Goal: Communication & Community: Answer question/provide support

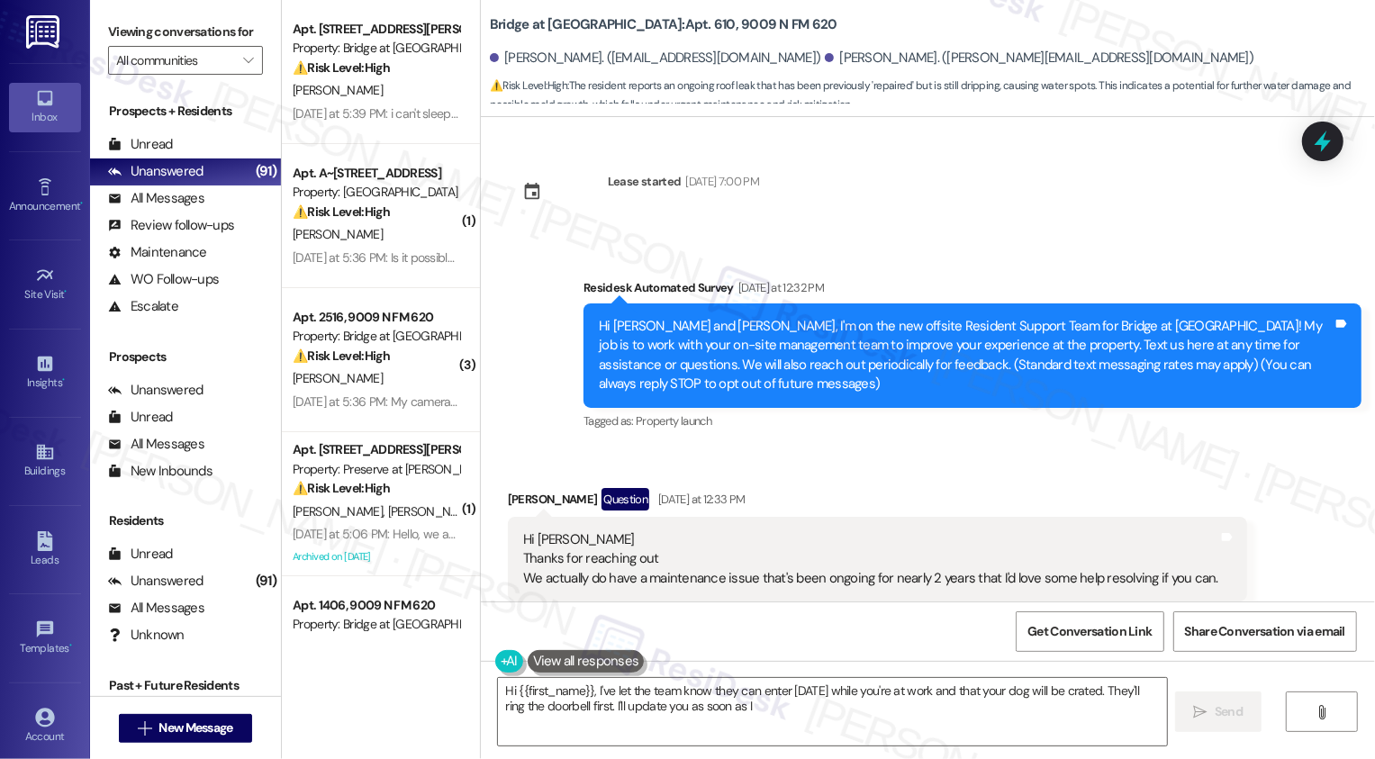
scroll to position [1209, 0]
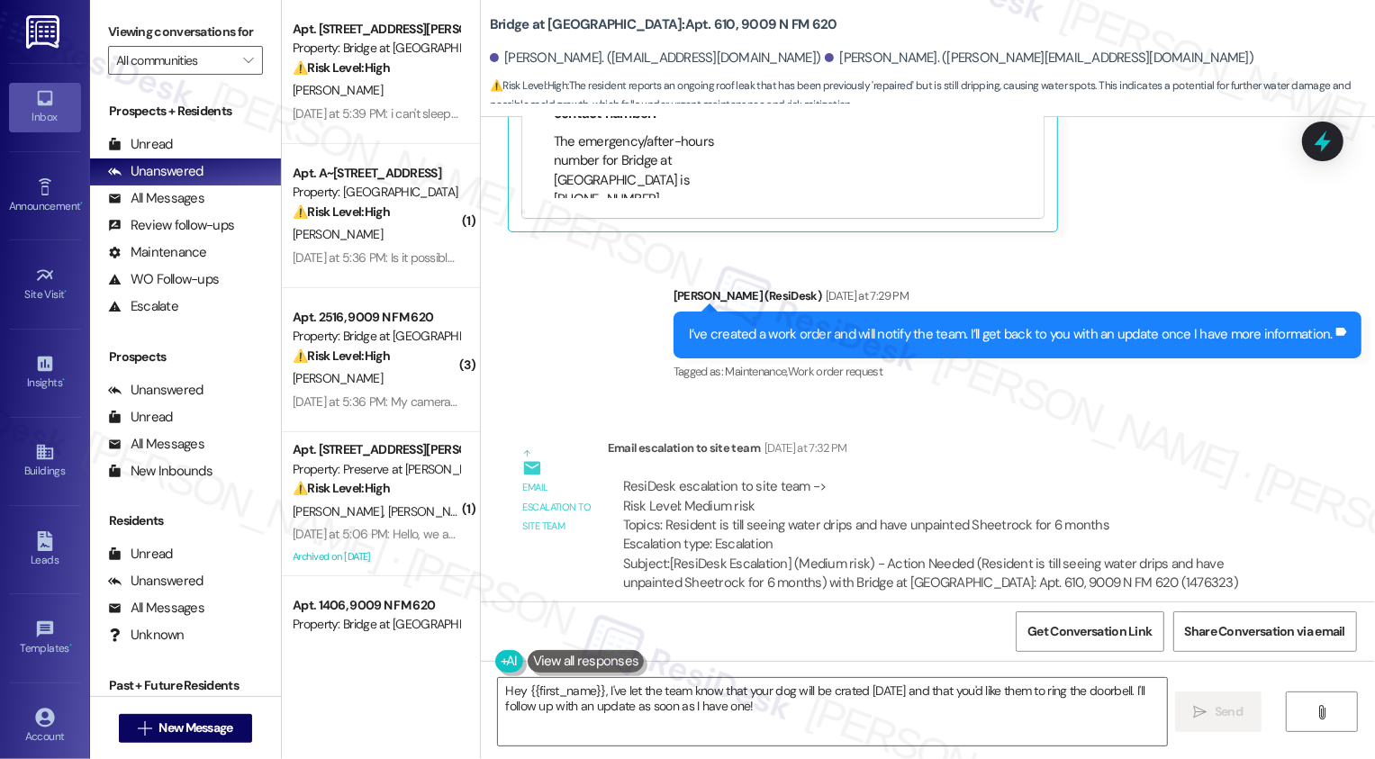
scroll to position [1747, 0]
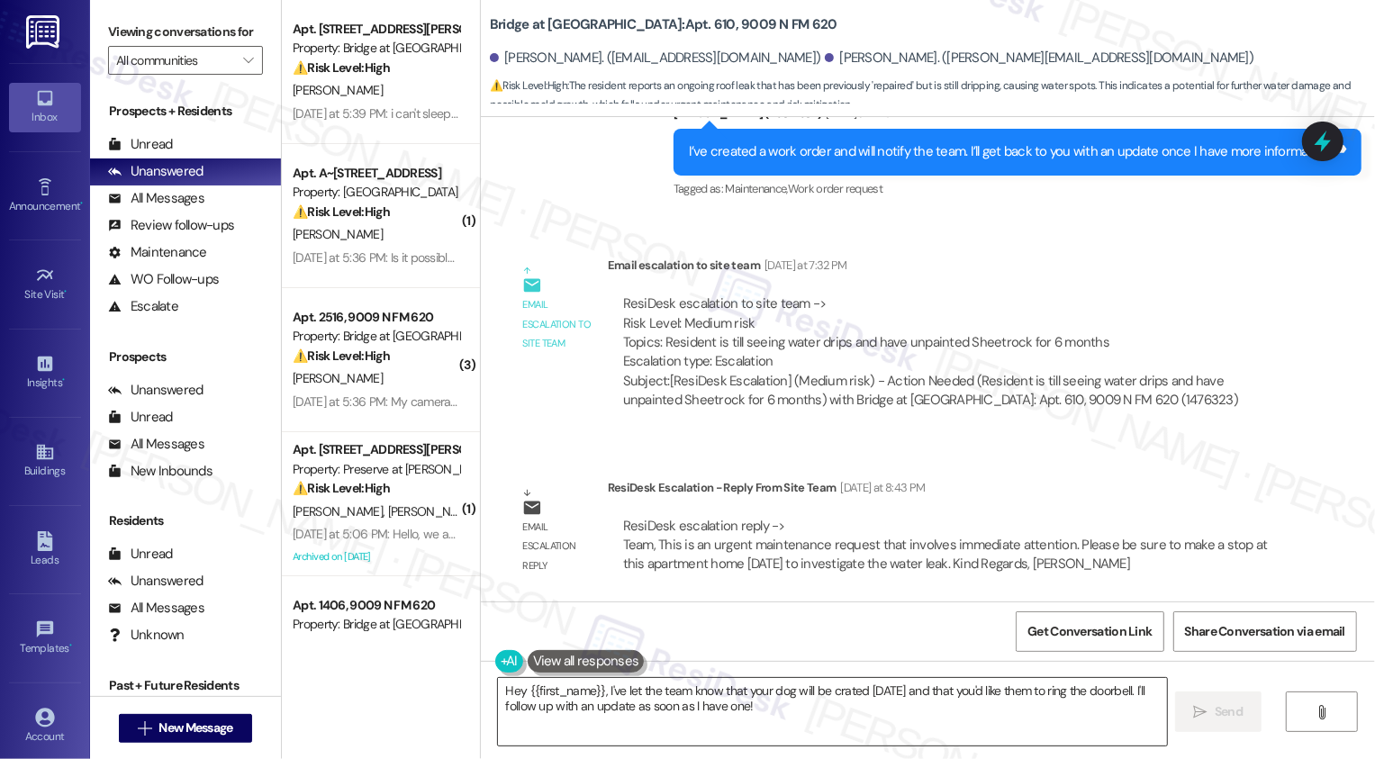
click at [743, 717] on textarea "Hey {{first_name}}, I've let the team know that your dog will be crated tomorro…" at bounding box center [832, 712] width 669 height 68
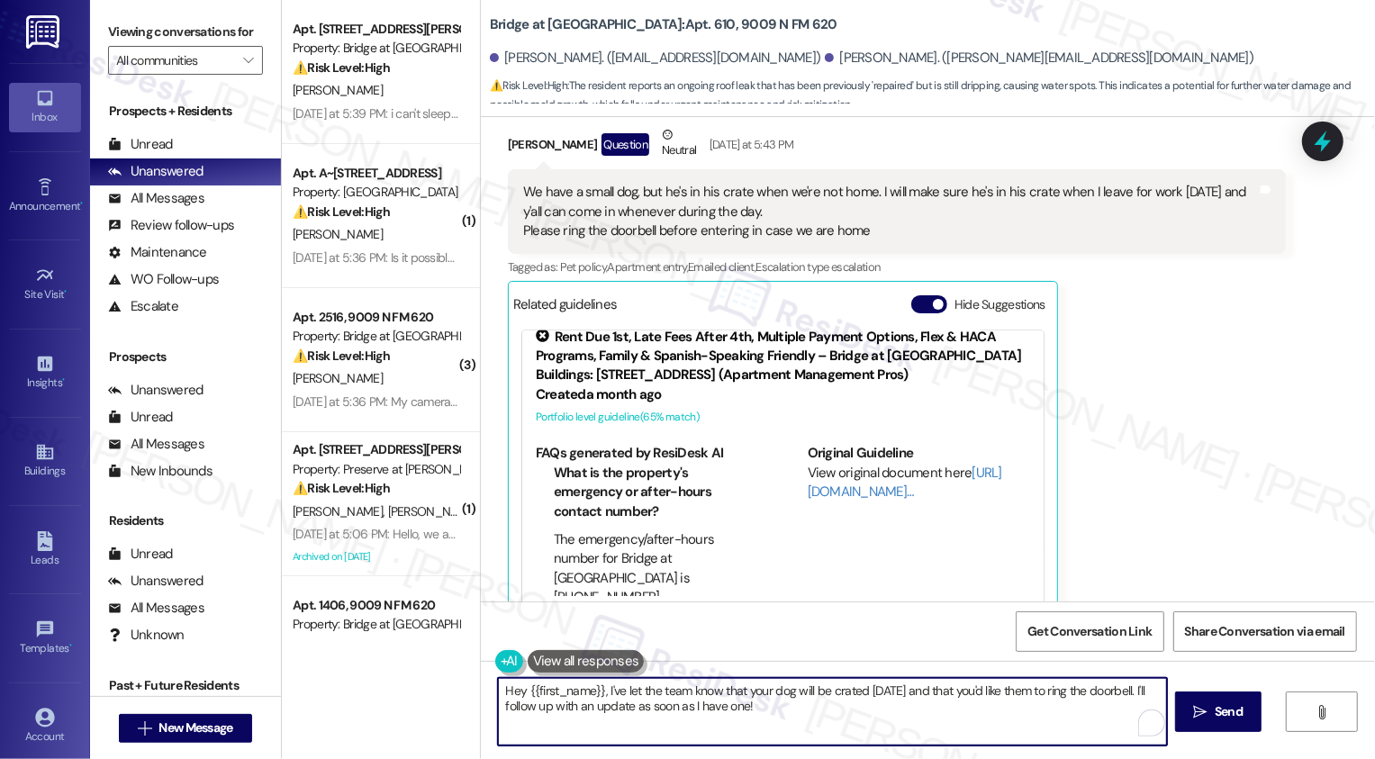
scroll to position [0, 0]
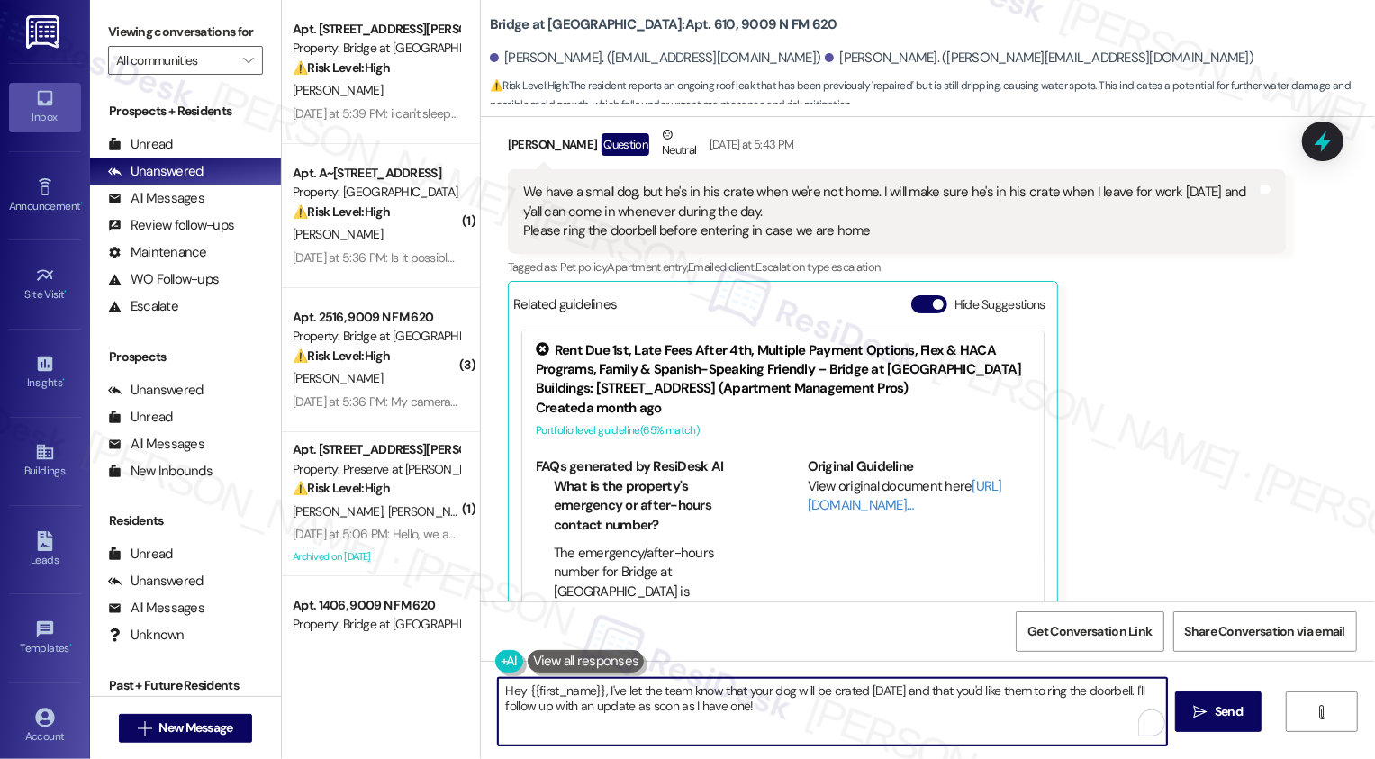
click at [508, 140] on div "Jacob Moore Question Neutral Yesterday at 5:43 PM" at bounding box center [897, 147] width 778 height 44
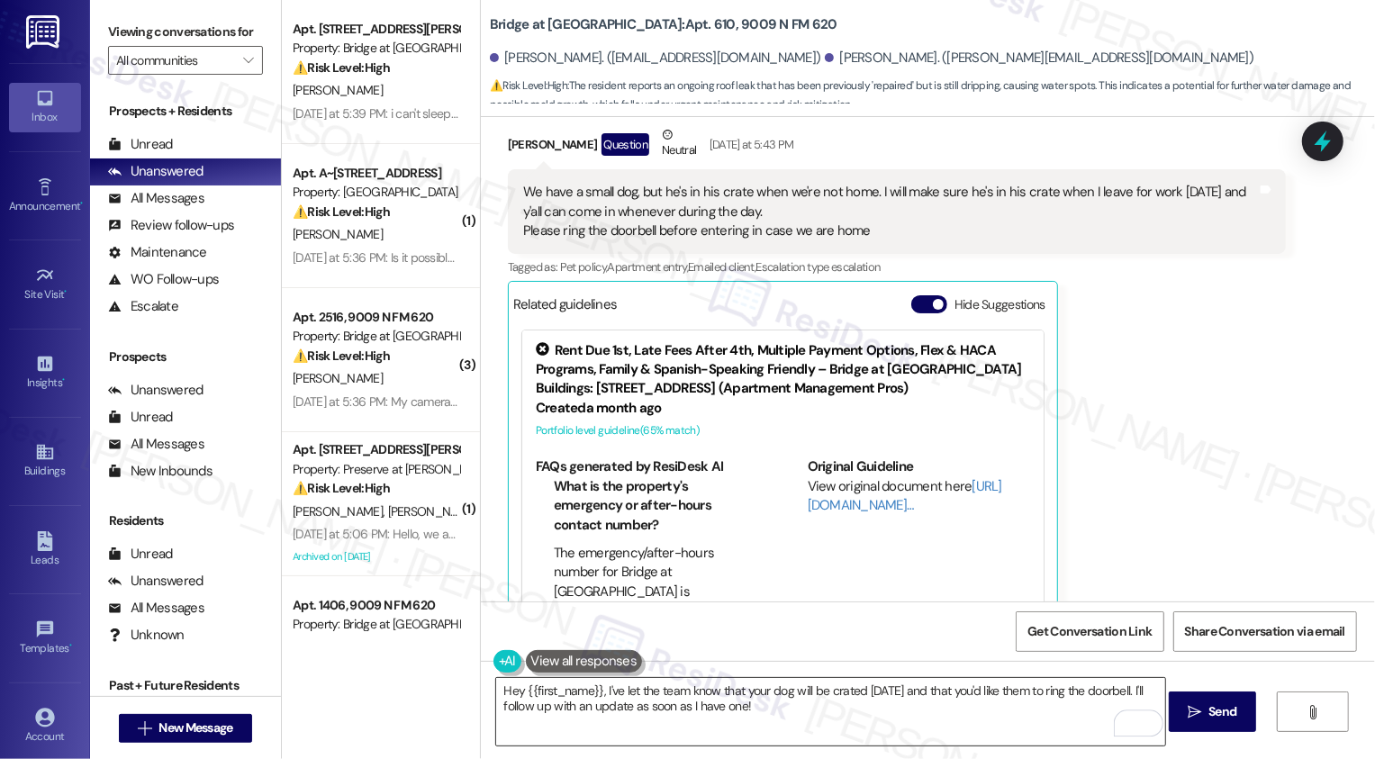
click at [520, 705] on textarea "Hey {{first_name}}, I've let the team know that your dog will be crated tomorro…" at bounding box center [830, 712] width 669 height 68
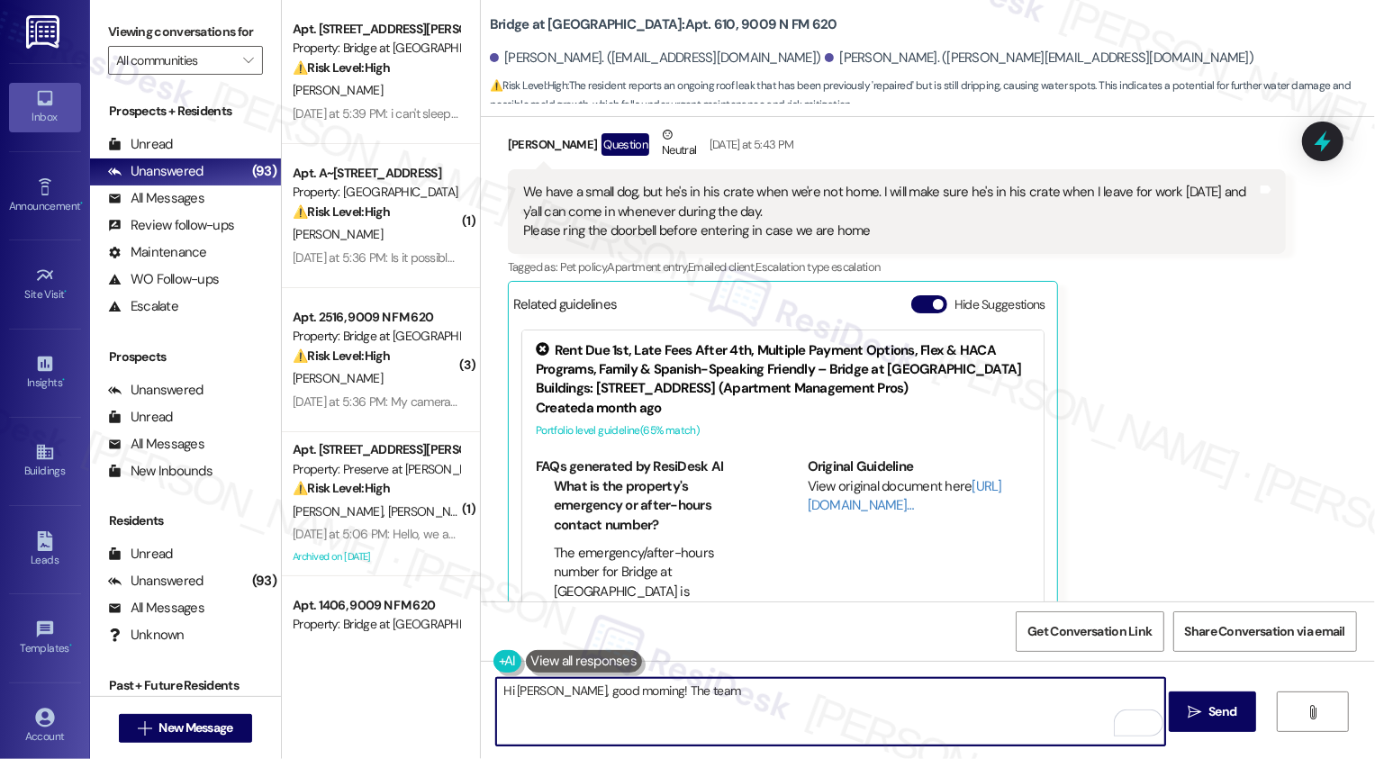
paste textarea "make a stop at this apartment home tomorrow to investigate the water leak."
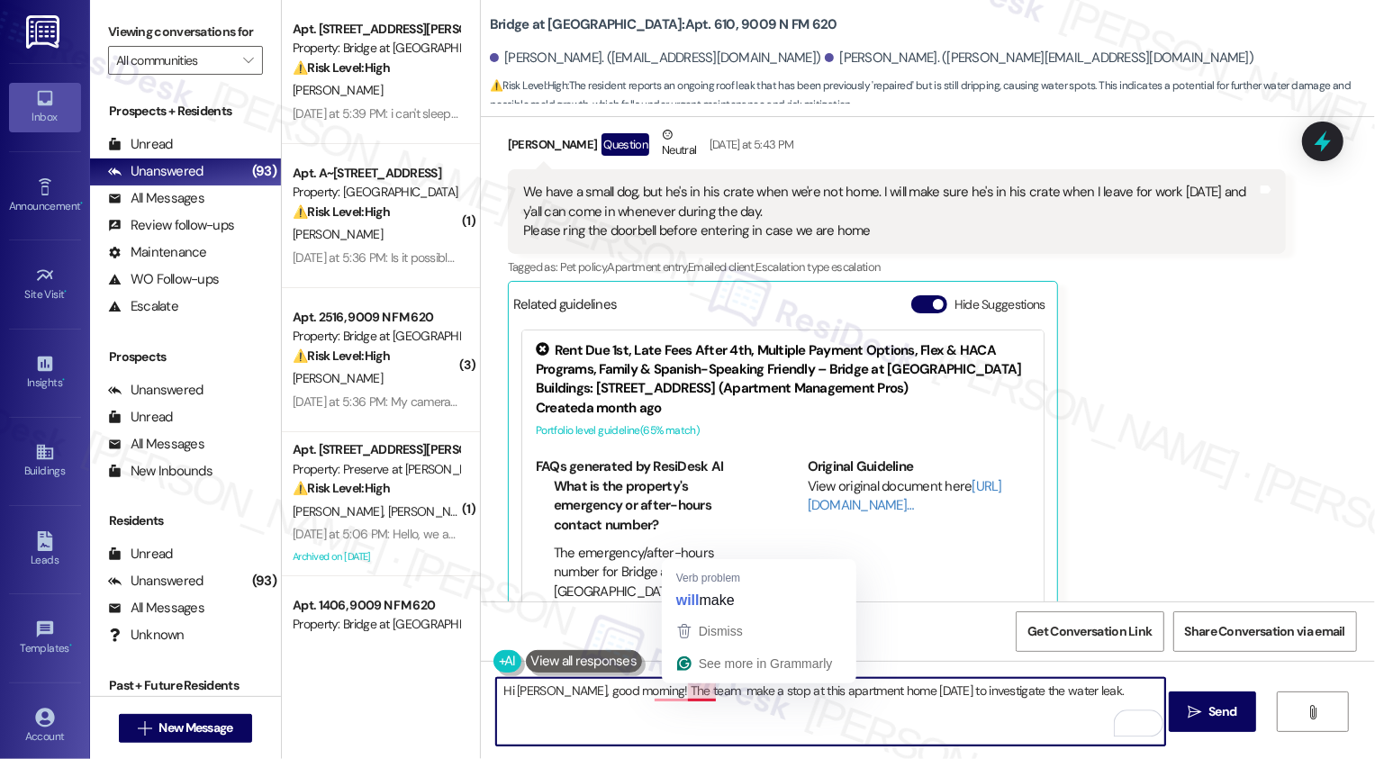
click at [679, 691] on textarea "Hi Jacob, good morning! The team make a stop at this apartment home tomorrow to…" at bounding box center [830, 712] width 669 height 68
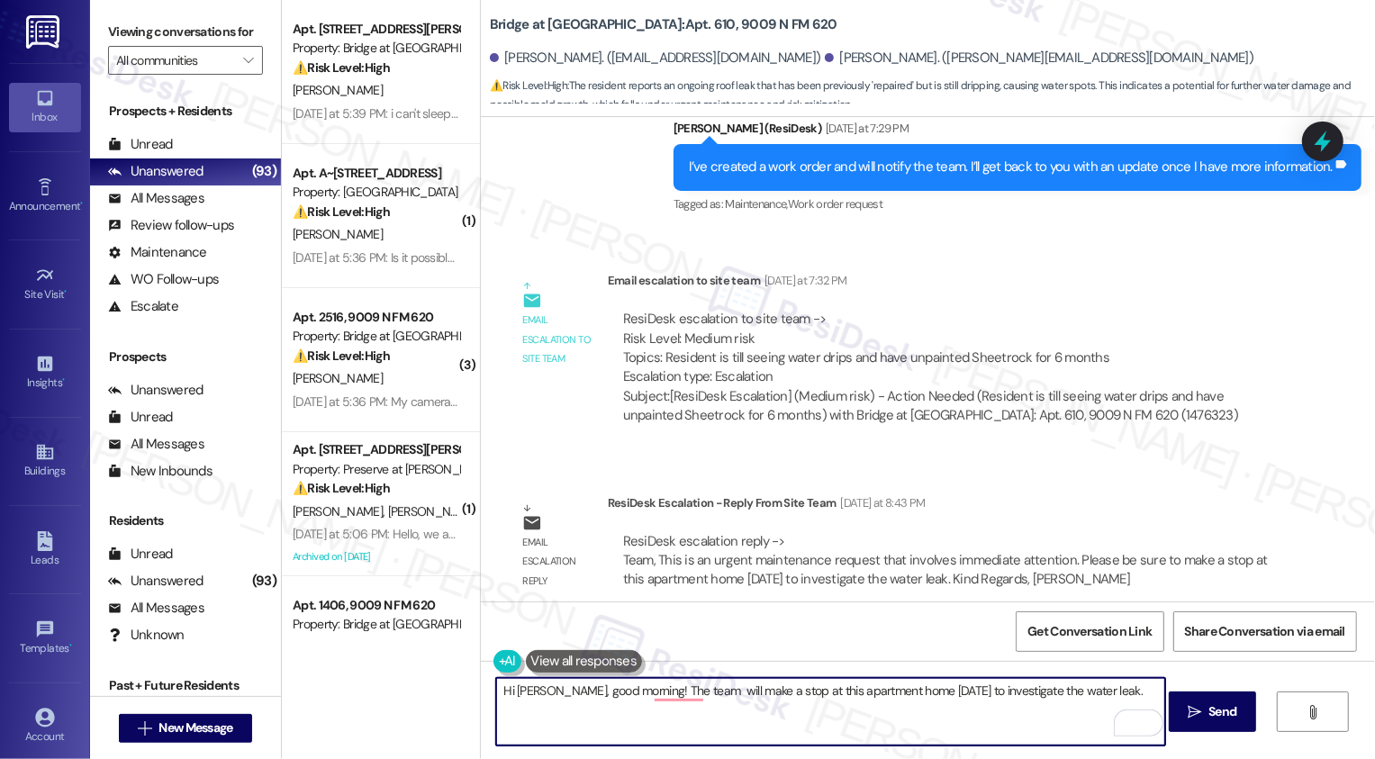
scroll to position [1747, 0]
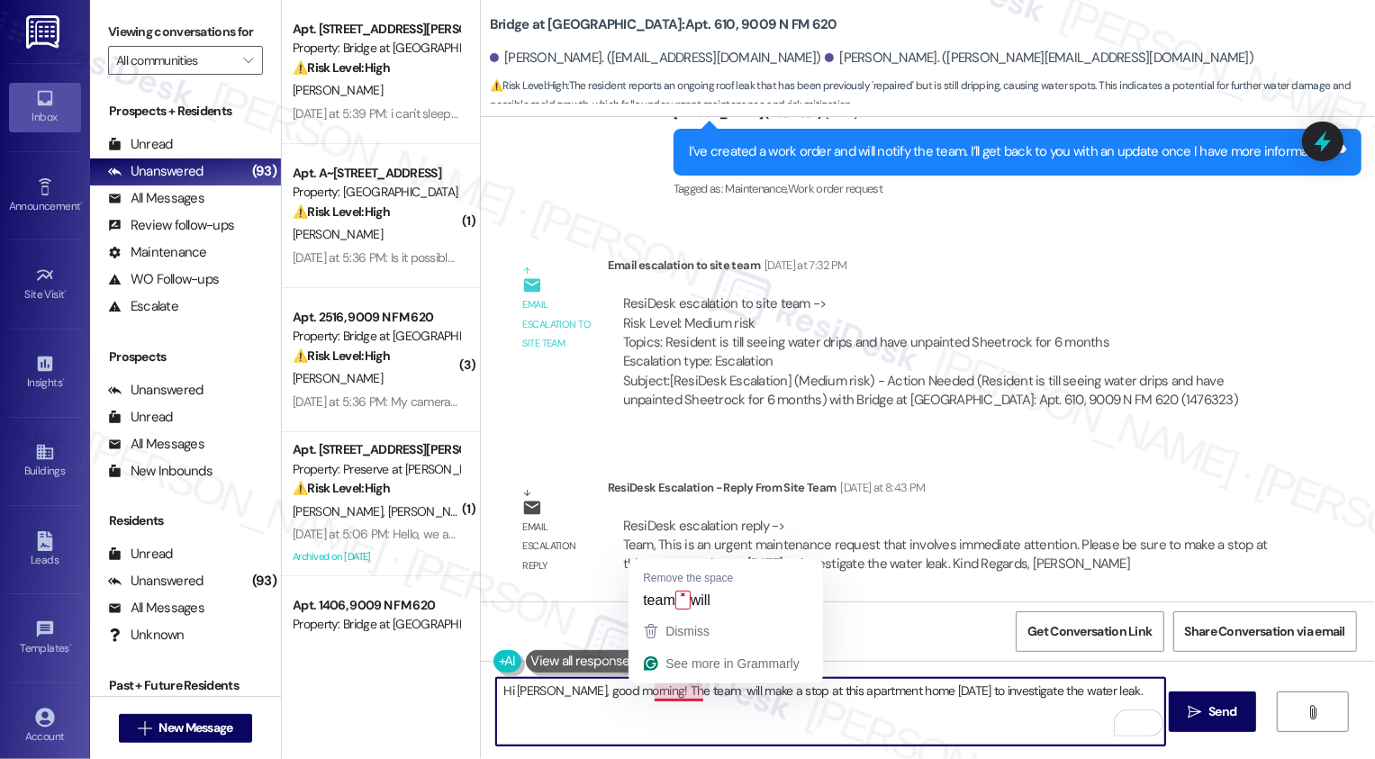
click at [674, 692] on textarea "Hi Jacob, good morning! The team will make a stop at this apartment home tomorr…" at bounding box center [830, 712] width 669 height 68
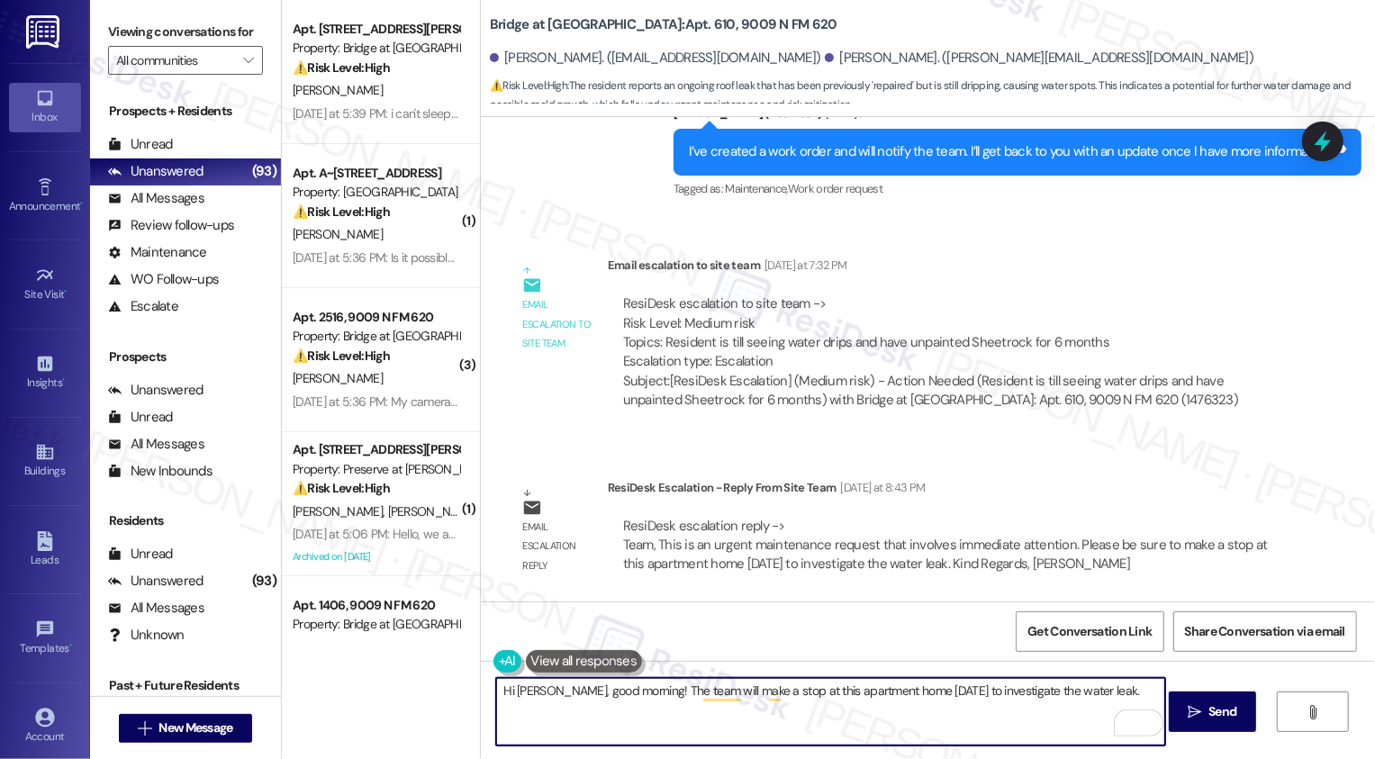
click at [596, 713] on textarea "Hi Jacob, good morning! The team will make a stop at this apartment home tomorr…" at bounding box center [830, 712] width 669 height 68
click at [644, 703] on textarea "Hi Jacob, good morning! The team will make a stop at this apartment home tomorr…" at bounding box center [830, 712] width 669 height 68
click at [646, 695] on textarea "Hi Jacob, good morning! The team will make a stop at this apartment home tomorr…" at bounding box center [830, 712] width 669 height 68
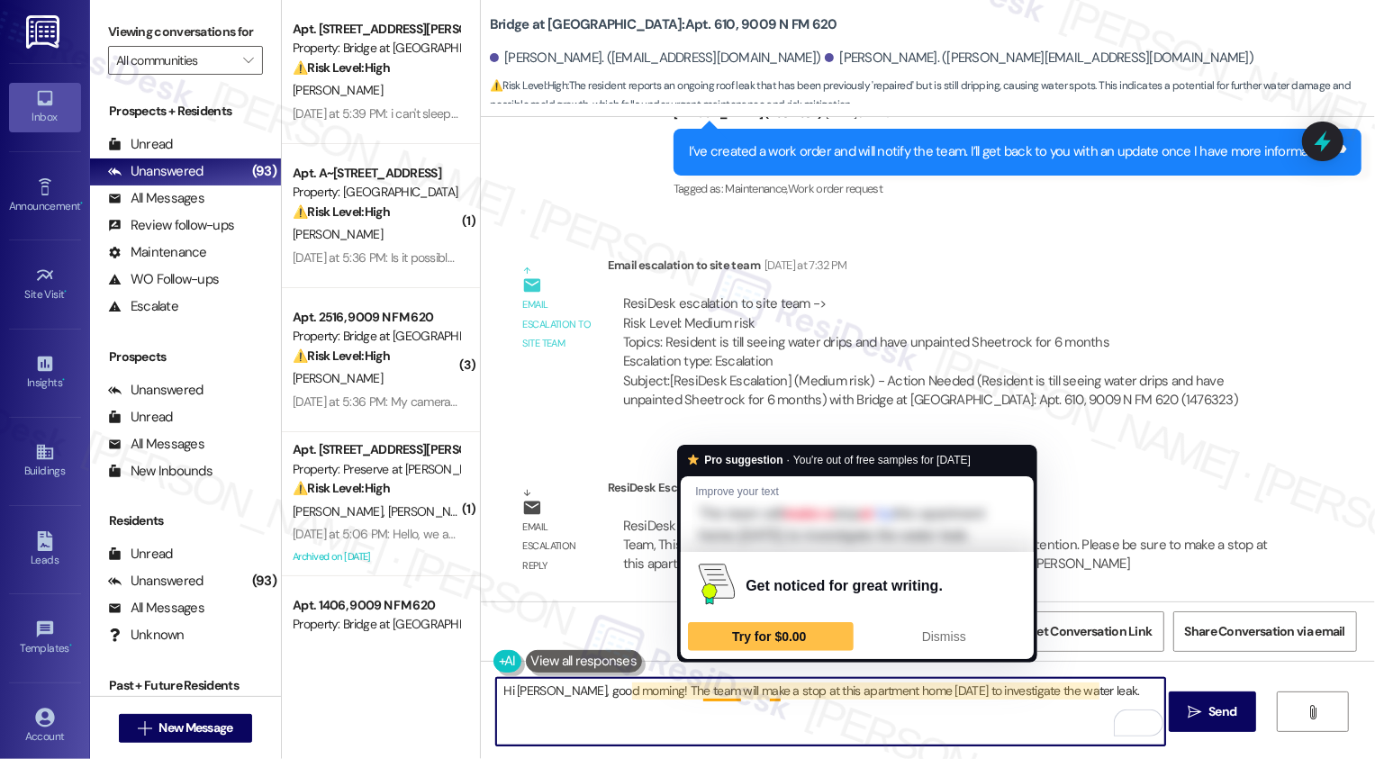
click at [781, 690] on textarea "Hi Jacob, good morning! The team will make a stop at this apartment home tomorr…" at bounding box center [830, 712] width 669 height 68
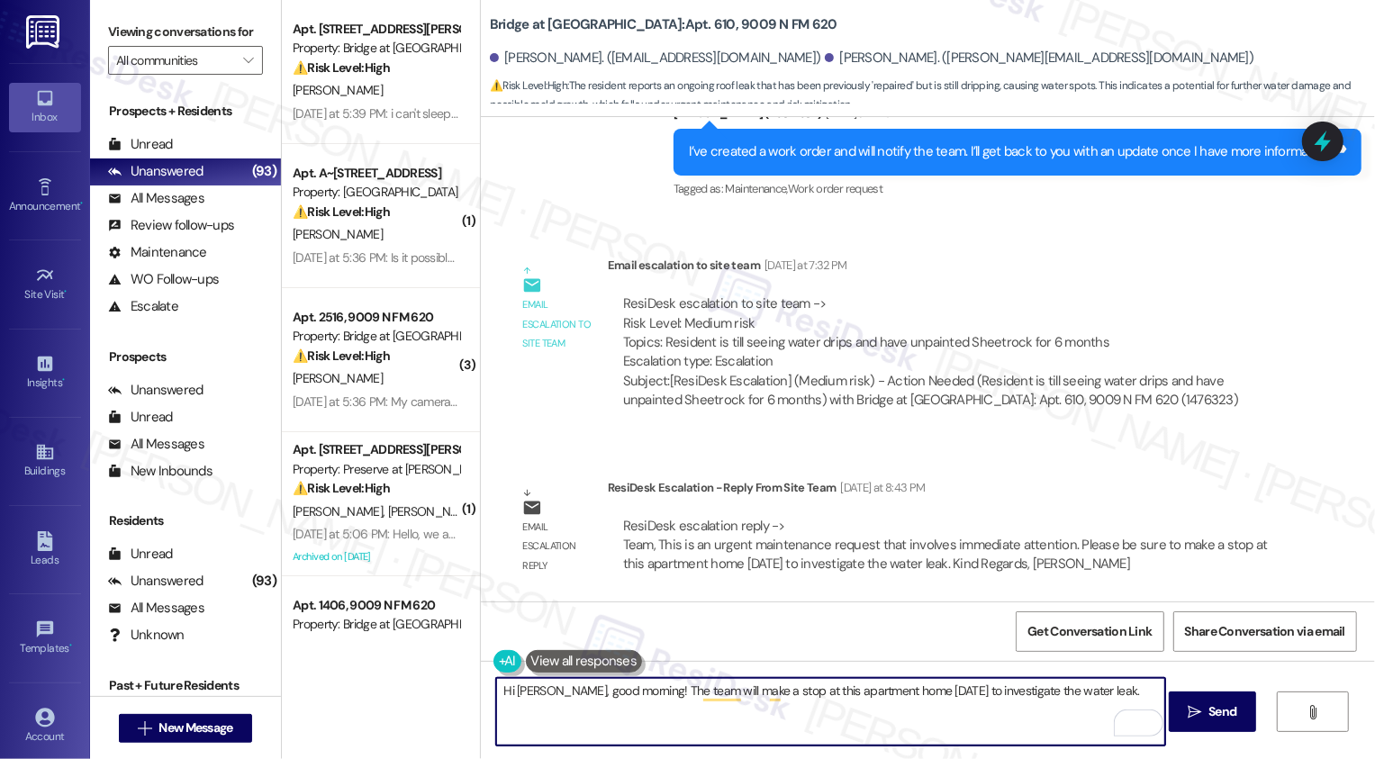
click at [781, 690] on textarea "Hi Jacob, good morning! The team will make a stop at this apartment home tomorr…" at bounding box center [830, 712] width 669 height 68
click at [826, 689] on textarea "Hi Jacob, good morning! The team will make a stop at your apartment home tomorr…" at bounding box center [830, 712] width 669 height 68
click at [859, 696] on textarea "Hi Jacob, good morning! The team will make a stop at your home tomorrow to inve…" at bounding box center [830, 712] width 669 height 68
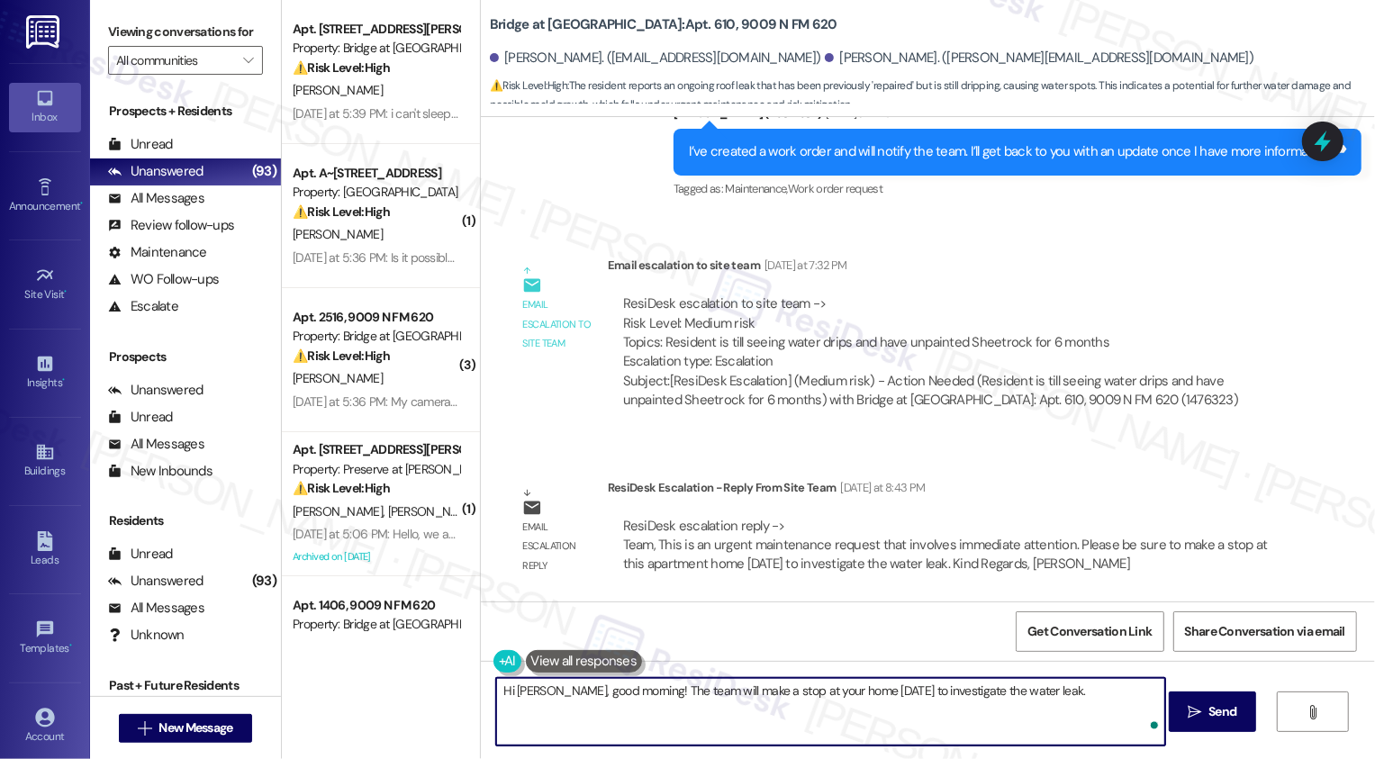
click at [1075, 700] on textarea "Hi Jacob, good morning! The team will make a stop at your home today to investi…" at bounding box center [830, 712] width 669 height 68
type textarea "Hi Jacob, good morning! The team will make a stop at your home today to investi…"
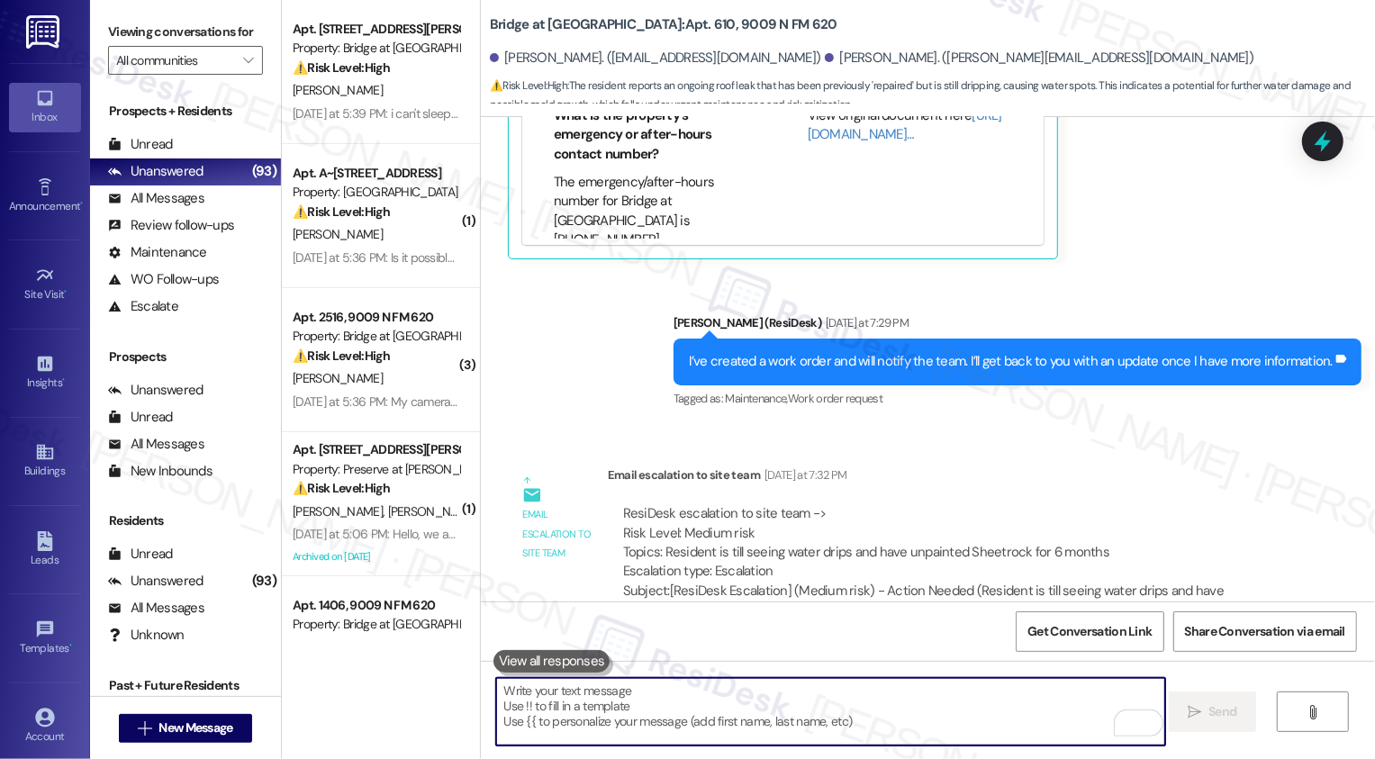
scroll to position [1892, 0]
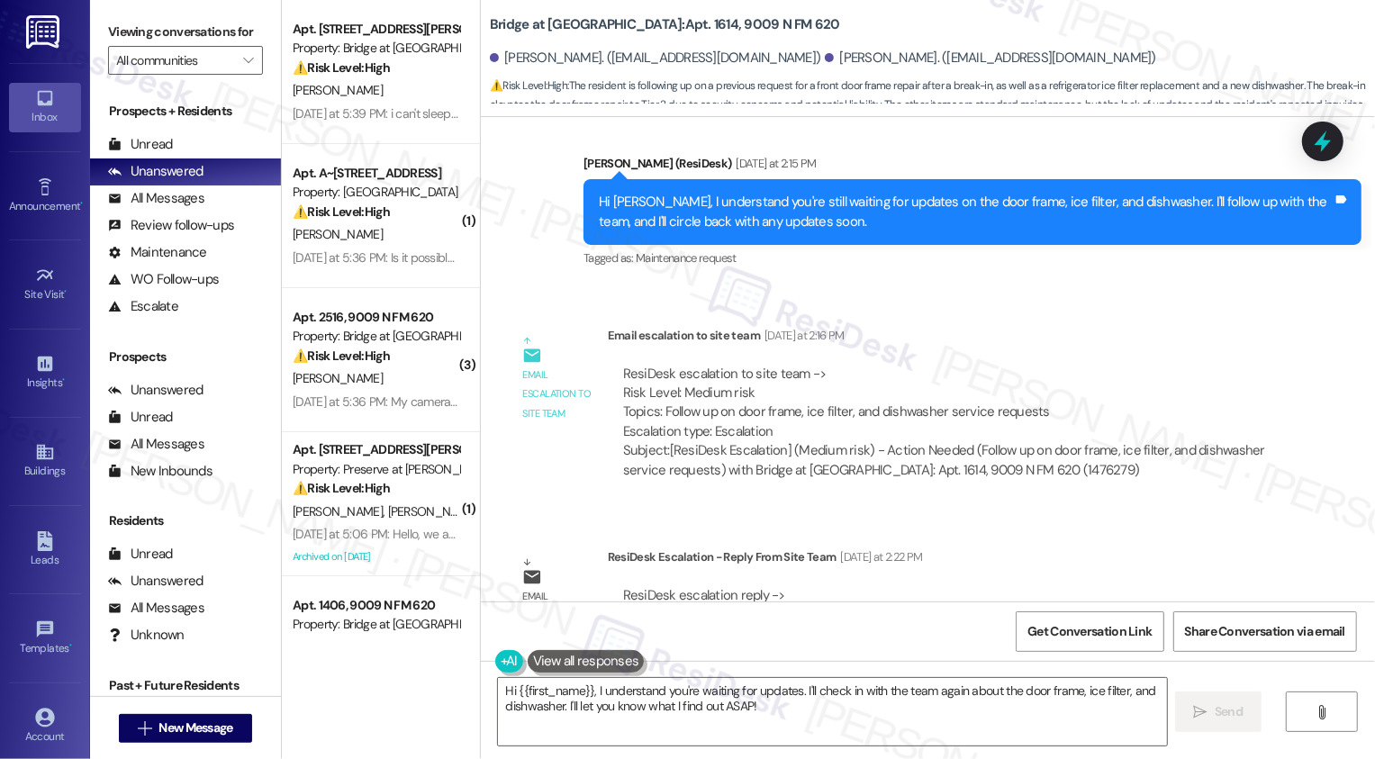
scroll to position [1197, 0]
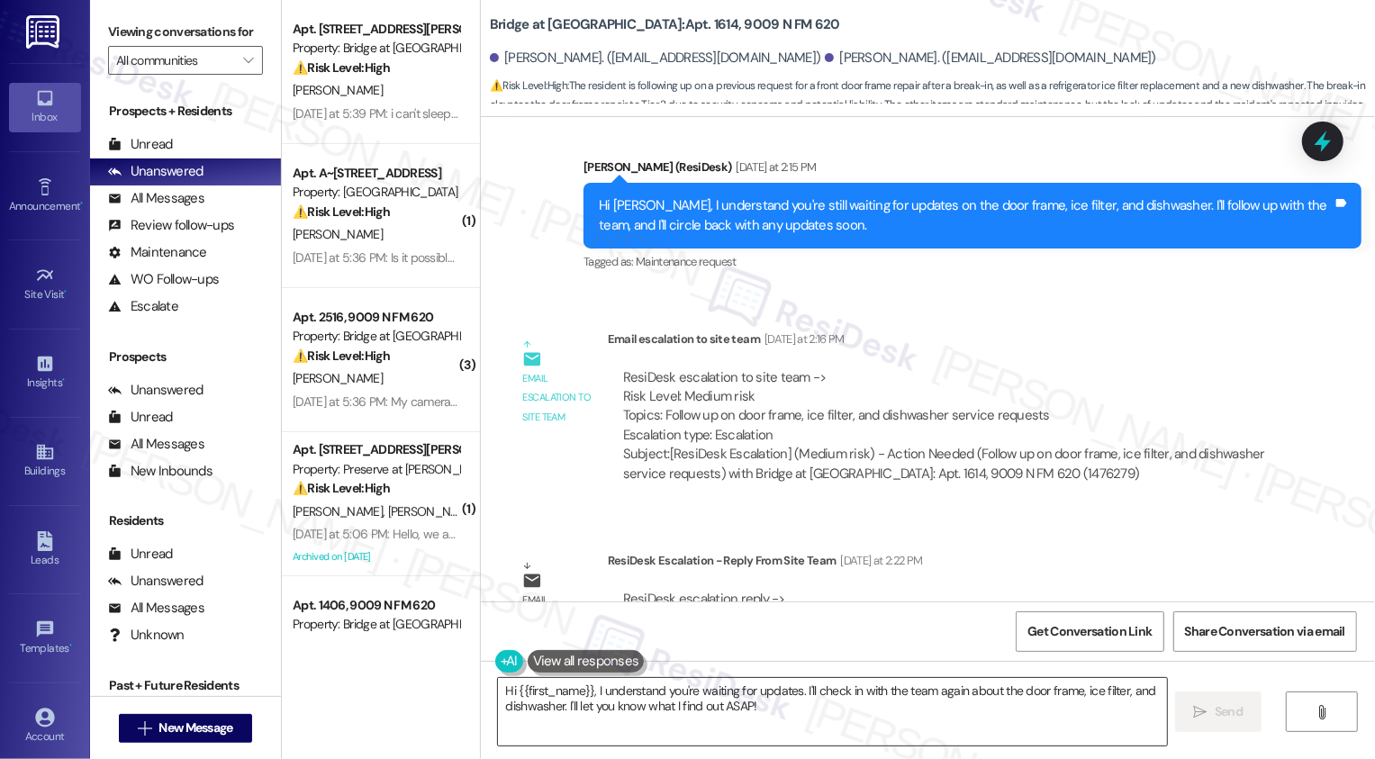
click at [724, 701] on textarea "Hi {{first_name}}, I understand you're waiting for updates. I'll check in with …" at bounding box center [832, 712] width 669 height 68
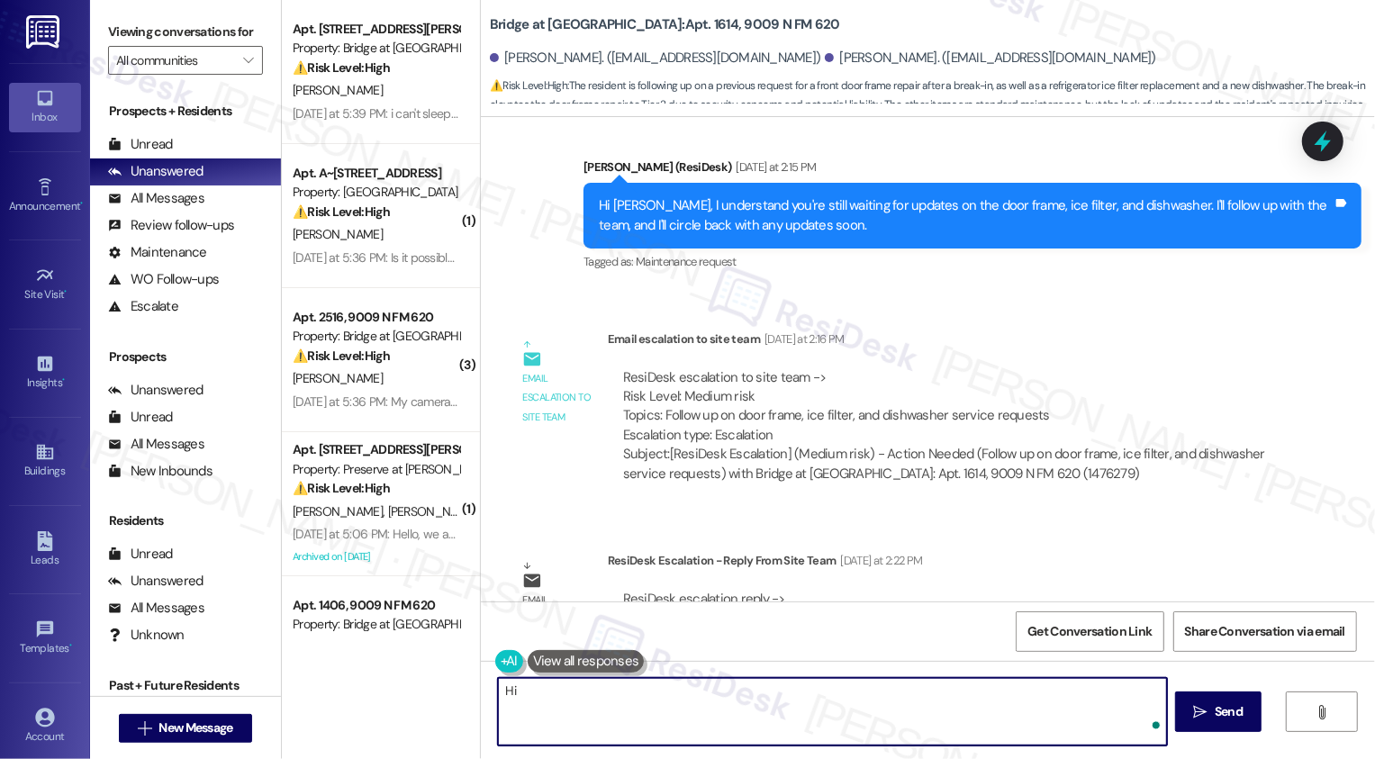
type textarea "H"
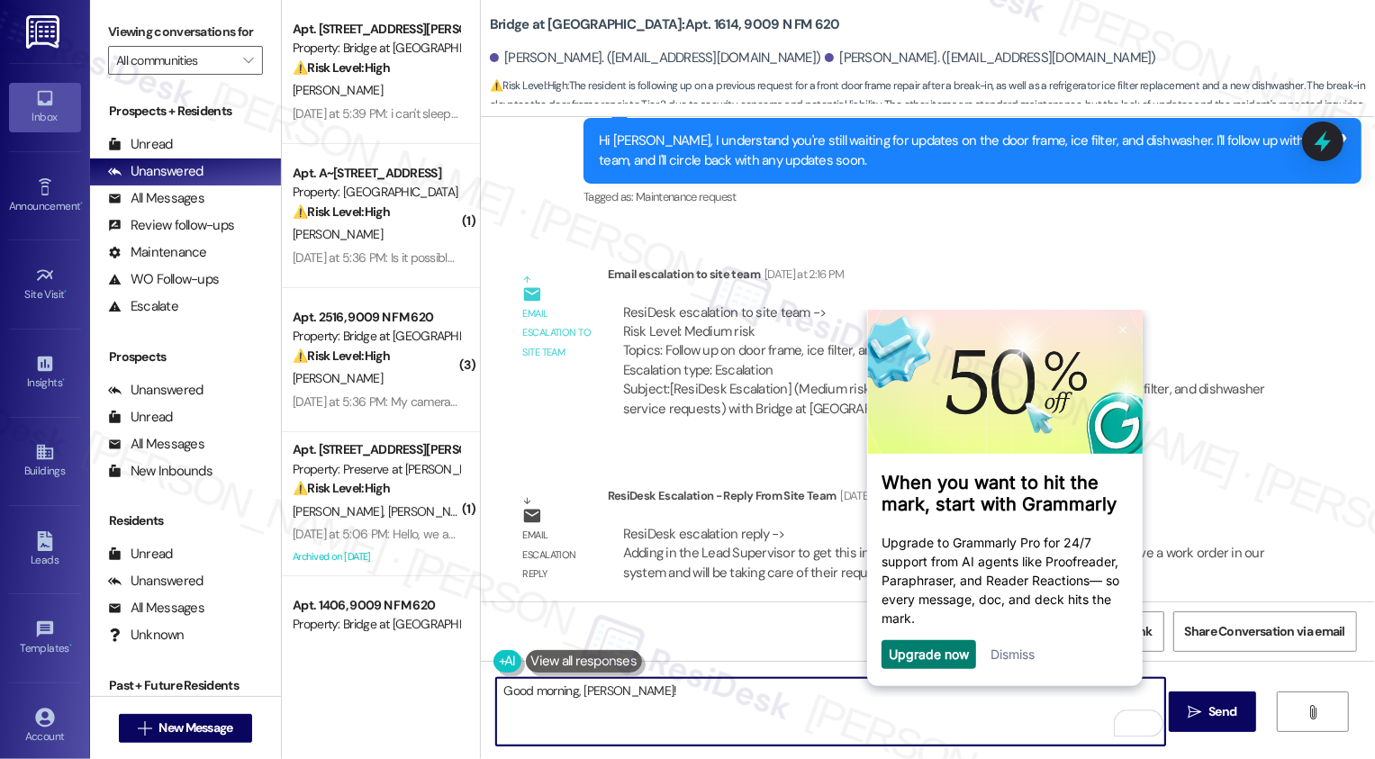
scroll to position [1270, 0]
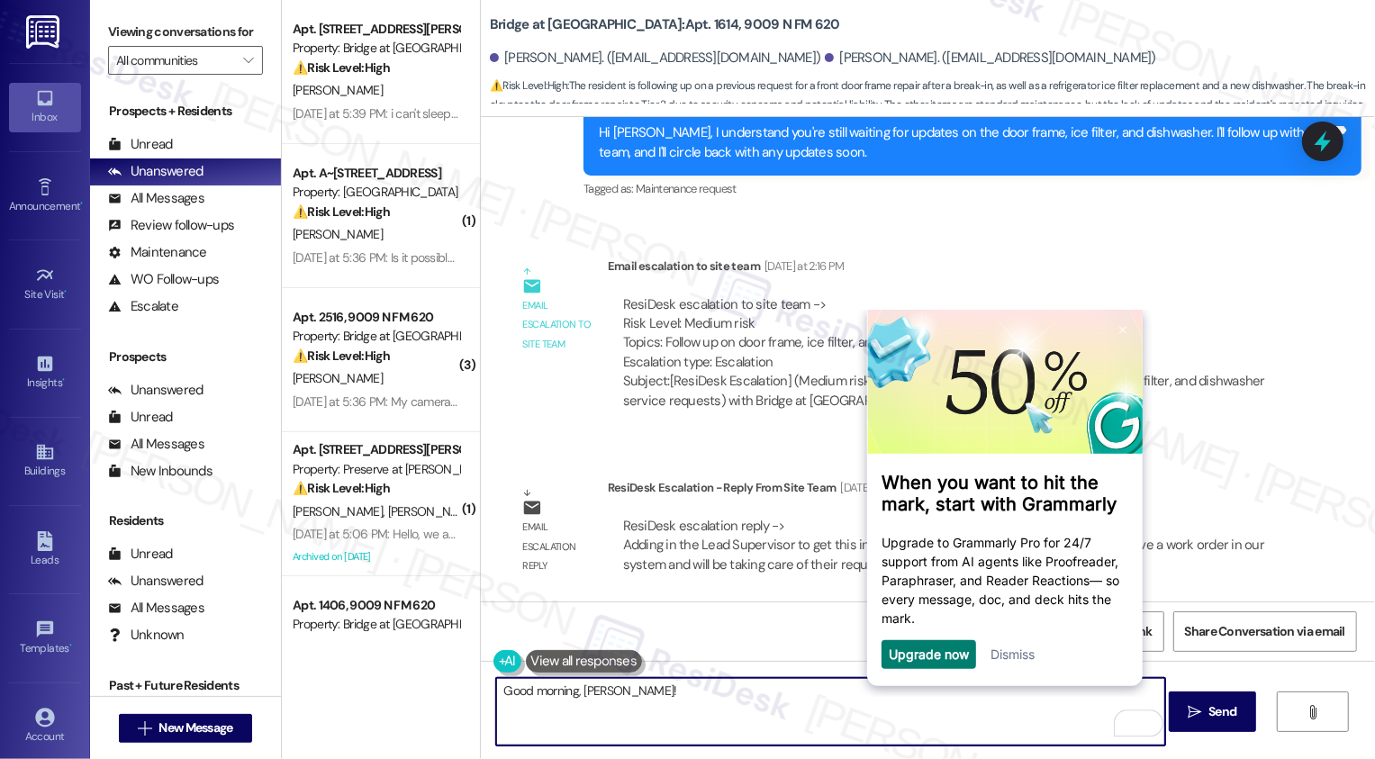
paste textarea "we have a work order in our system and will be taking care of their request thi…"
click at [1021, 656] on link "Dismiss" at bounding box center [1011, 653] width 44 height 15
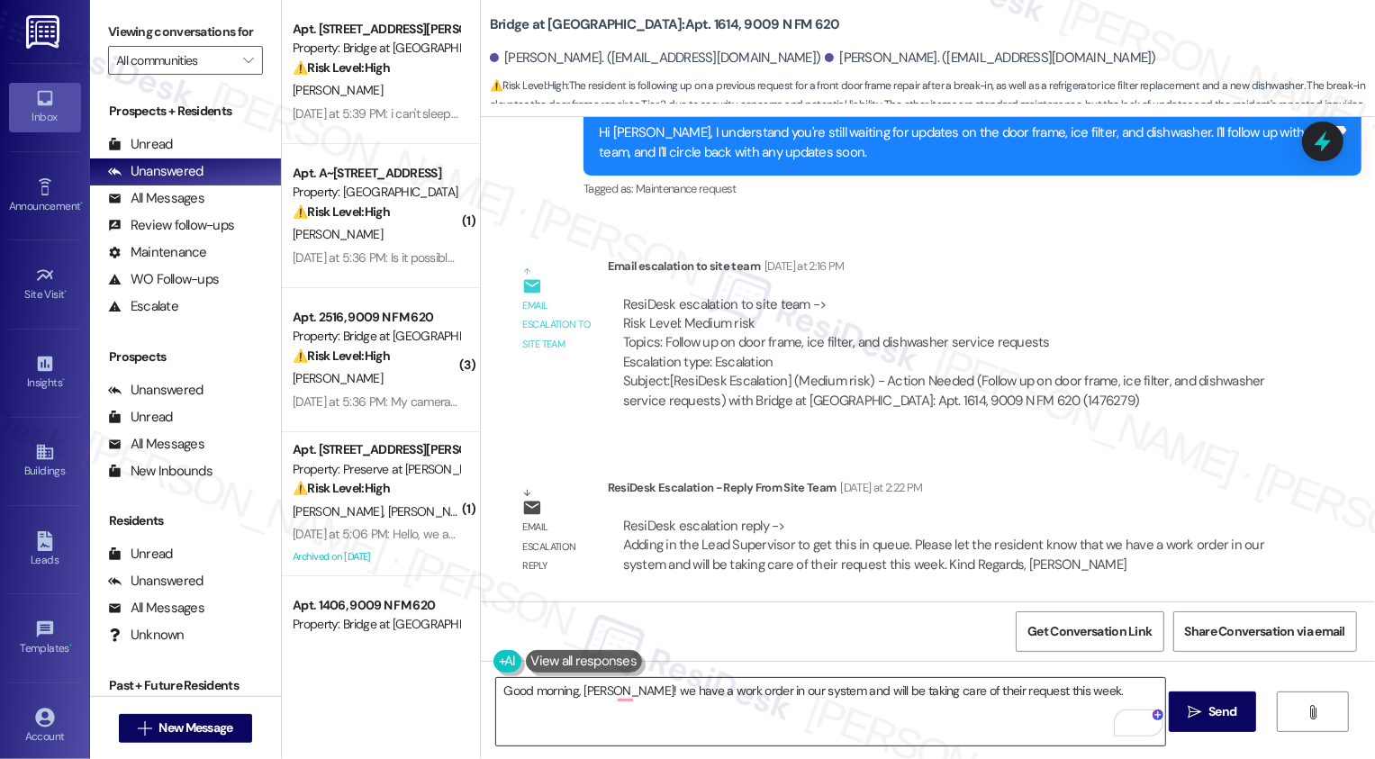
click at [607, 695] on textarea "Good morning, Elena! we have a work order in our system and will be taking care…" at bounding box center [830, 712] width 669 height 68
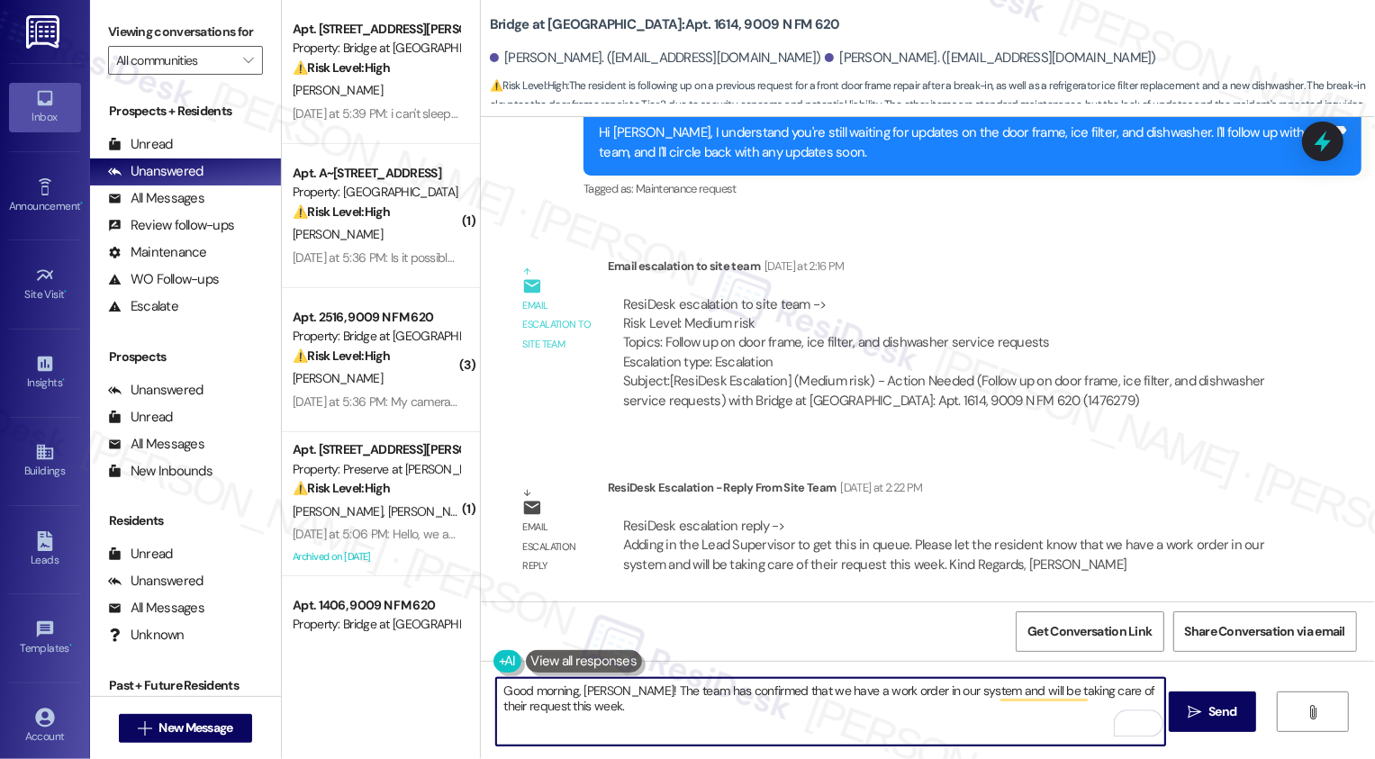
click at [774, 691] on textarea "Good morning, Elena! The team has confirmed that we have a work order in our sy…" at bounding box center [830, 712] width 669 height 68
click at [806, 689] on textarea "Good morning, Elena! The team has confirmed that we have a work order in our sy…" at bounding box center [830, 712] width 669 height 68
click at [989, 701] on textarea "Good morning, Elena! The team has confirmed that we have the work order in our …" at bounding box center [830, 712] width 669 height 68
click at [1104, 695] on textarea "Good morning, Elena! The team has confirmed that we have the work order in our …" at bounding box center [830, 712] width 669 height 68
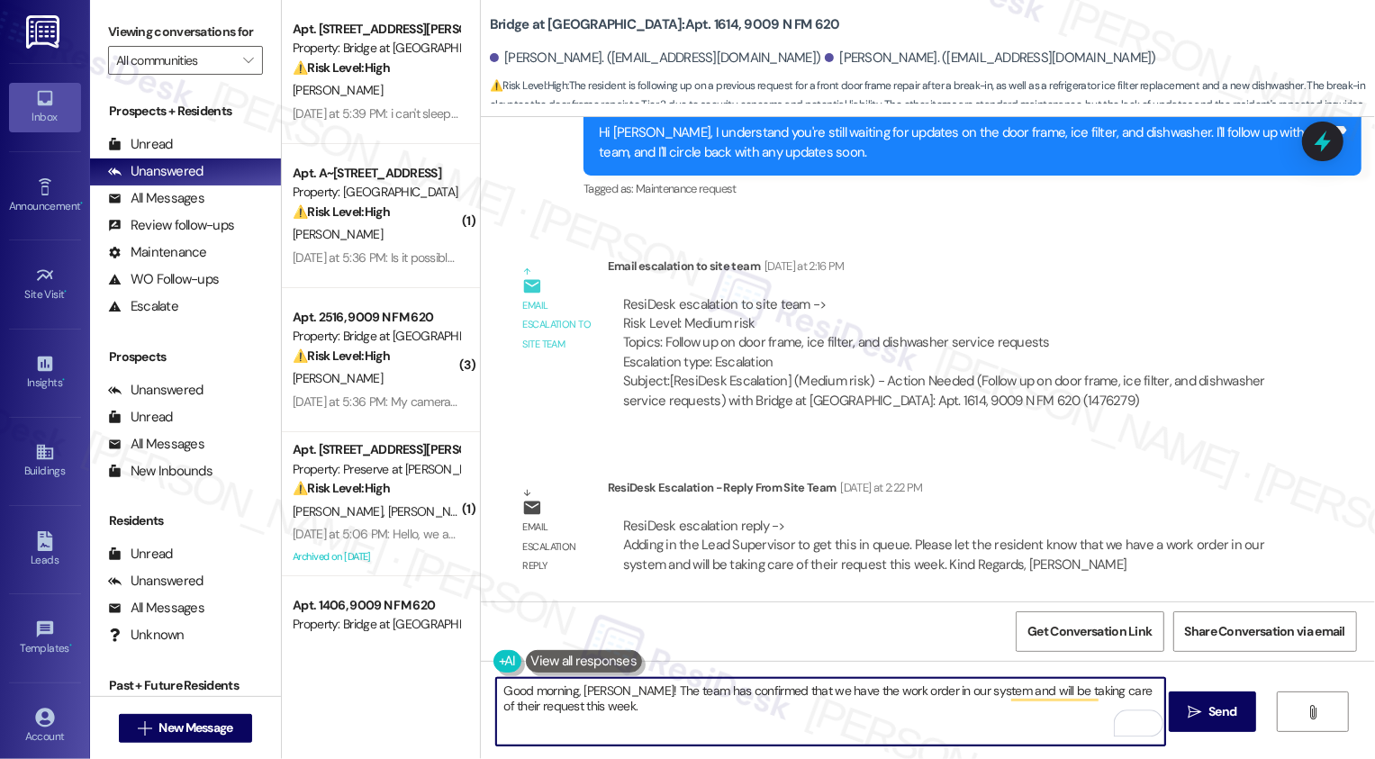
click at [1104, 695] on textarea "Good morning, Elena! The team has confirmed that we have the work order in our …" at bounding box center [830, 712] width 669 height 68
click at [663, 708] on textarea "Good morning, Elena! The team has confirmed that we have the work order in our …" at bounding box center [830, 712] width 669 height 68
type textarea "Good morning, Elena! The team has confirmed that we have the work order in our …"
click at [1188, 709] on icon "" at bounding box center [1194, 712] width 14 height 14
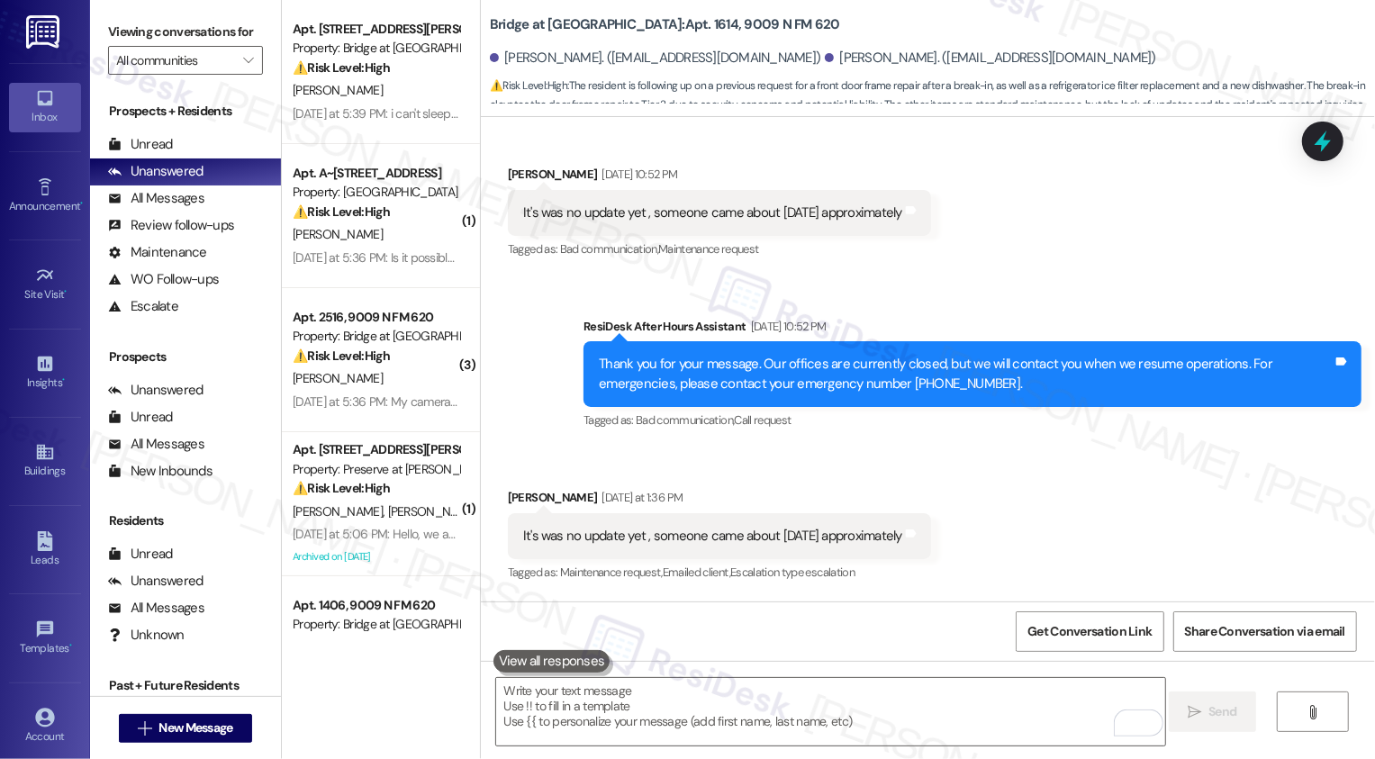
scroll to position [712, 0]
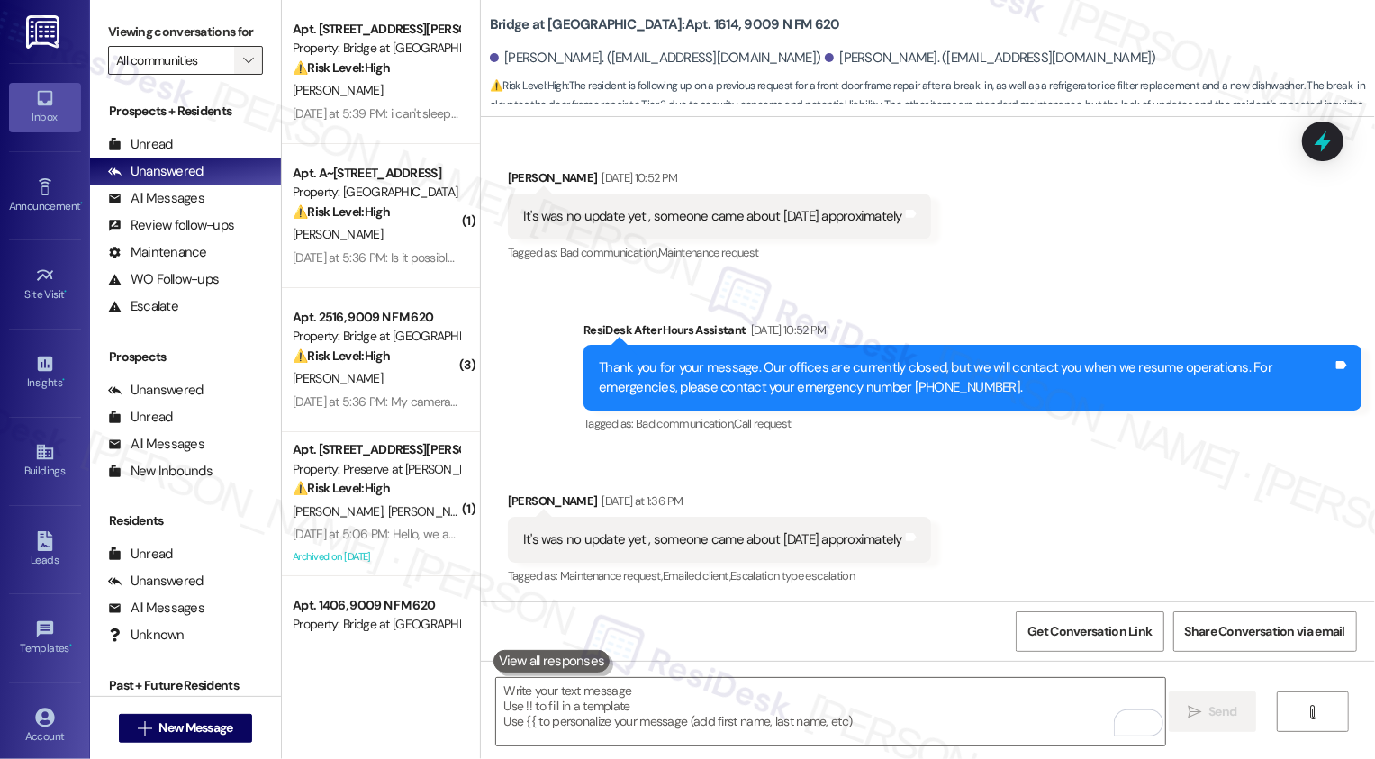
click at [244, 75] on span "" at bounding box center [247, 60] width 17 height 29
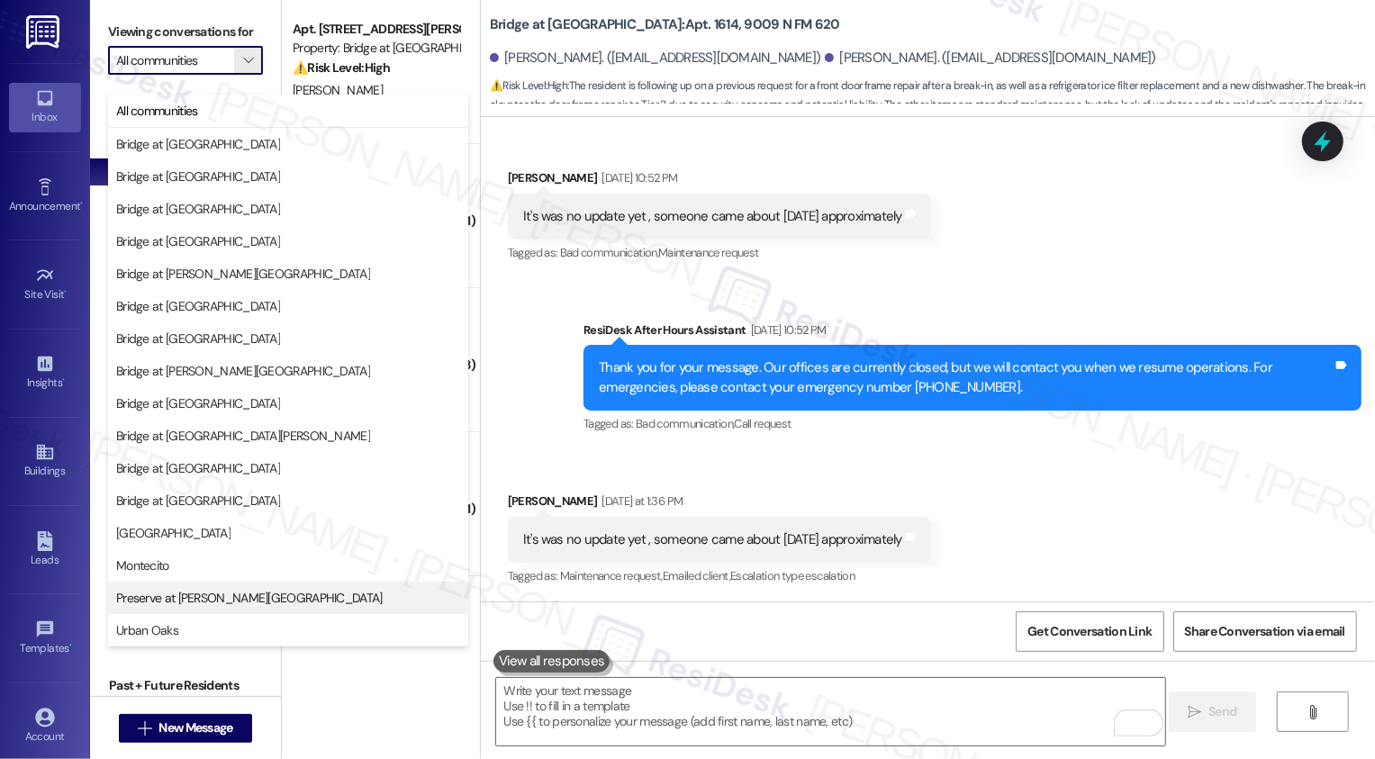
click at [212, 590] on span "Preserve at Wells Branch" at bounding box center [249, 598] width 266 height 18
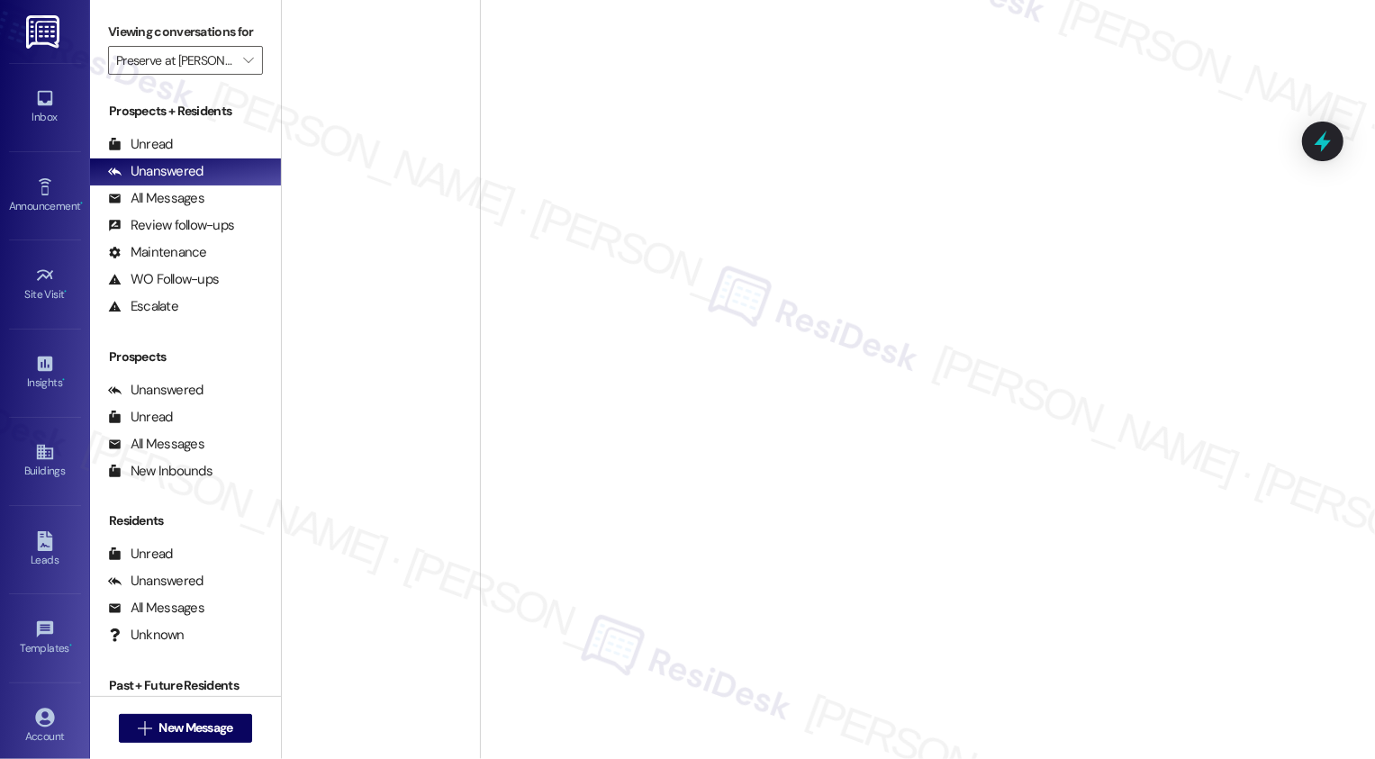
type input "Preserve at Wells Branch"
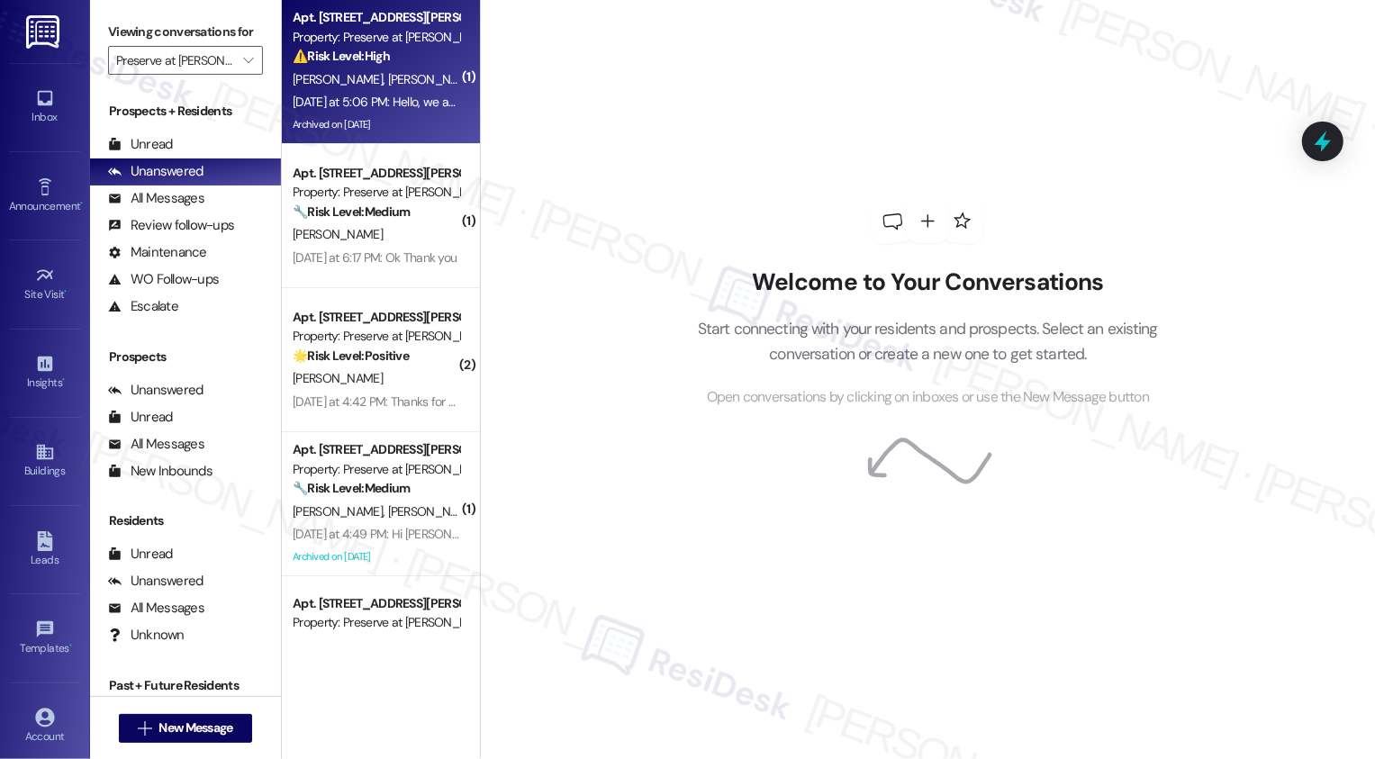
click at [366, 69] on div "F. Minasola G. Santonocito" at bounding box center [376, 79] width 170 height 23
click at [408, 66] on div "Apt. 1303, 1773 Wells Branch Pkwy Property: Preserve at Wells Branch ⚠️ Risk Le…" at bounding box center [376, 36] width 170 height 61
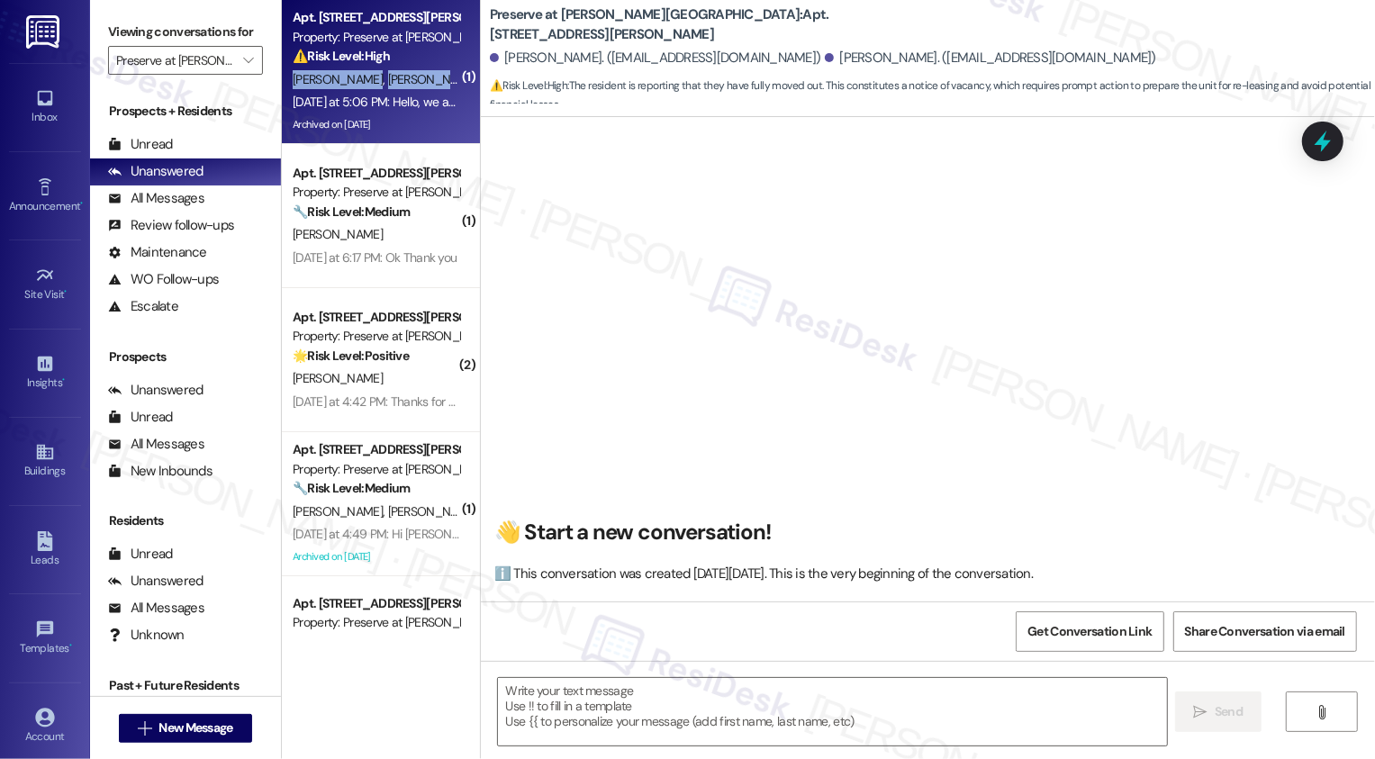
click at [408, 66] on div "Apt. 1303, 1773 Wells Branch Pkwy Property: Preserve at Wells Branch ⚠️ Risk Le…" at bounding box center [376, 36] width 170 height 61
click at [429, 67] on div "Apt. 1303, 1773 Wells Branch Pkwy Property: Preserve at Wells Branch ⚠️ Risk Le…" at bounding box center [376, 36] width 170 height 61
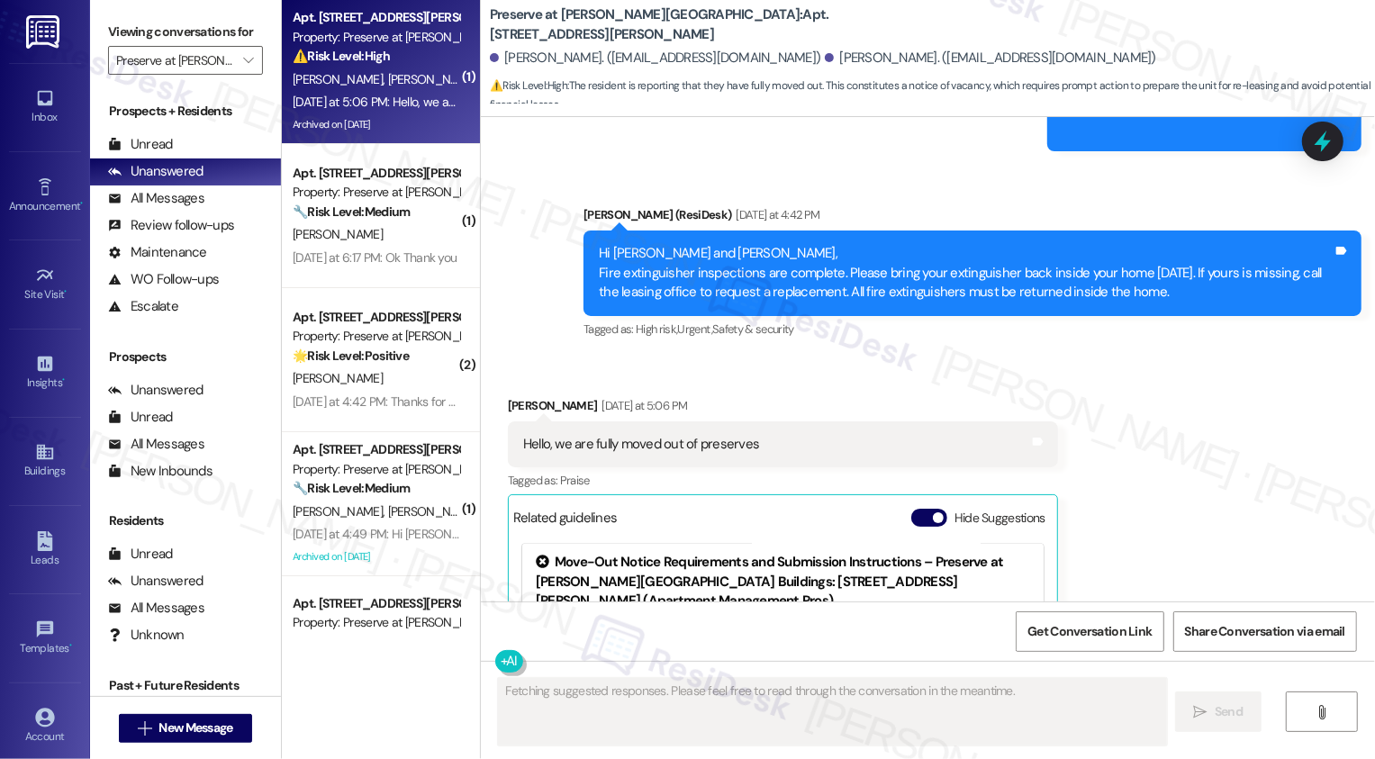
scroll to position [22413, 0]
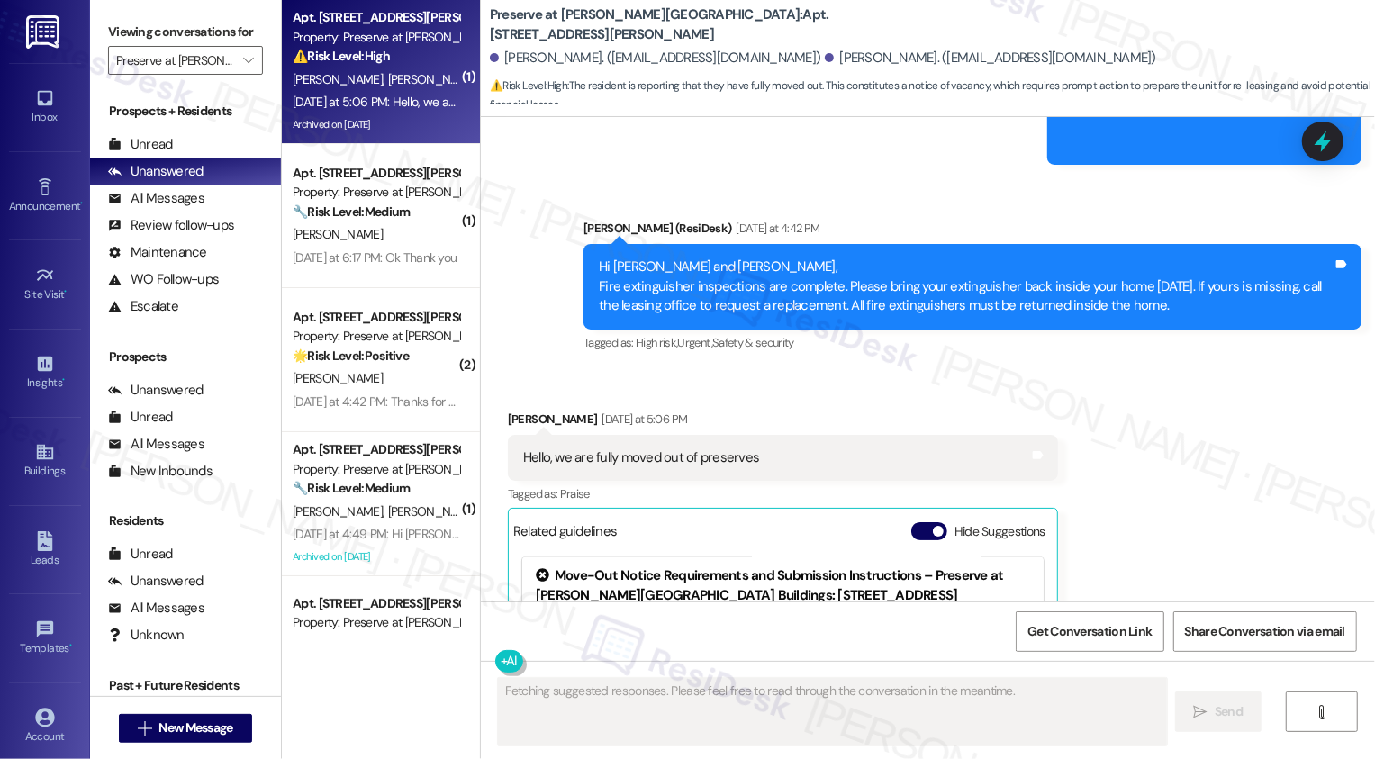
click at [514, 410] on div "Federica Minasola Yesterday at 5:06 PM" at bounding box center [783, 422] width 550 height 25
copy div "Federica"
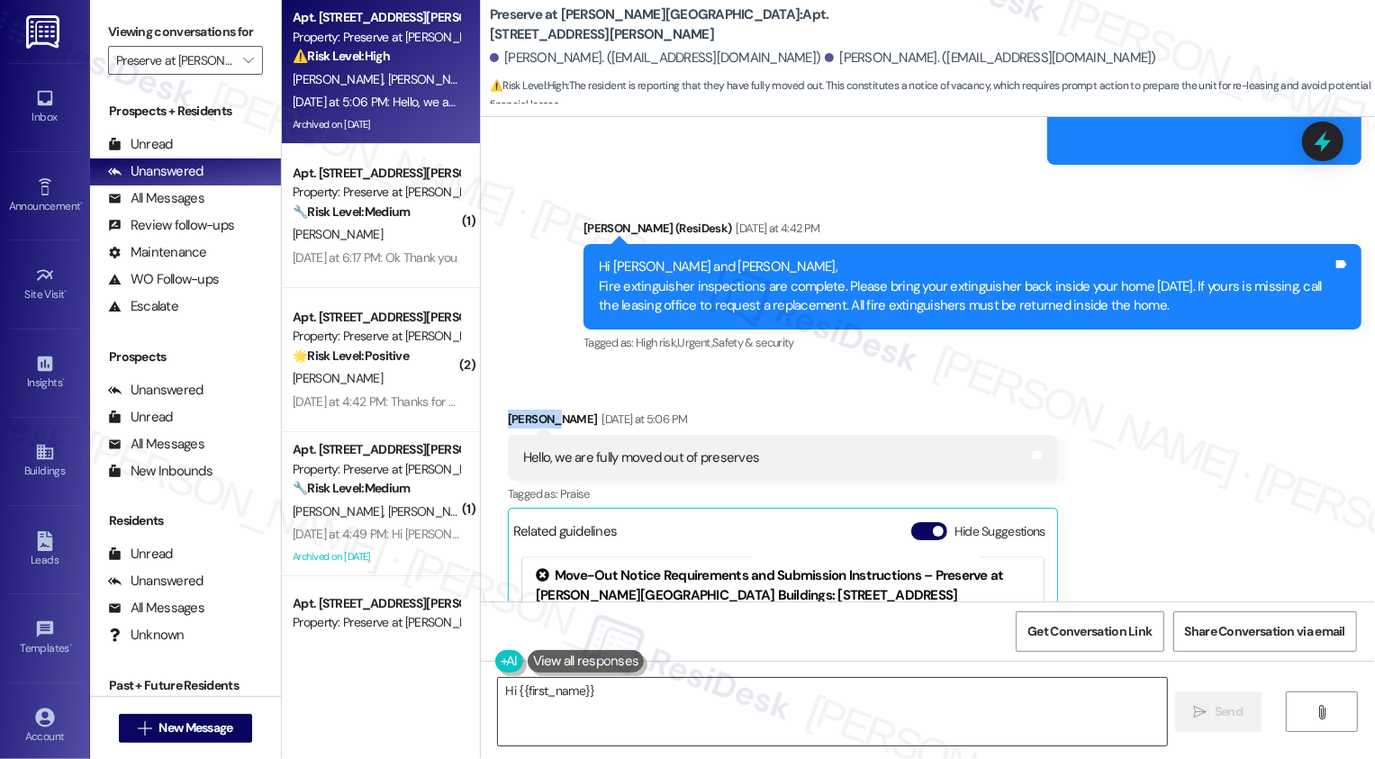
click at [599, 715] on textarea "Hi {{first_name}}" at bounding box center [832, 712] width 669 height 68
click at [564, 700] on textarea "Hi {{first_name}}" at bounding box center [832, 712] width 669 height 68
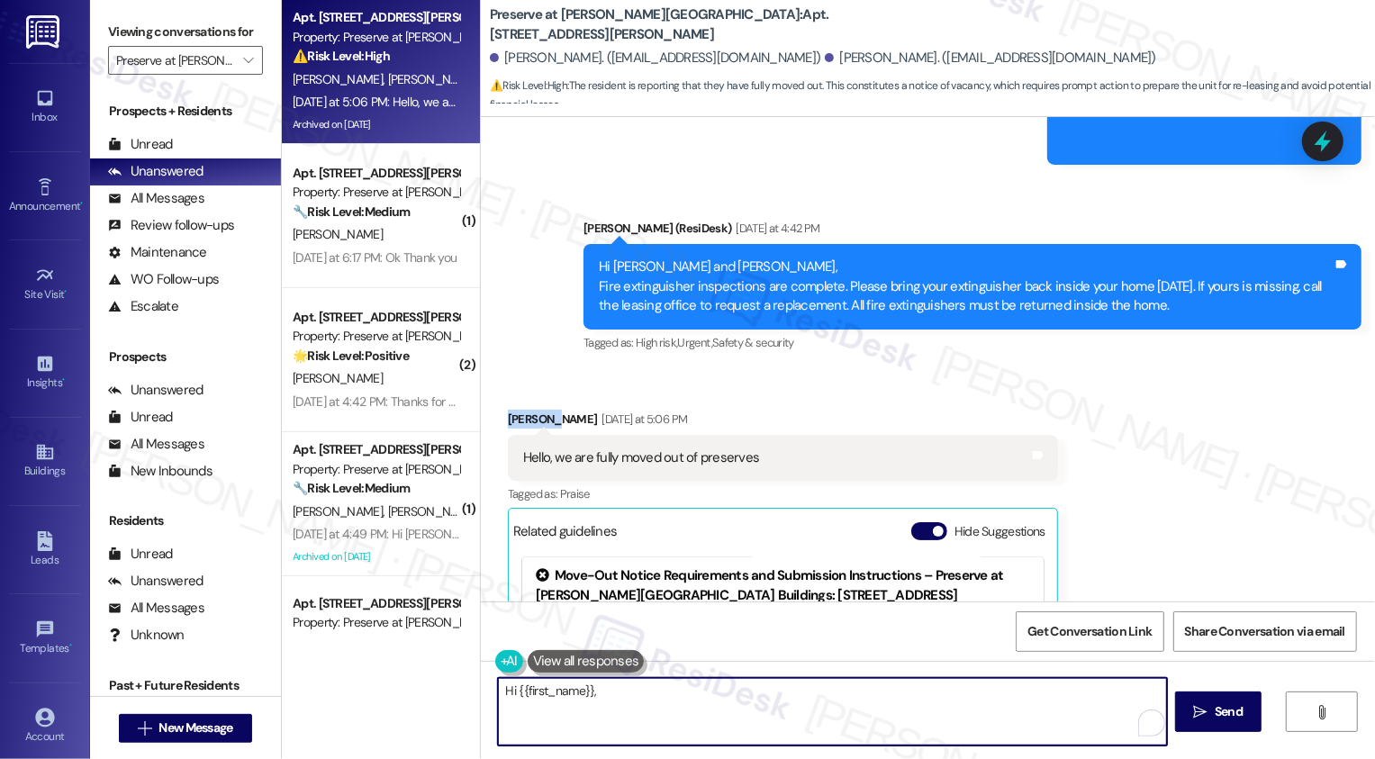
click at [552, 691] on textarea "Hi {{first_name}}," at bounding box center [832, 712] width 669 height 68
click at [609, 693] on textarea "Hi {{first_name}}," at bounding box center [832, 712] width 669 height 68
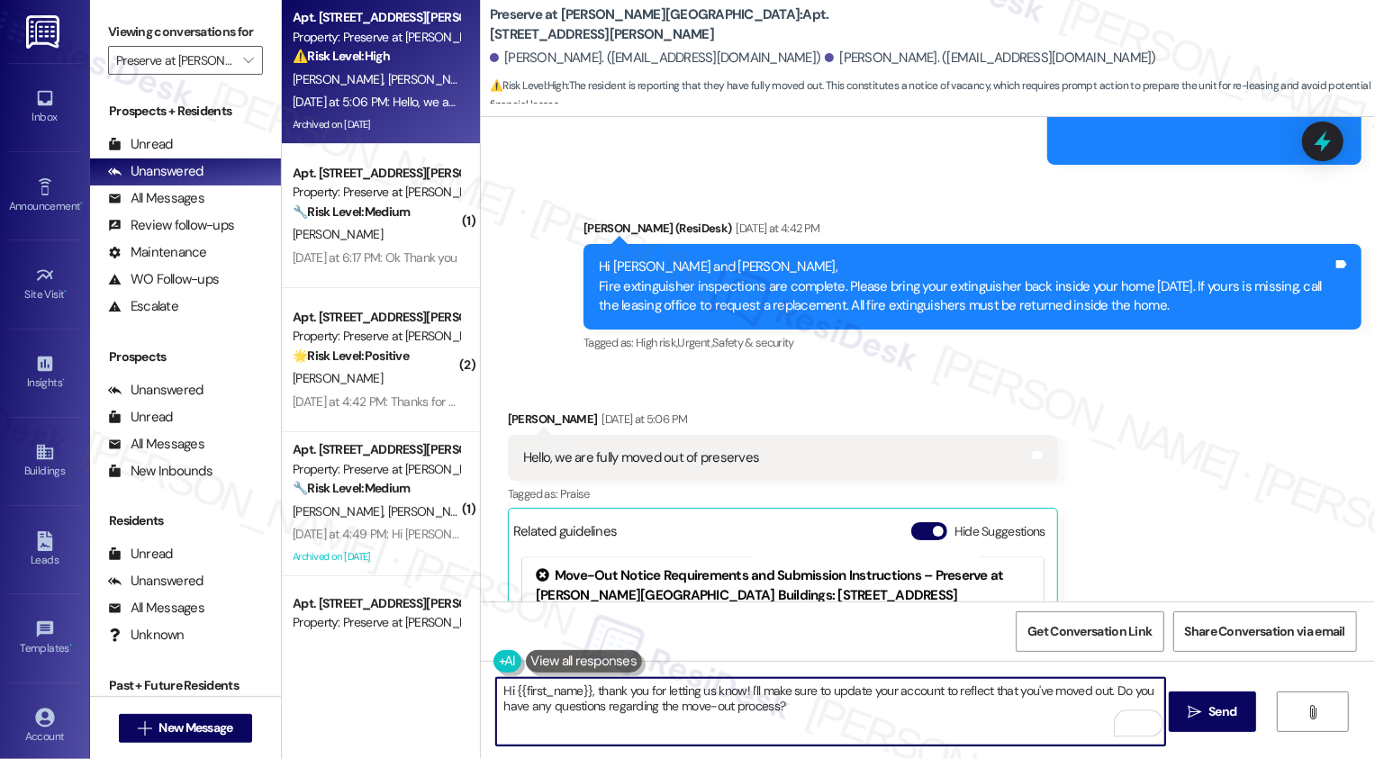
drag, startPoint x: 739, startPoint y: 691, endPoint x: 831, endPoint y: 742, distance: 105.2
click at [831, 742] on textarea "Hi {{first_name}}, thank you for letting us know! I'll make sure to update your…" at bounding box center [830, 712] width 669 height 68
click at [513, 410] on div "Federica Minasola Yesterday at 5:06 PM" at bounding box center [783, 422] width 550 height 25
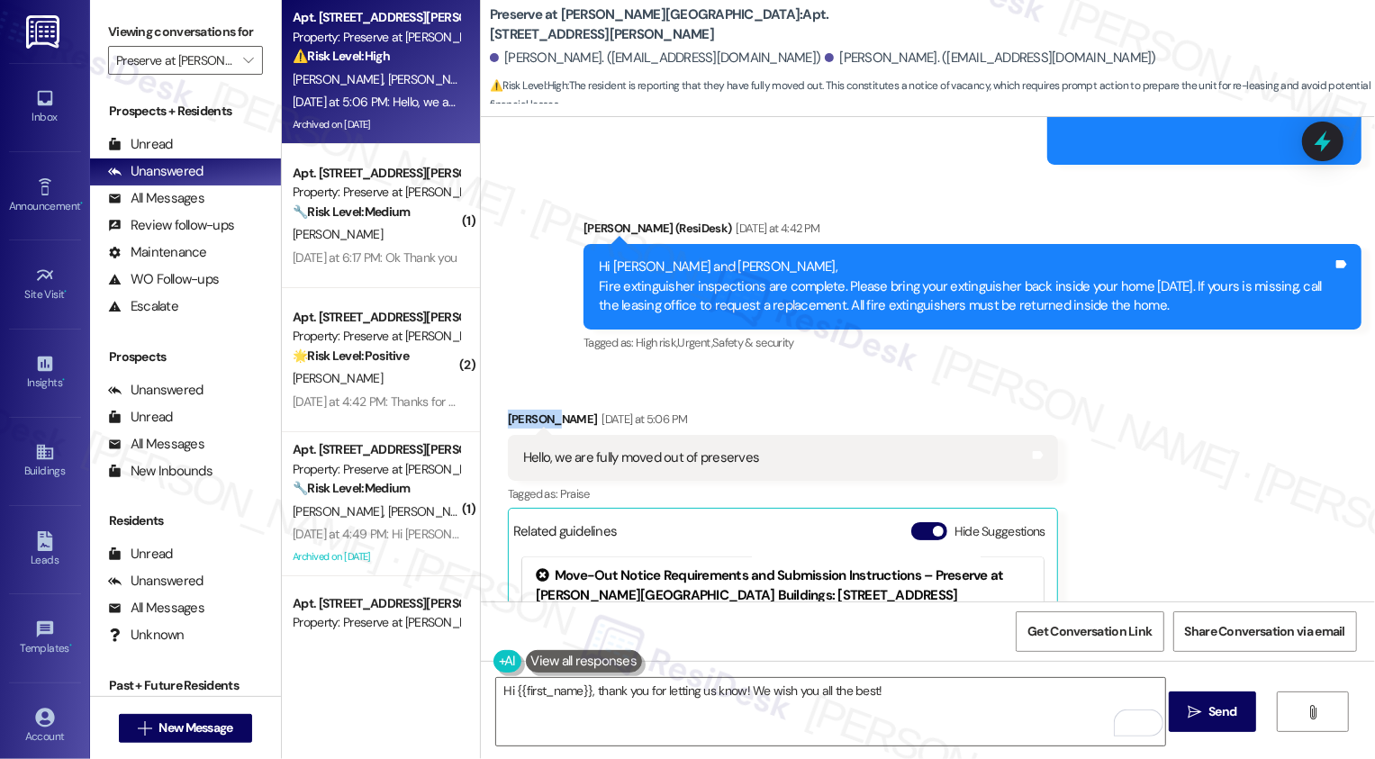
copy div "Federica"
click at [559, 695] on textarea "Hi {{first_name}}, thank you for letting us know! We wish you all the best!" at bounding box center [830, 712] width 669 height 68
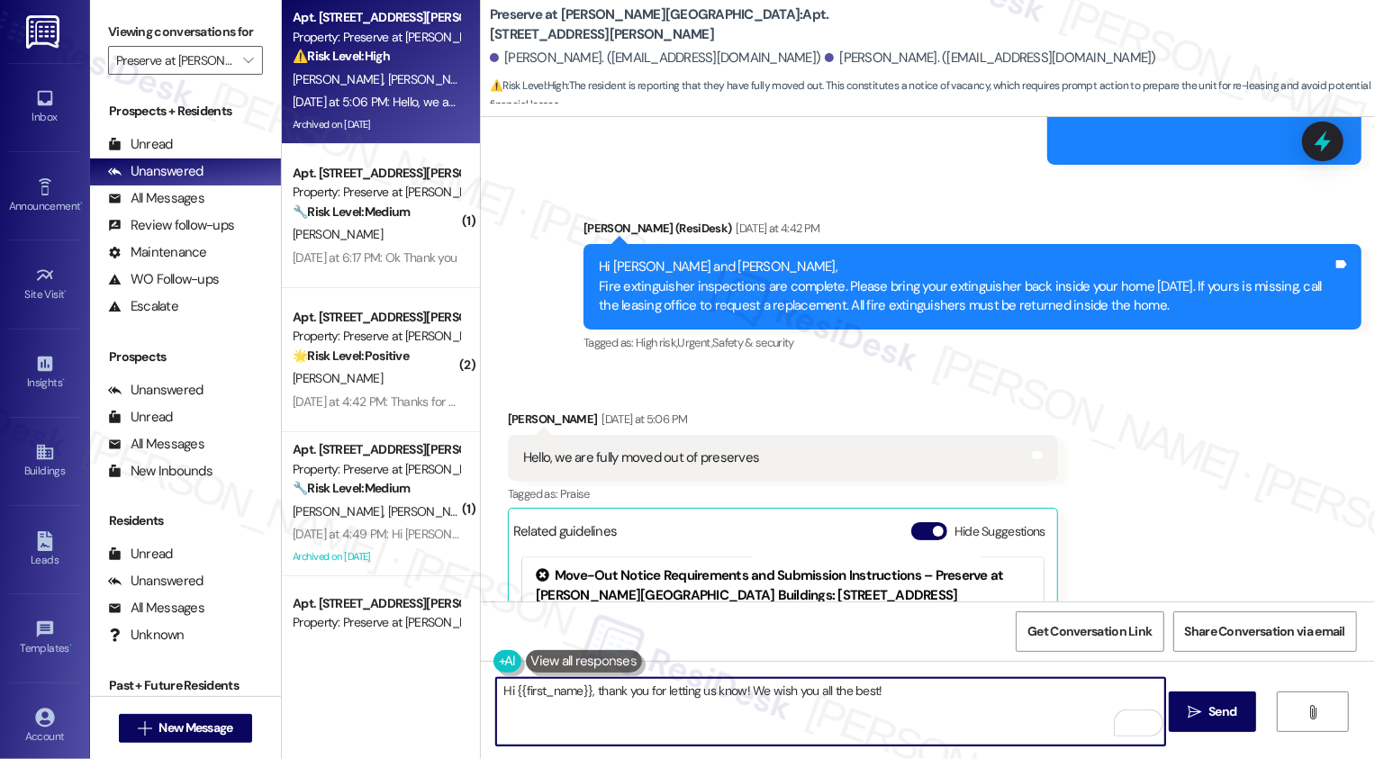
click at [559, 695] on textarea "Hi {{first_name}}, thank you for letting us know! We wish you all the best!" at bounding box center [830, 712] width 669 height 68
paste textarea "Federica"
type textarea "Hi Federica, thank you for letting us know! We wish you all the best!"
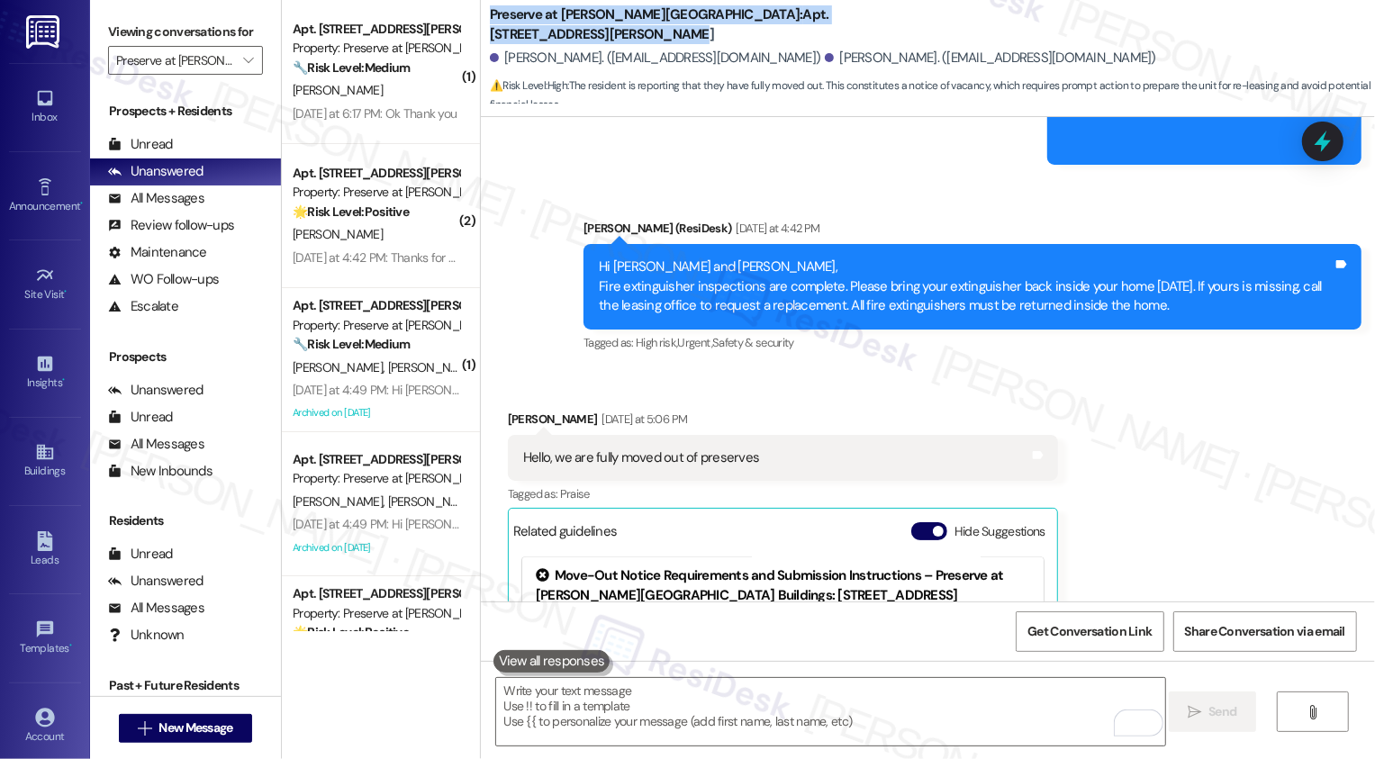
scroll to position [22558, 0]
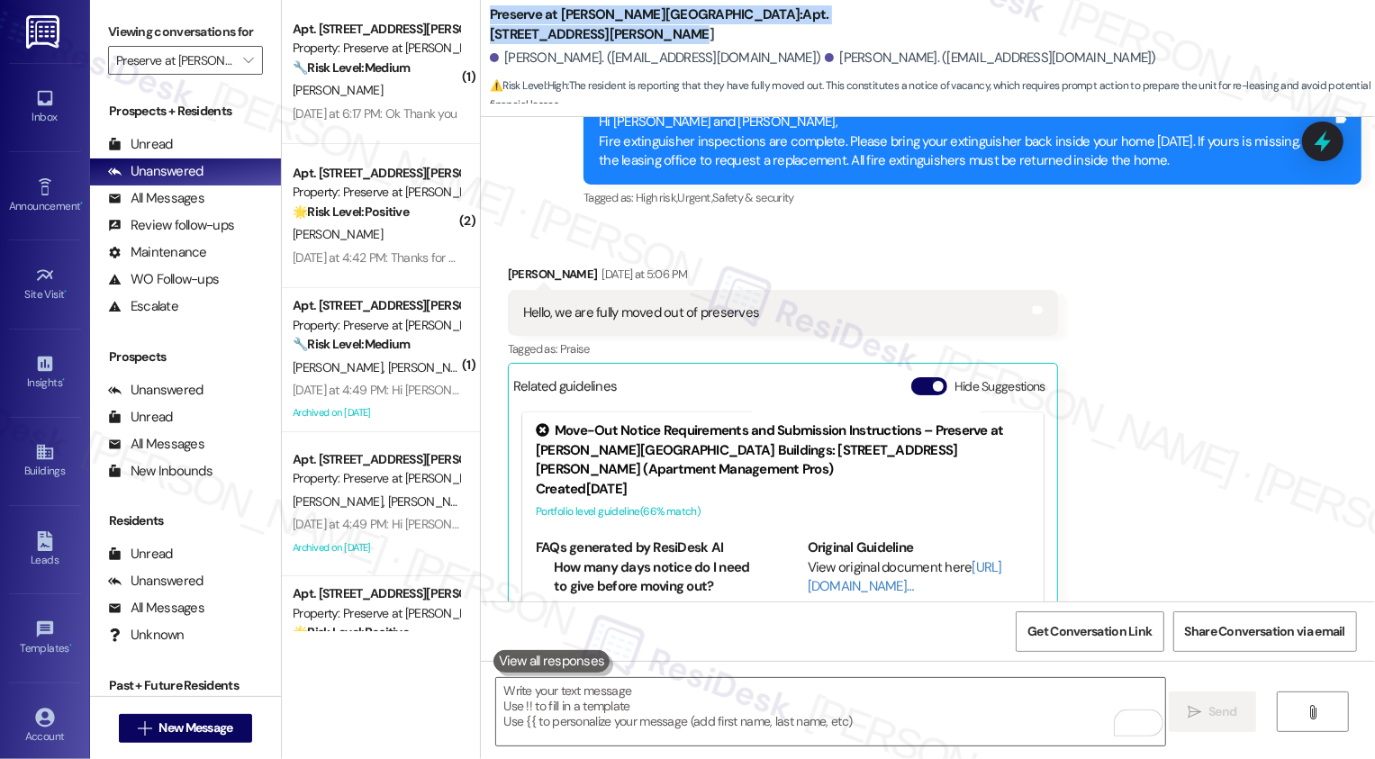
drag, startPoint x: 808, startPoint y: 11, endPoint x: 830, endPoint y: 26, distance: 26.5
click at [830, 26] on b "Preserve at Wells Branch: Apt. 1303, 1773 Wells Branch Pkwy" at bounding box center [670, 24] width 360 height 39
copy b "Preserve at Wells Branch: Apt. 1303, 1773 Wells Branch Pkwy"
drag, startPoint x: 681, startPoint y: 58, endPoint x: 1079, endPoint y: 65, distance: 398.9
click at [1079, 65] on div "Gianluca Santonocito. (santissimo93@gmail.com) Federica Minasola. (minasolafede…" at bounding box center [932, 59] width 885 height 36
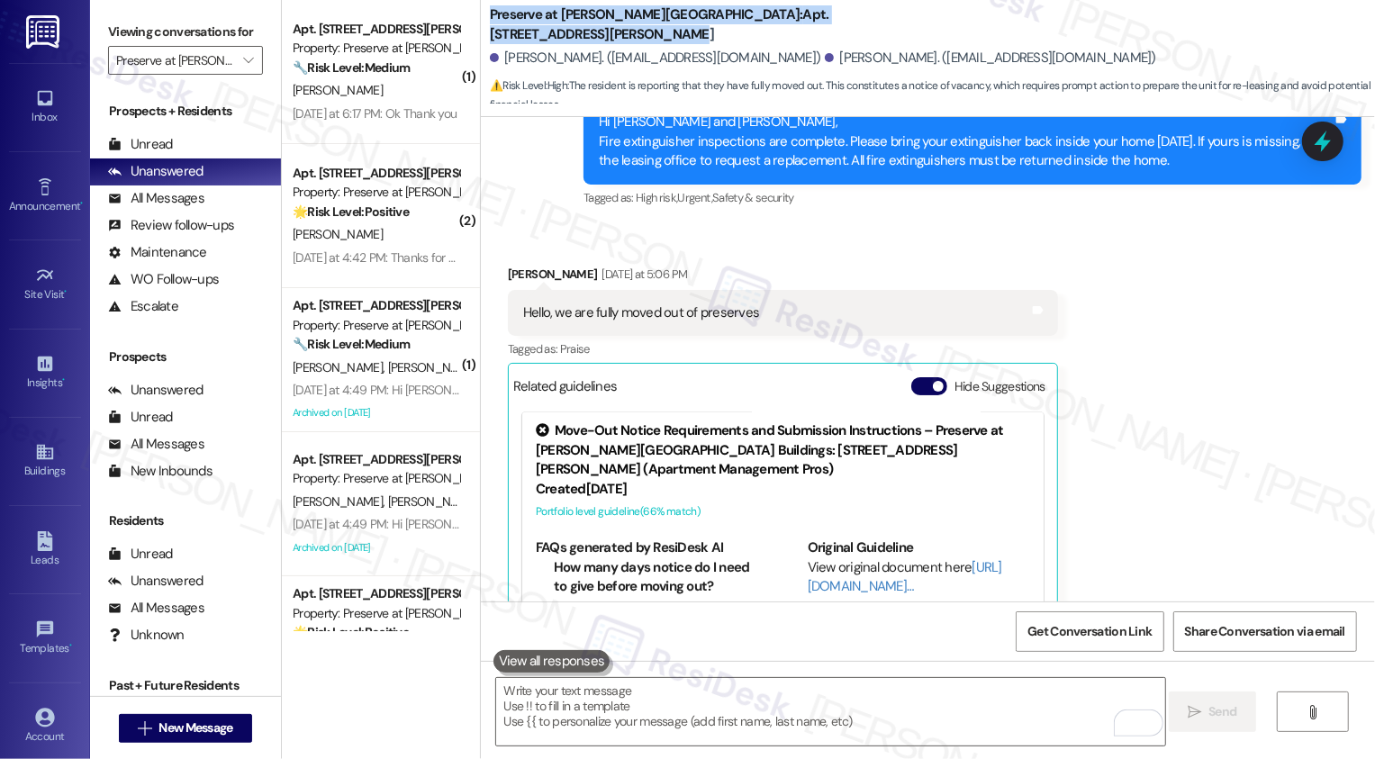
copy div "Gianluca Santonocito. (santissimo93@gmail.com) Federica Minasola. (minasolafede…"
click at [829, 265] on div "Federica Minasola Yesterday at 5:06 PM" at bounding box center [783, 277] width 550 height 25
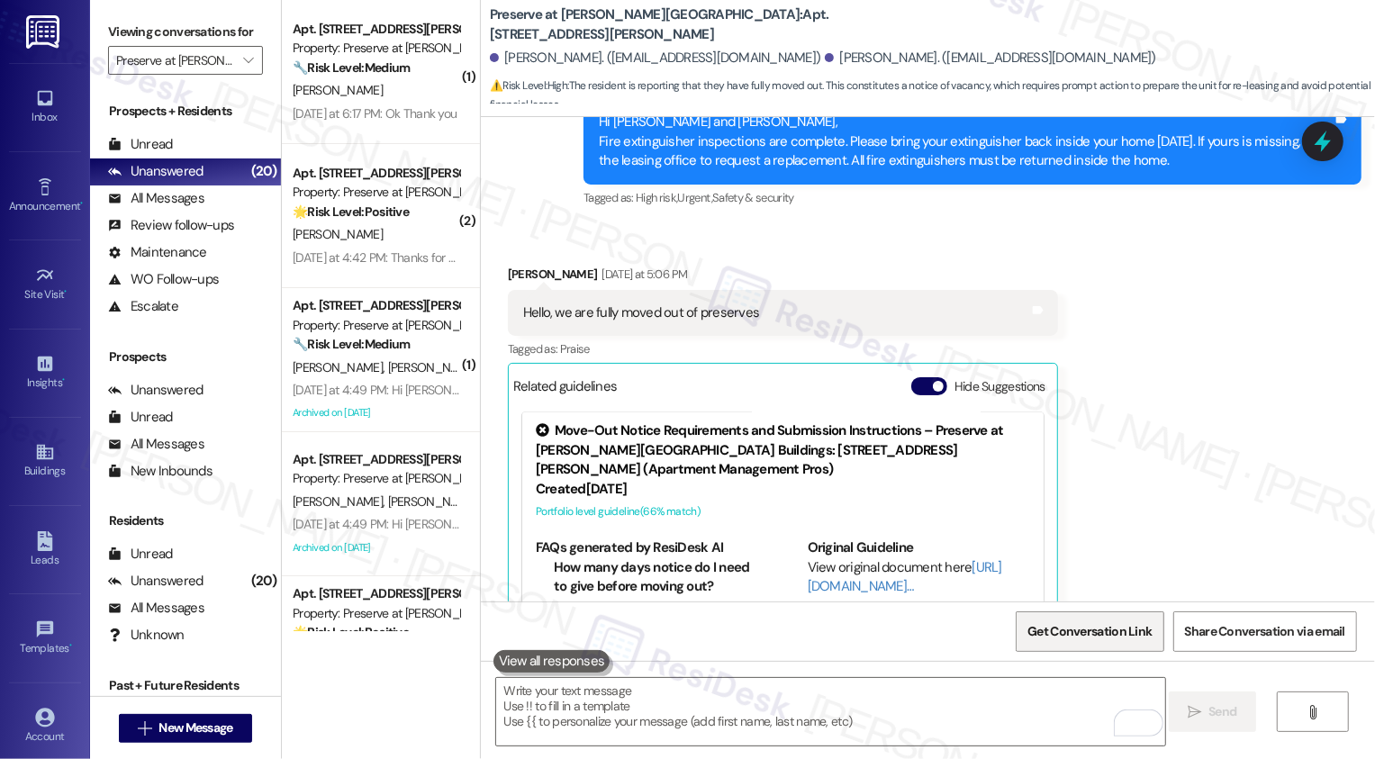
click at [1108, 633] on span "Get Conversation Link" at bounding box center [1089, 631] width 124 height 19
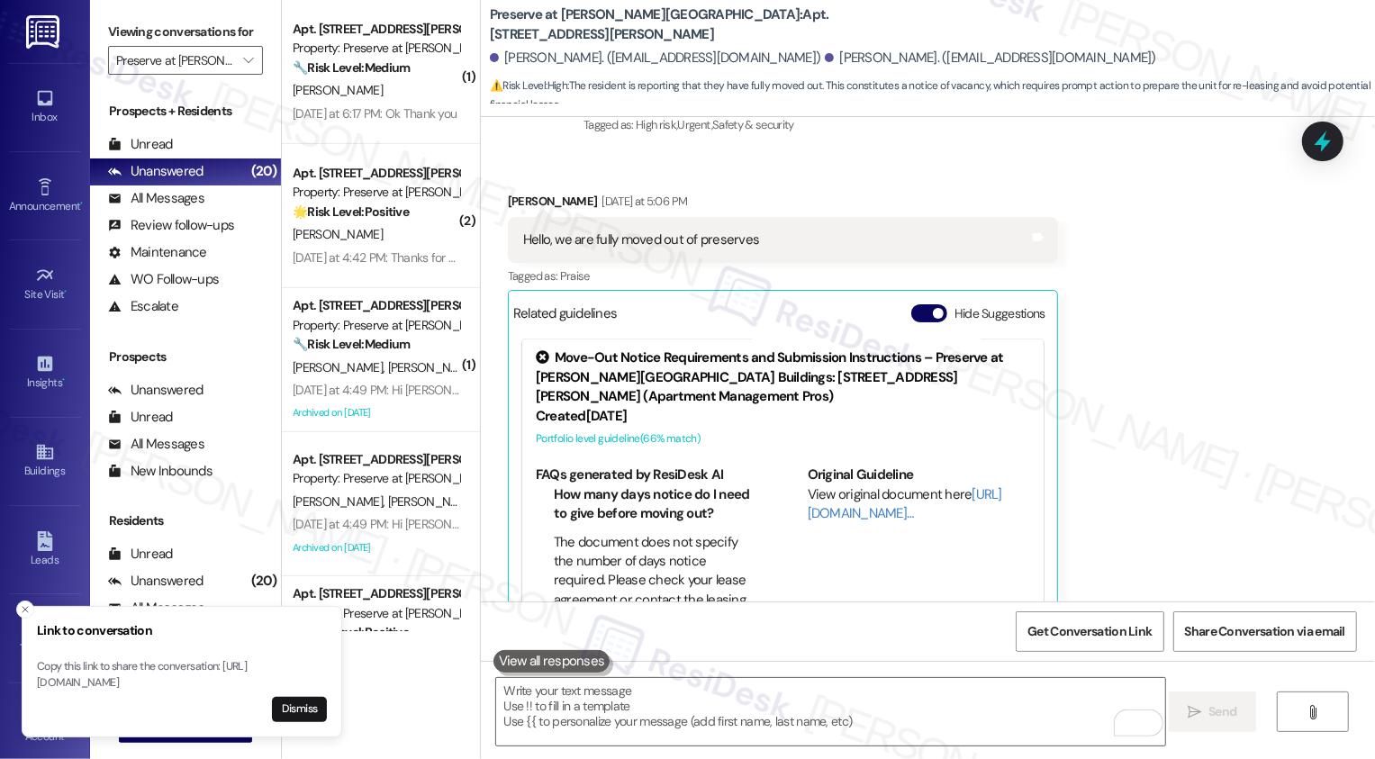
scroll to position [22569, 0]
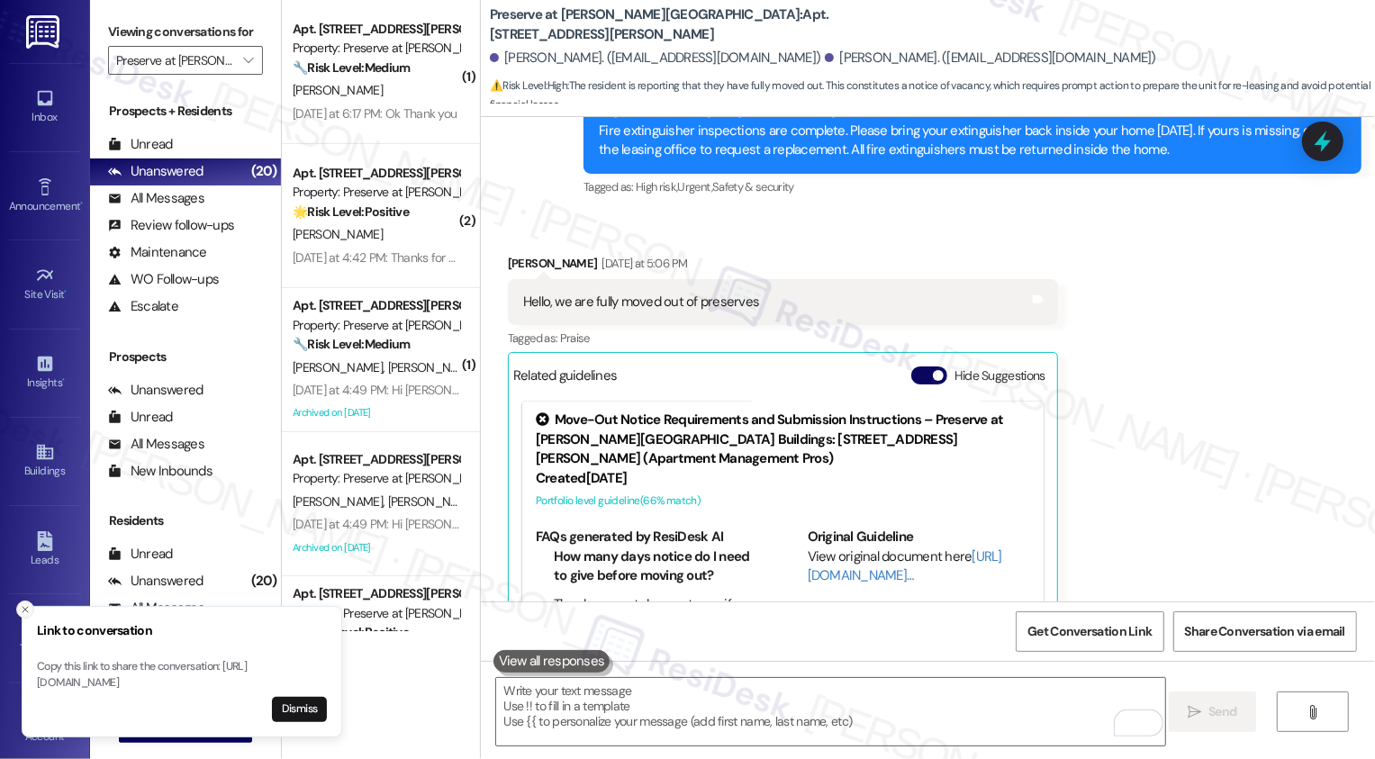
click at [24, 607] on line "Close toast" at bounding box center [25, 609] width 5 height 5
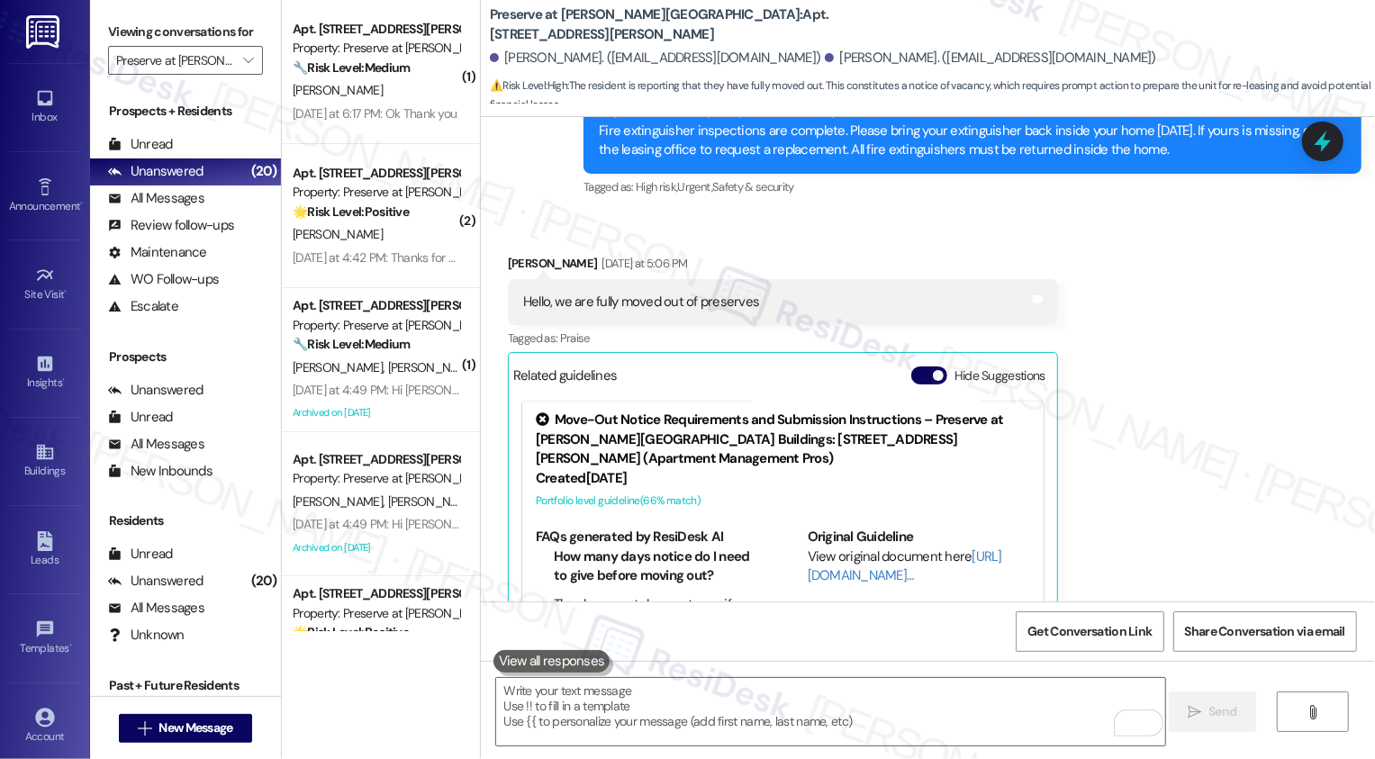
scroll to position [22684, 0]
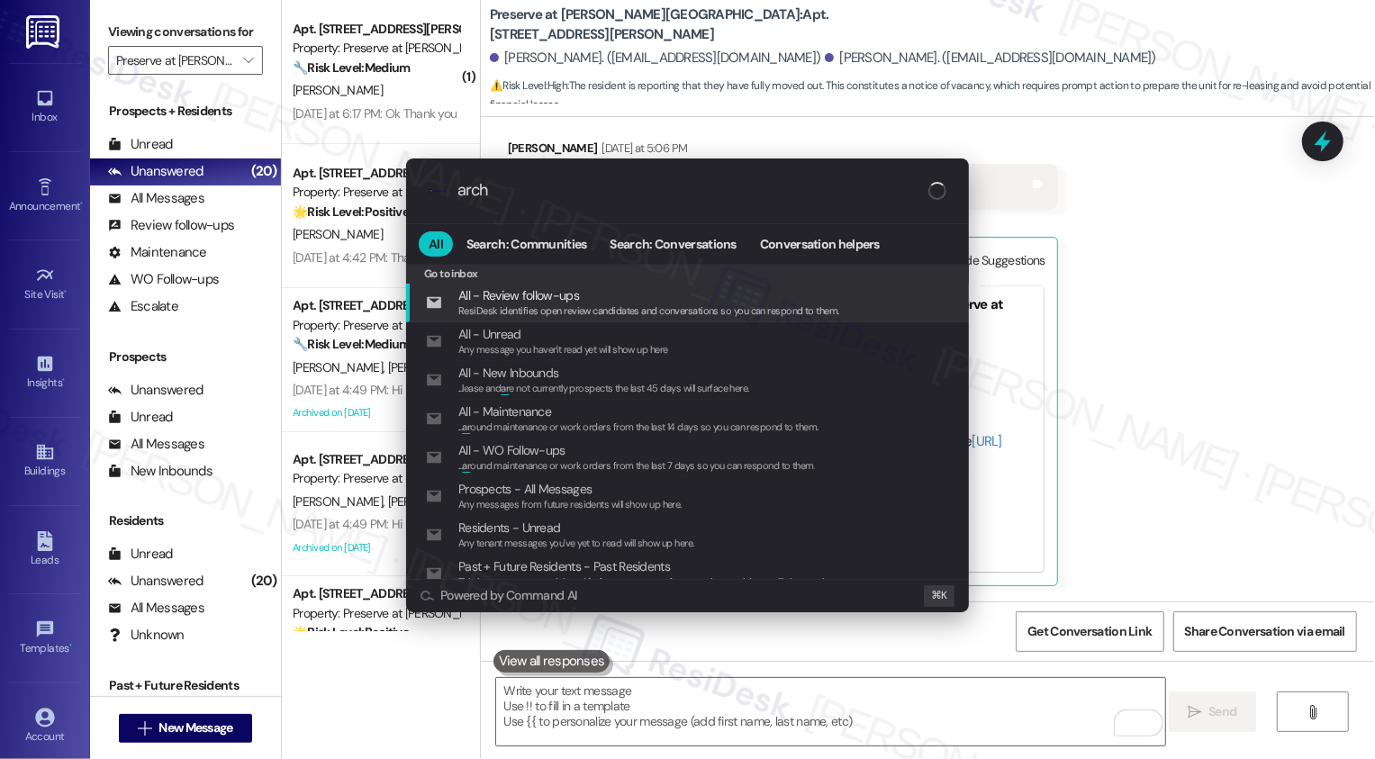
type input "archi"
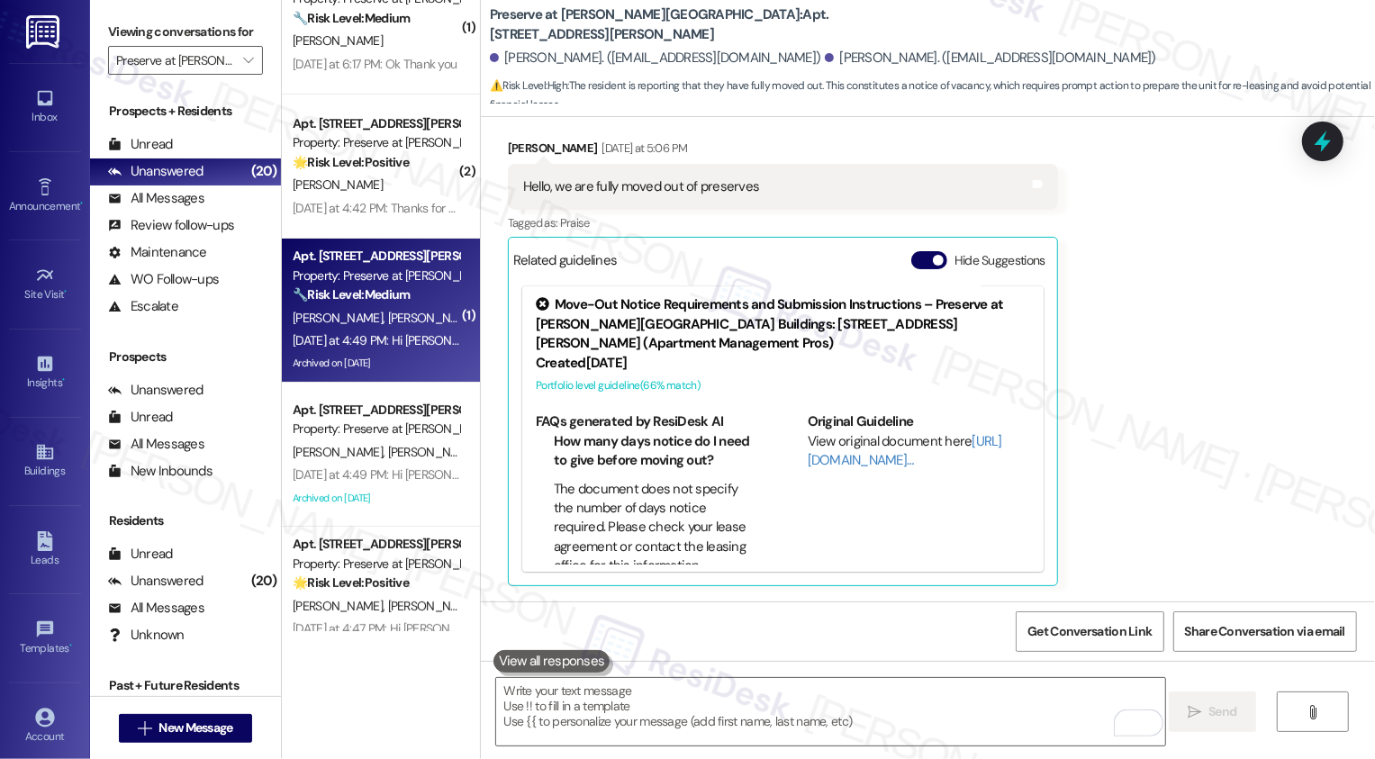
scroll to position [17, 0]
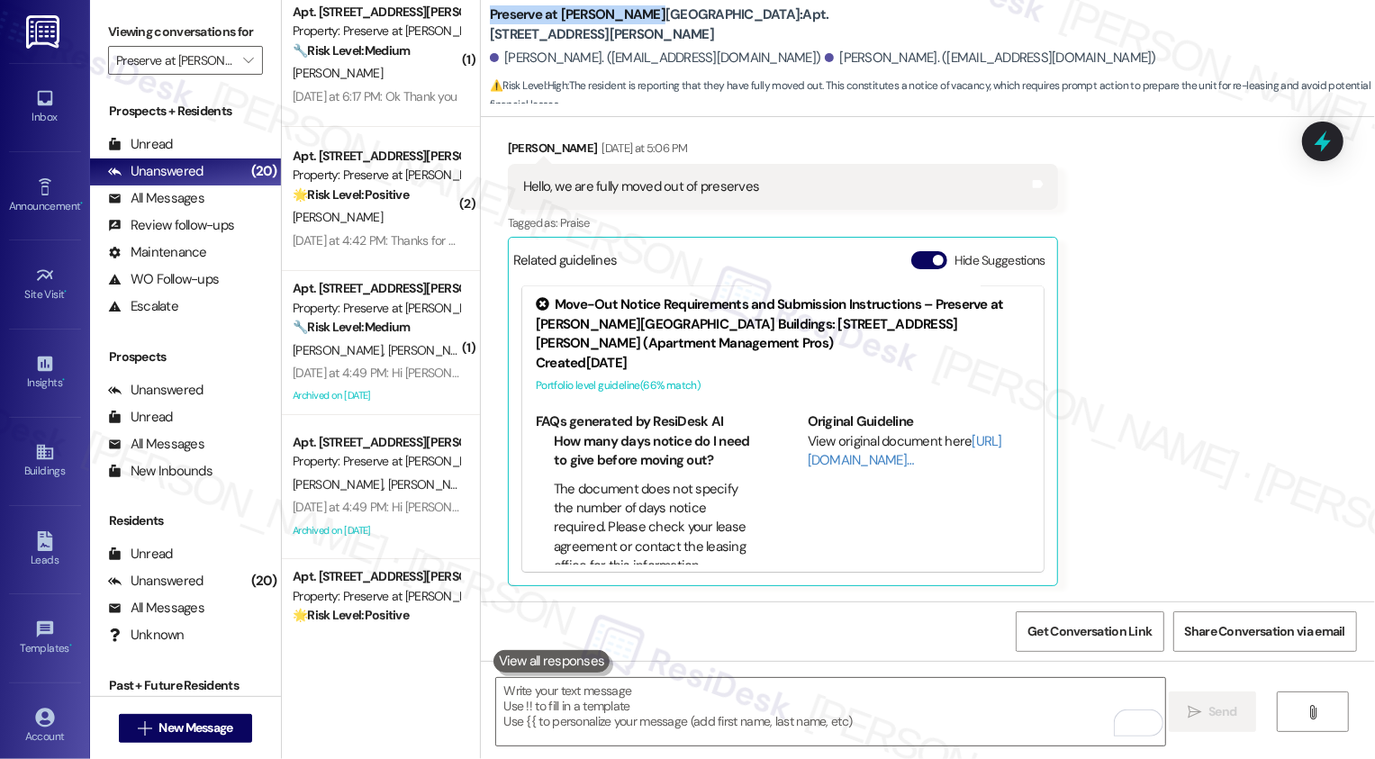
drag, startPoint x: 475, startPoint y: 23, endPoint x: 628, endPoint y: 23, distance: 152.1
click at [628, 21] on div "Preserve at Wells Branch: Apt. 1303, 1773 Wells Branch Pkwy Gianluca Santonocit…" at bounding box center [928, 54] width 894 height 99
click at [243, 68] on icon "" at bounding box center [248, 60] width 10 height 14
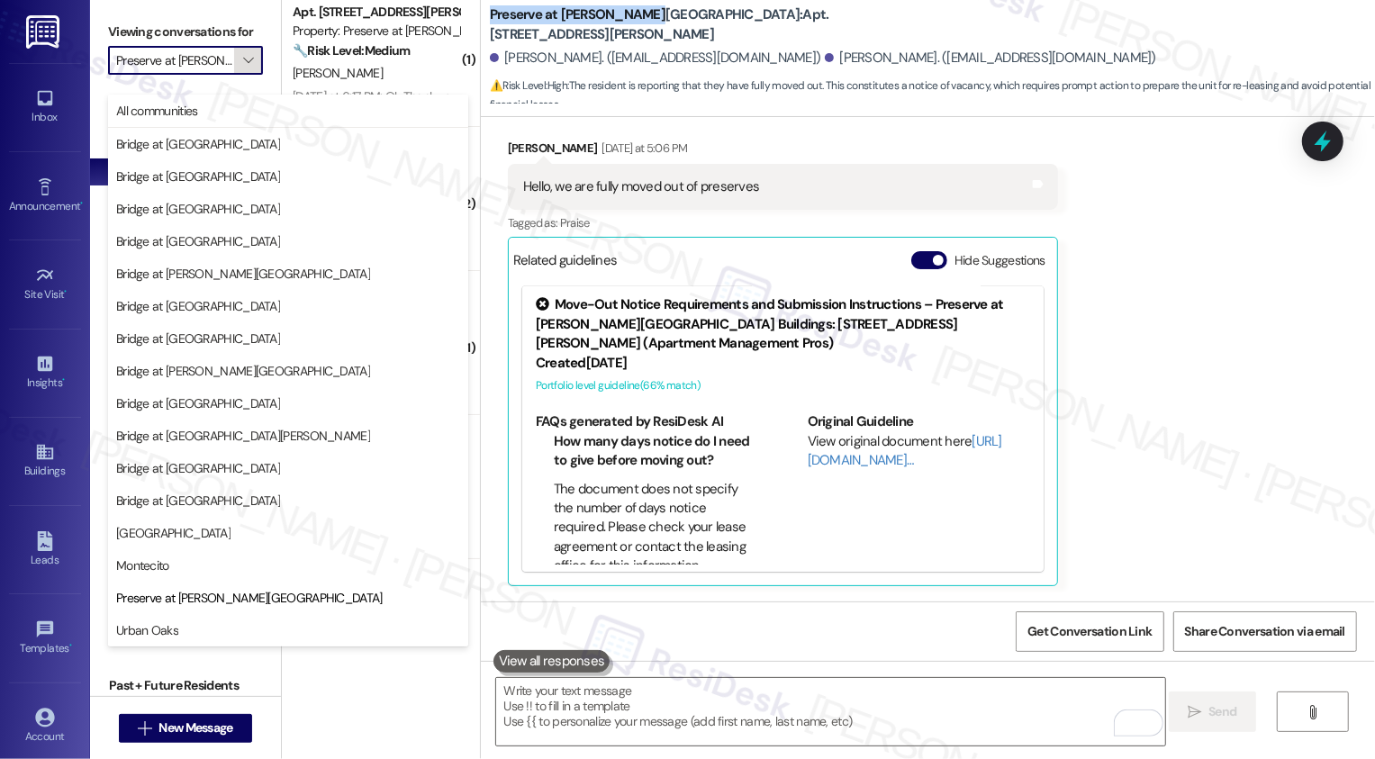
scroll to position [0, 22]
click at [354, 707] on div "( 1 ) Apt. 302, 1773 Wells Branch Pkwy Property: Preserve at Wells Branch 🔧 Ris…" at bounding box center [381, 379] width 198 height 759
click at [1183, 295] on div "Received via SMS Federica Minasola Yesterday at 5:06 PM Hello, we are fully mov…" at bounding box center [928, 348] width 894 height 501
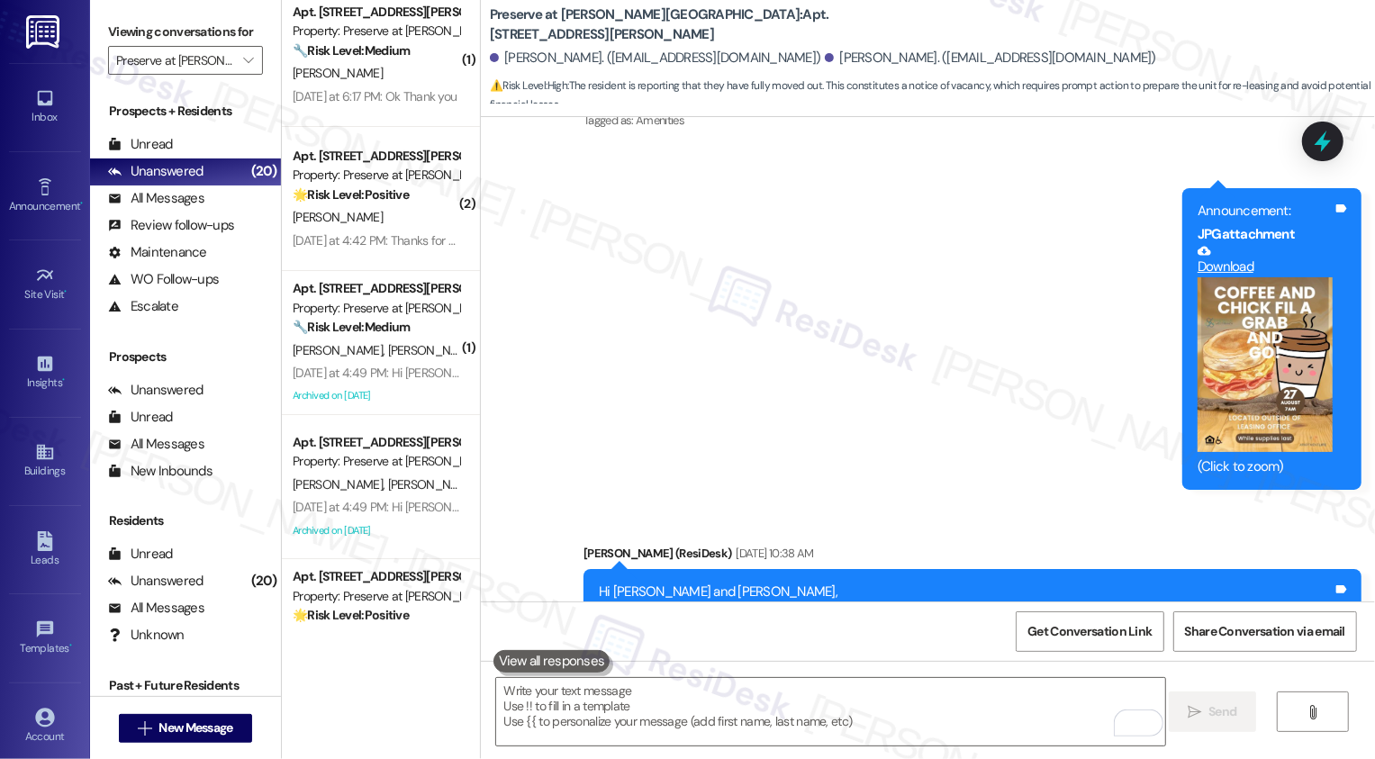
scroll to position [17833, 0]
click at [239, 69] on span "" at bounding box center [247, 60] width 17 height 29
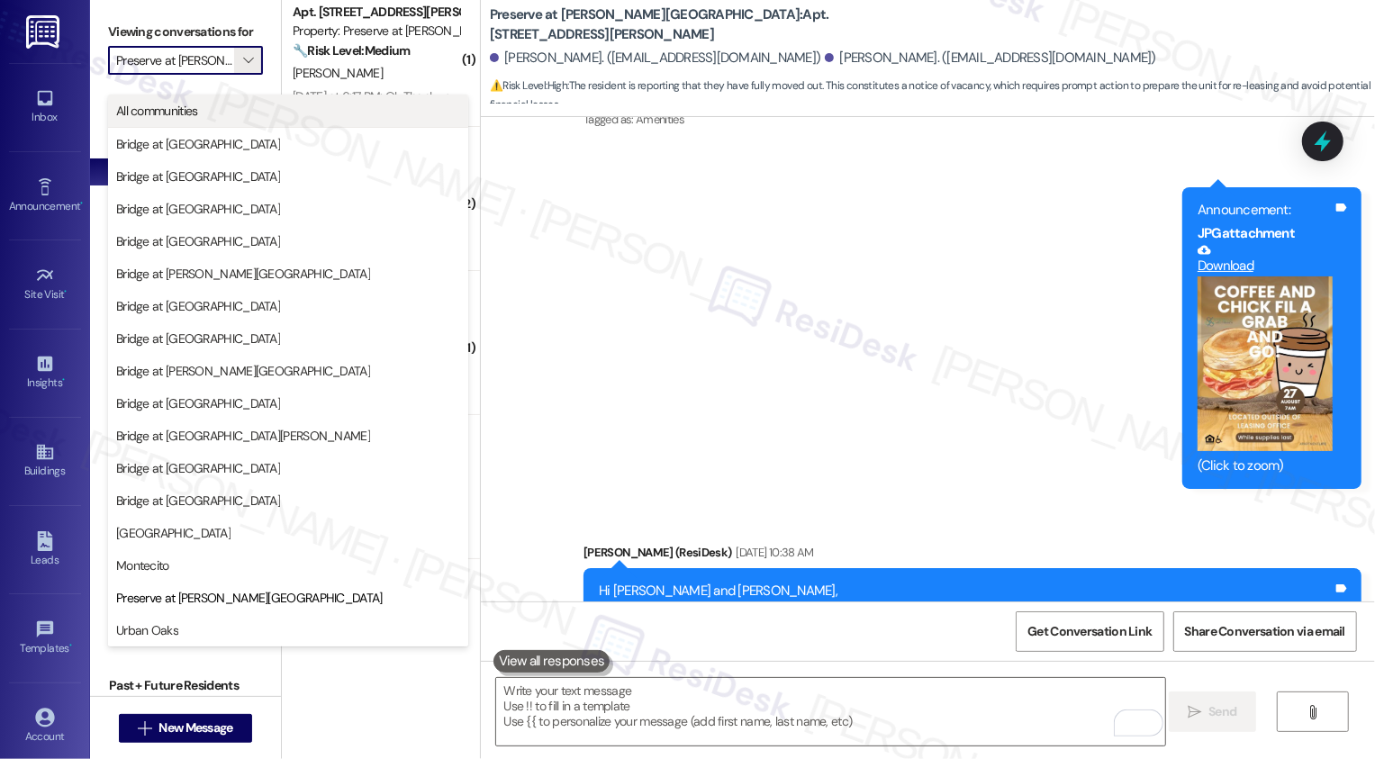
click at [213, 112] on span "All communities" at bounding box center [288, 111] width 344 height 18
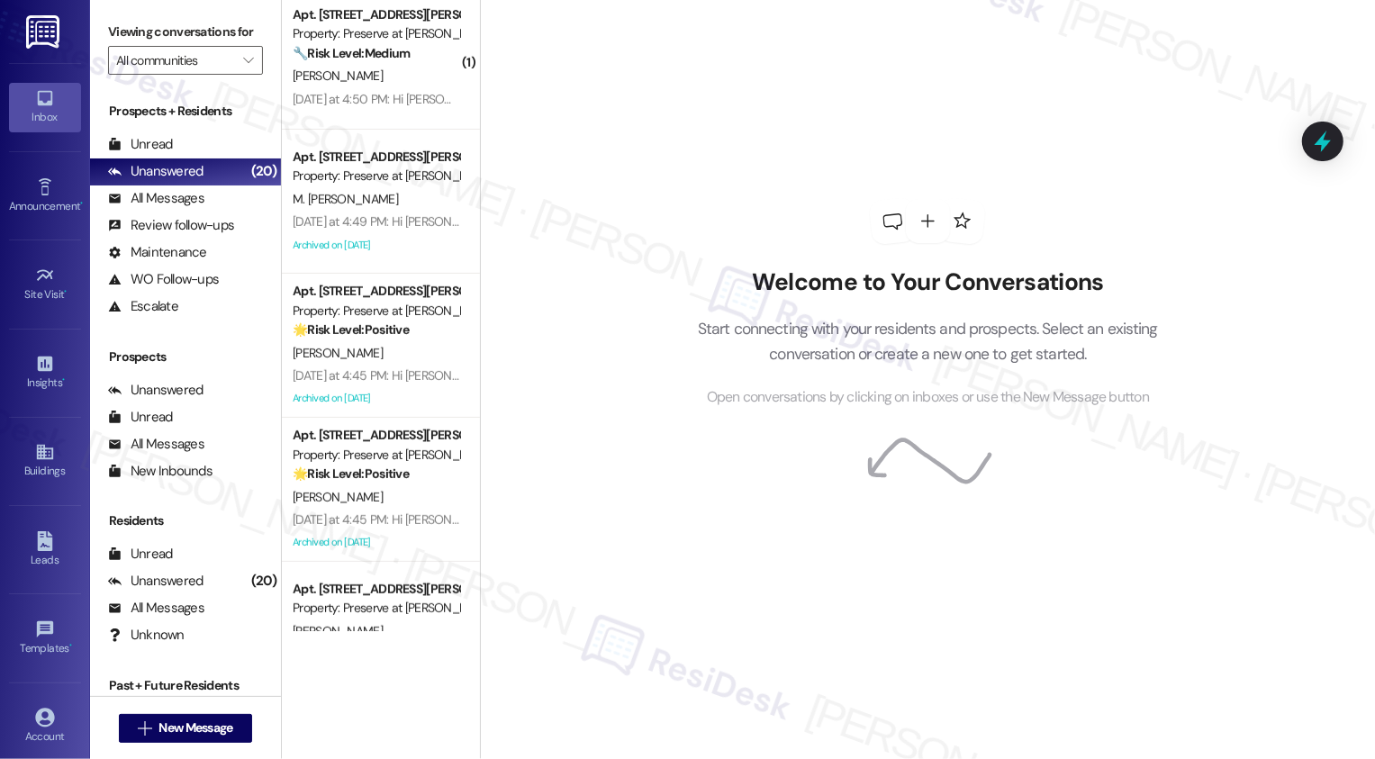
scroll to position [5321, 0]
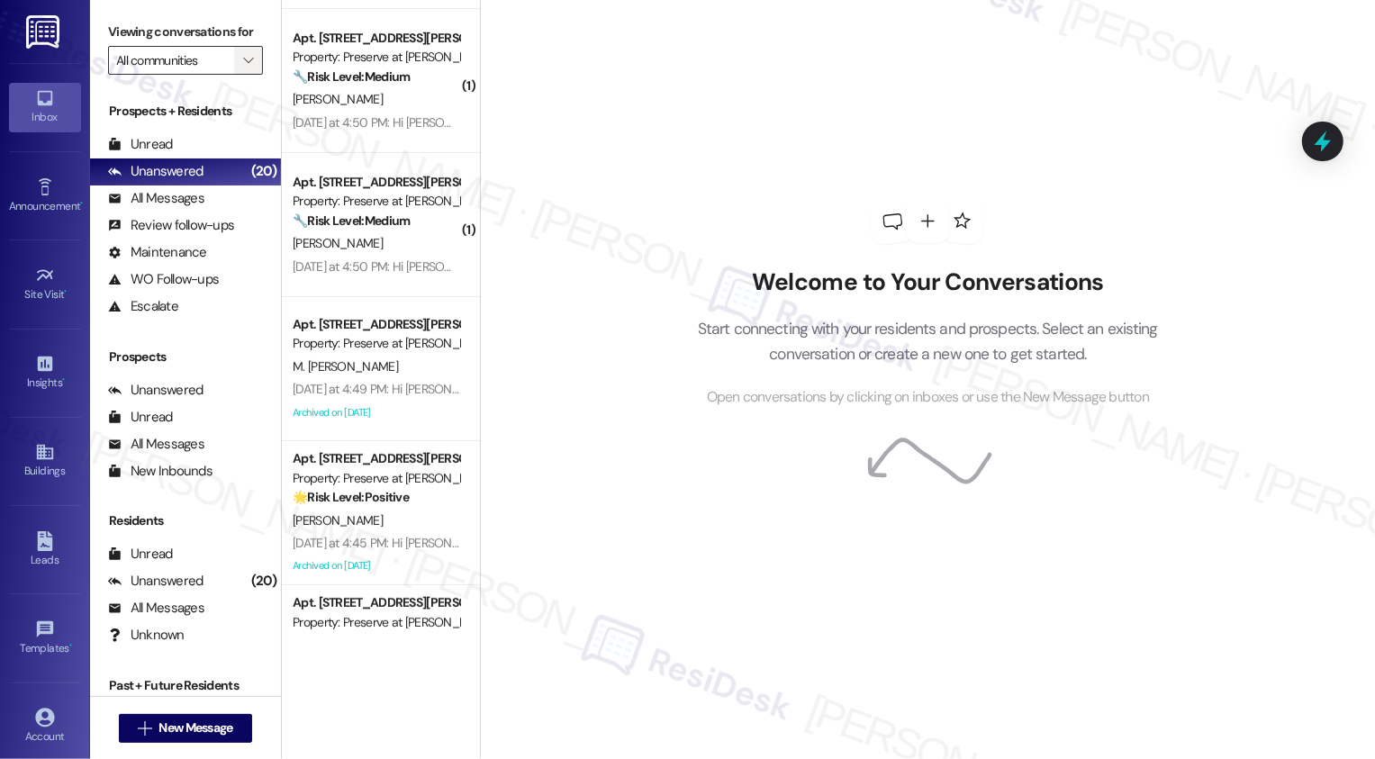
click at [239, 71] on span "" at bounding box center [247, 60] width 17 height 29
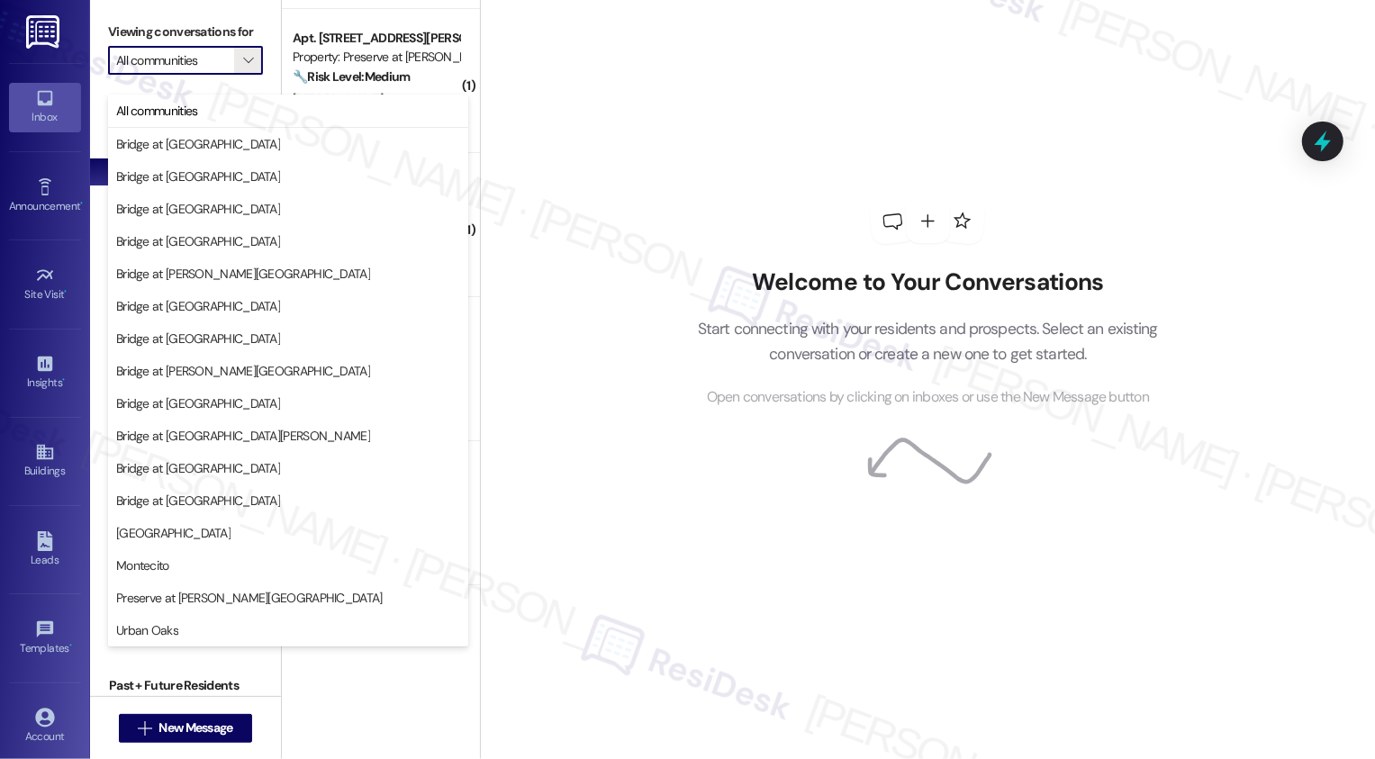
click at [657, 230] on div "Welcome to Your Conversations Start connecting with your residents and prospect…" at bounding box center [927, 303] width 540 height 607
click at [565, 115] on div "Welcome to Your Conversations Start connecting with your residents and prospect…" at bounding box center [927, 379] width 895 height 759
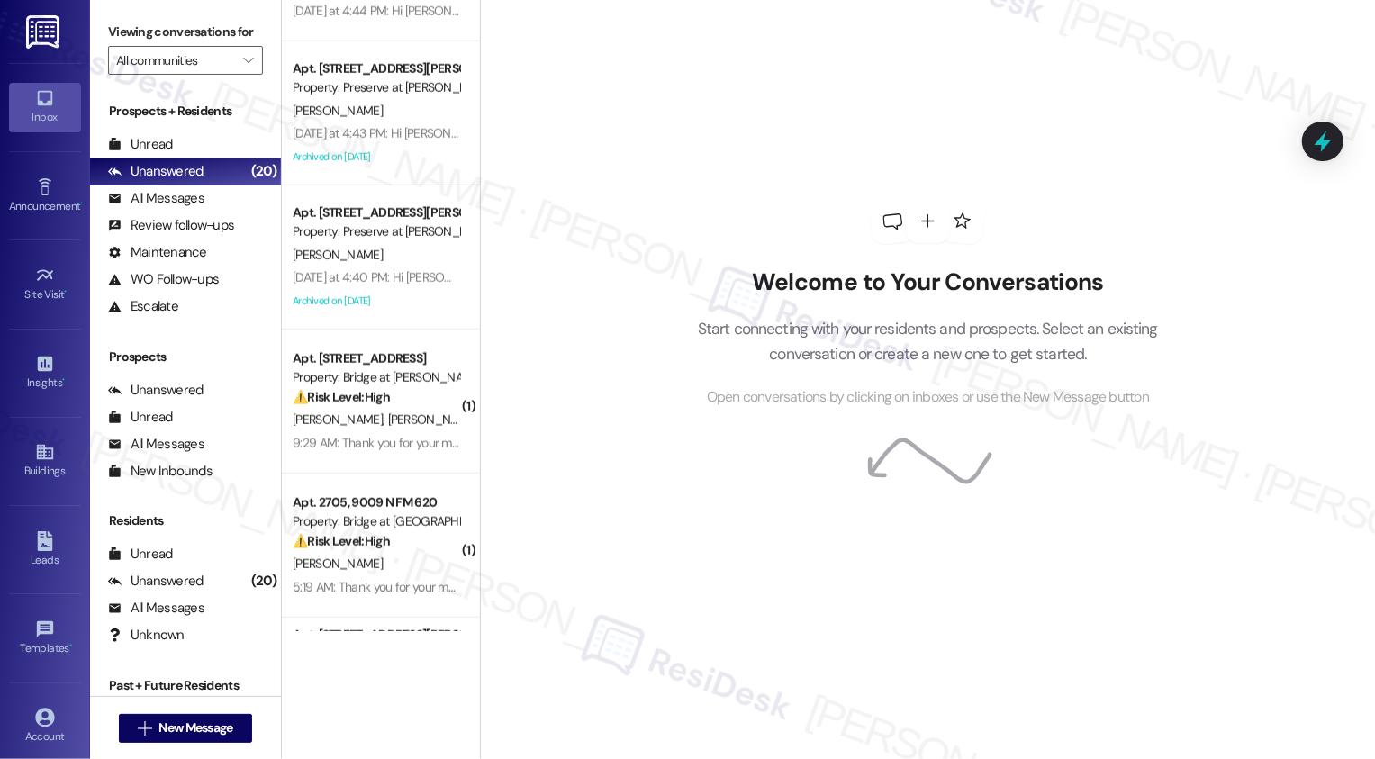
scroll to position [6298, 0]
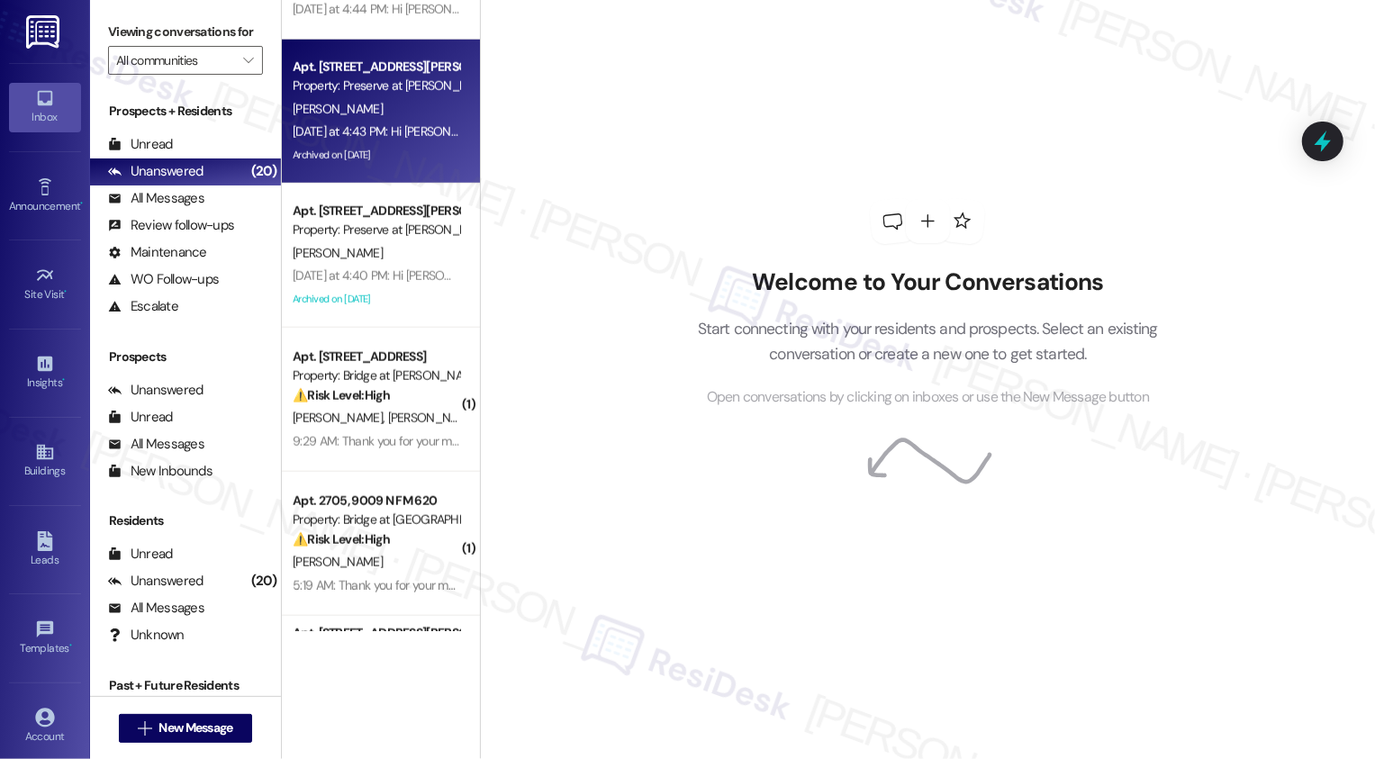
click at [406, 127] on div "Yesterday at 4:43 PM: Hi Laisha, Fire extinguisher inspections are complete. Pl…" at bounding box center [982, 131] width 1378 height 16
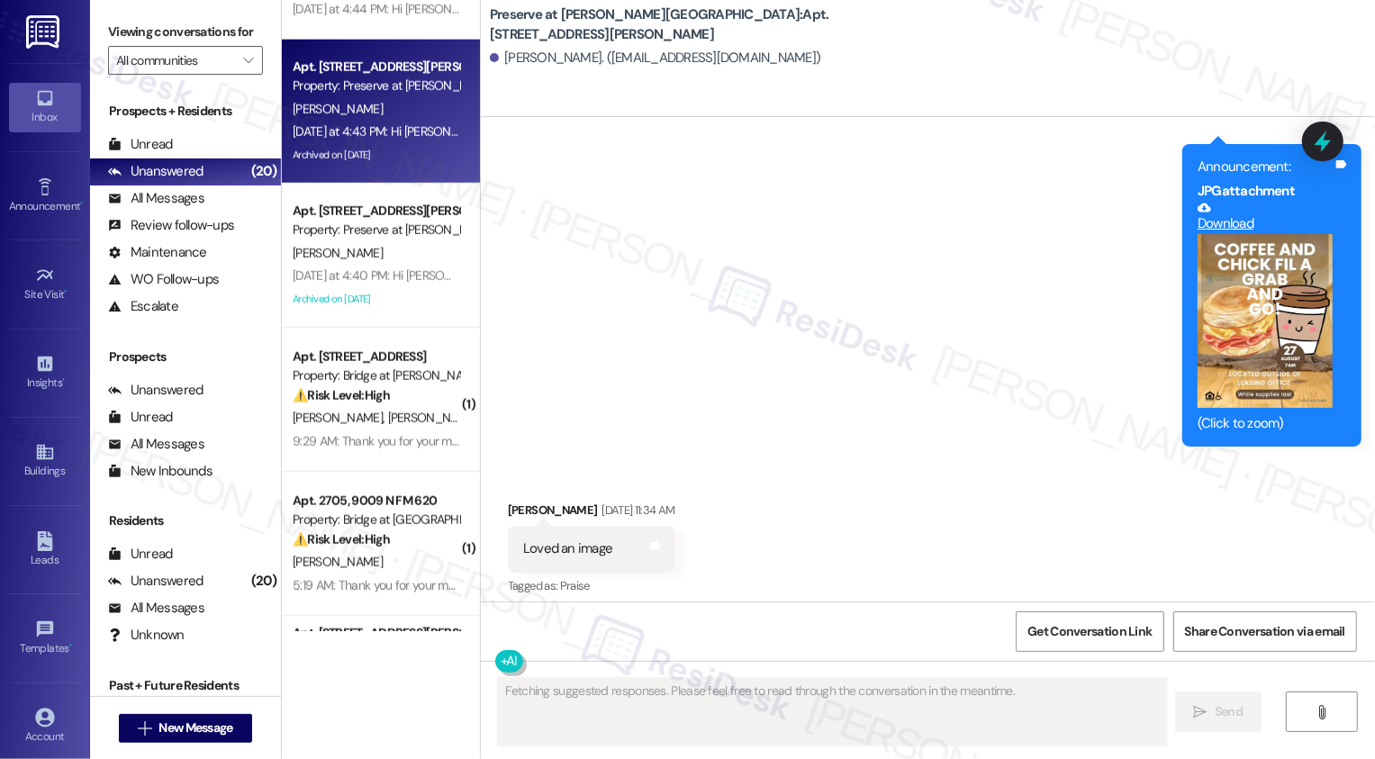
type textarea "Fetching suggested responses. Please feel free to read through the conversation…"
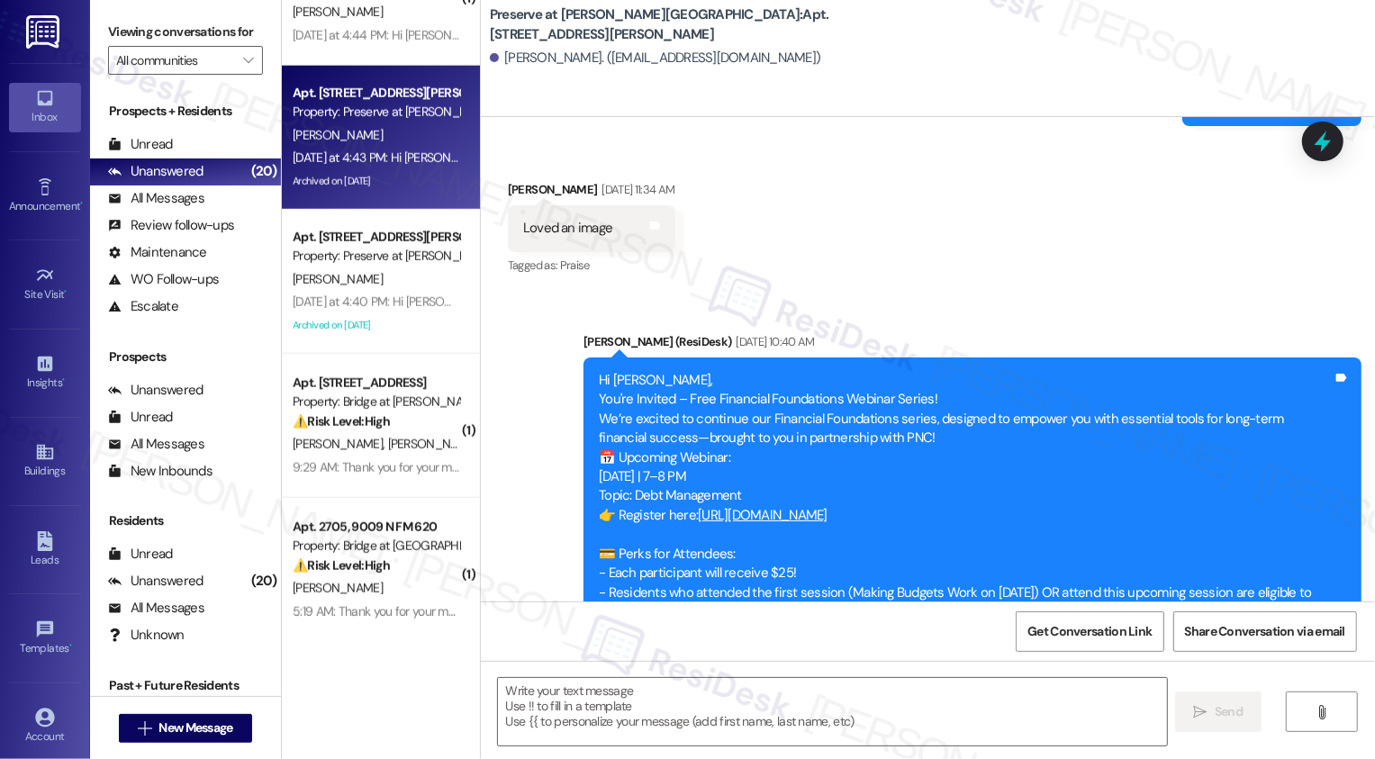
scroll to position [12929, 0]
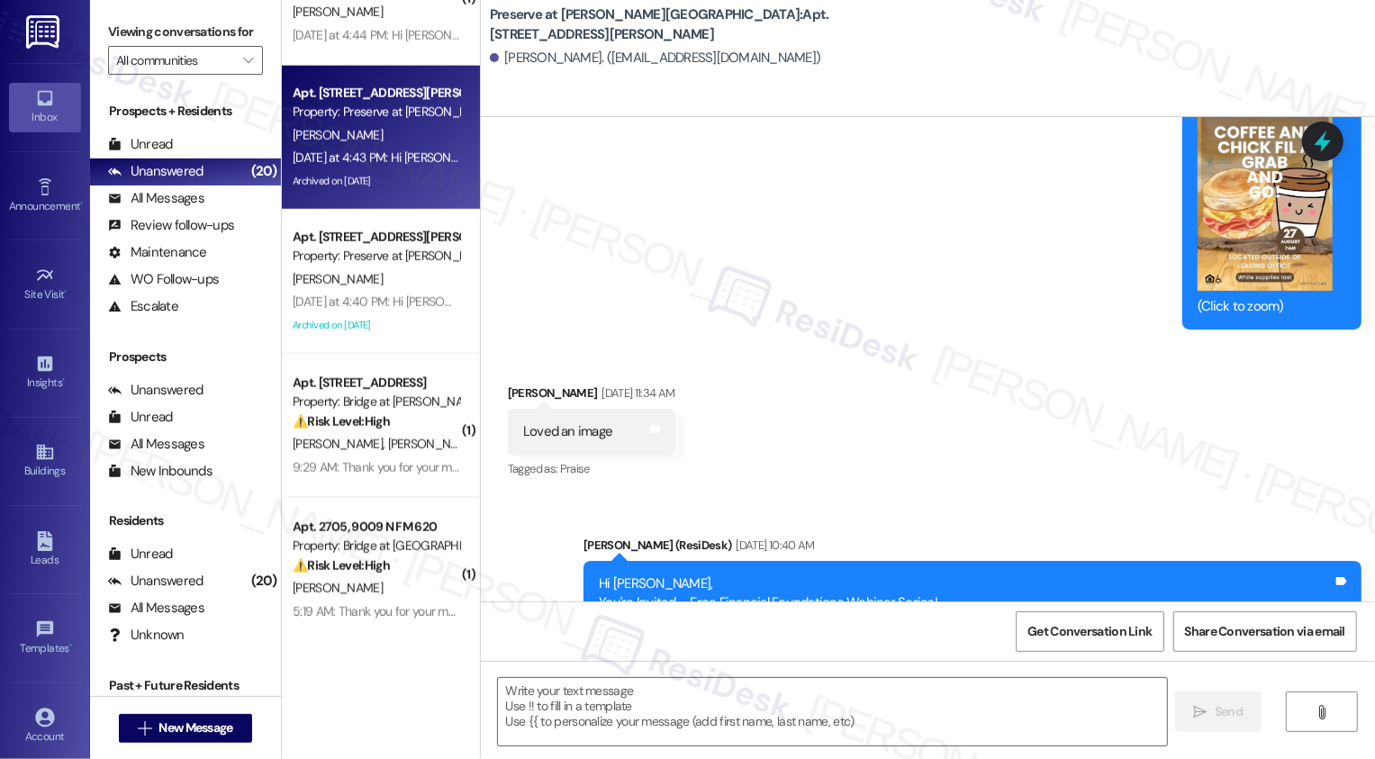
drag, startPoint x: 501, startPoint y: 305, endPoint x: 782, endPoint y: 334, distance: 282.4
click at [782, 343] on div "Received via SMS Laisha Martinez Aug 26, 2025 at 11:34 AM Loved an image Tags a…" at bounding box center [928, 419] width 894 height 152
click at [794, 367] on div "Received via SMS Laisha Martinez Aug 26, 2025 at 11:34 AM Loved an image Tags a…" at bounding box center [928, 419] width 894 height 152
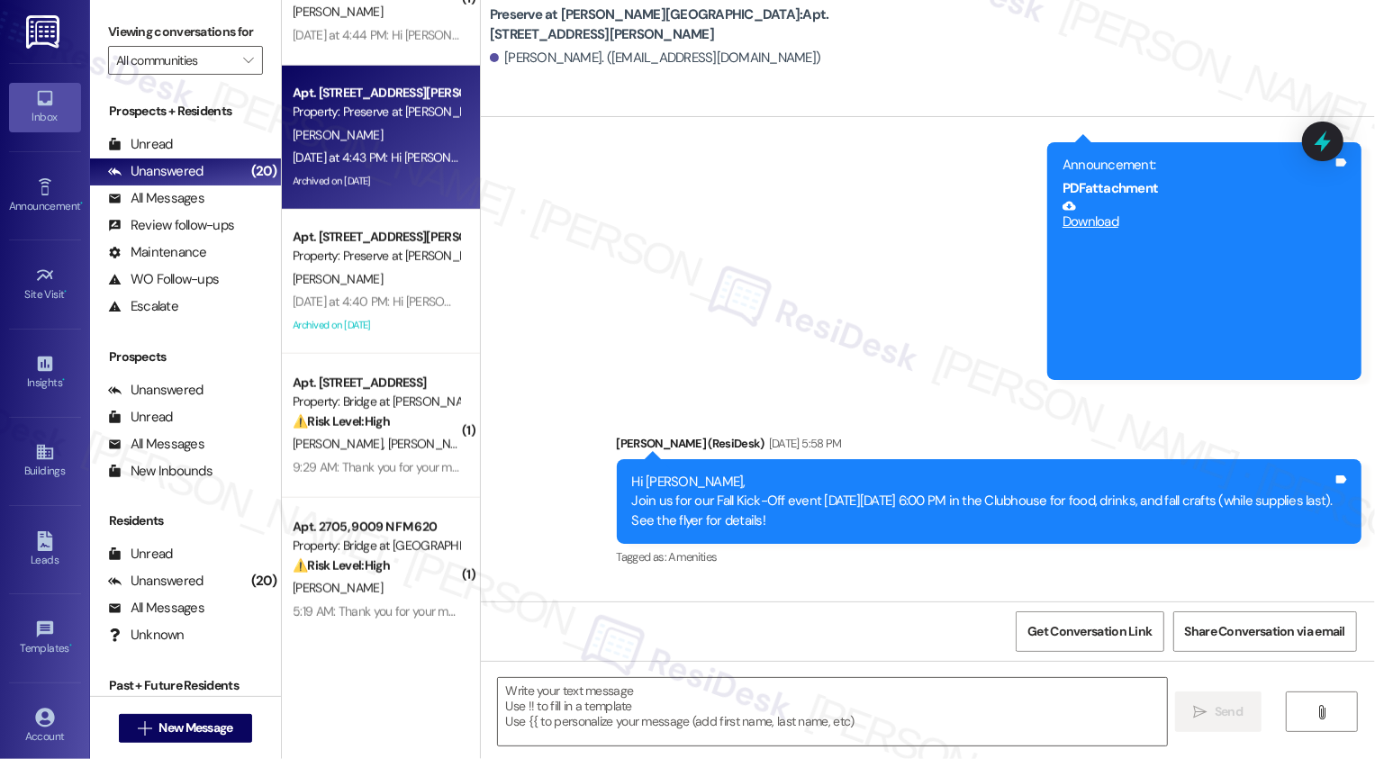
scroll to position [17272, 0]
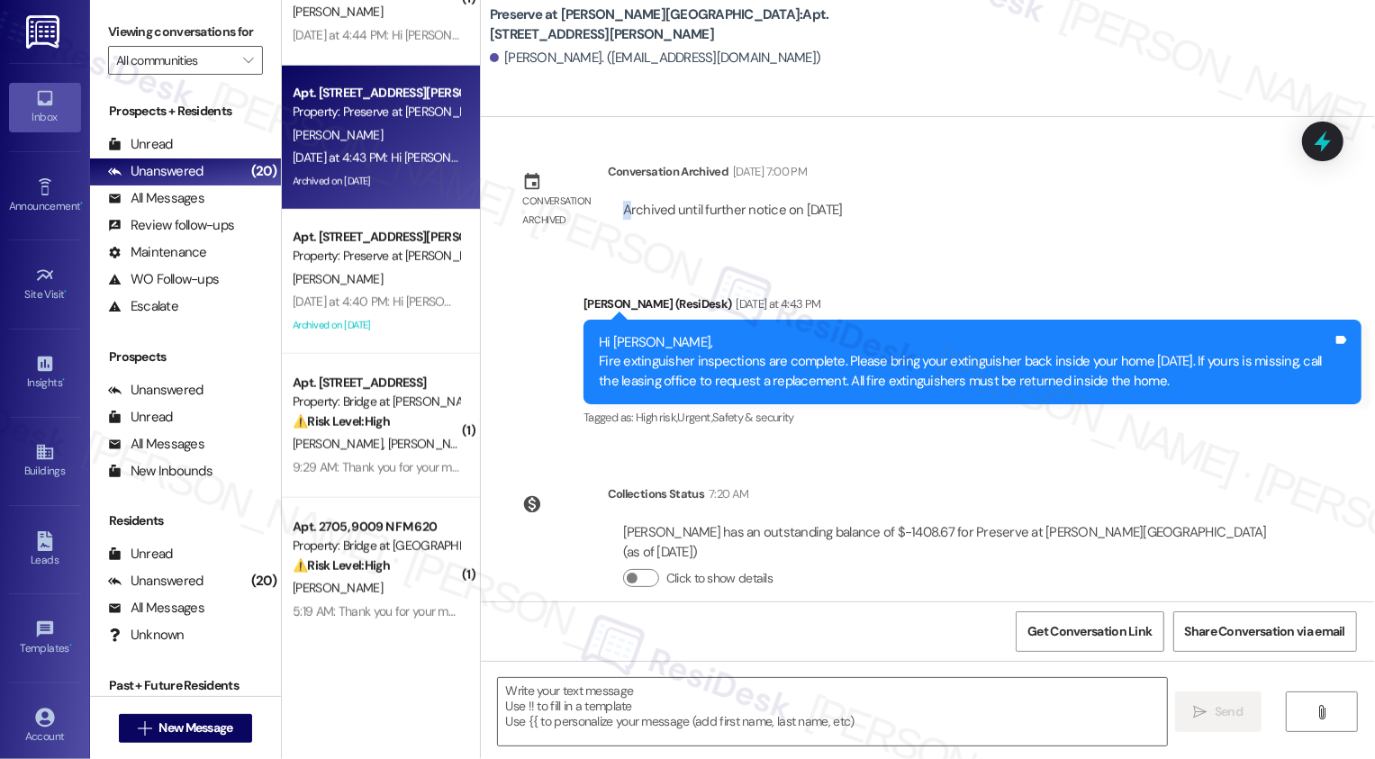
drag, startPoint x: 619, startPoint y: 201, endPoint x: 841, endPoint y: 185, distance: 222.0
click at [840, 187] on div "Archived until further notice on 2025-09-12" at bounding box center [733, 210] width 250 height 46
click at [817, 484] on div "Collections Status 7:20 AM" at bounding box center [947, 496] width 678 height 25
click at [654, 379] on div "Hi Laisha, Fire extinguisher inspections are complete. Please bring your exting…" at bounding box center [966, 362] width 734 height 58
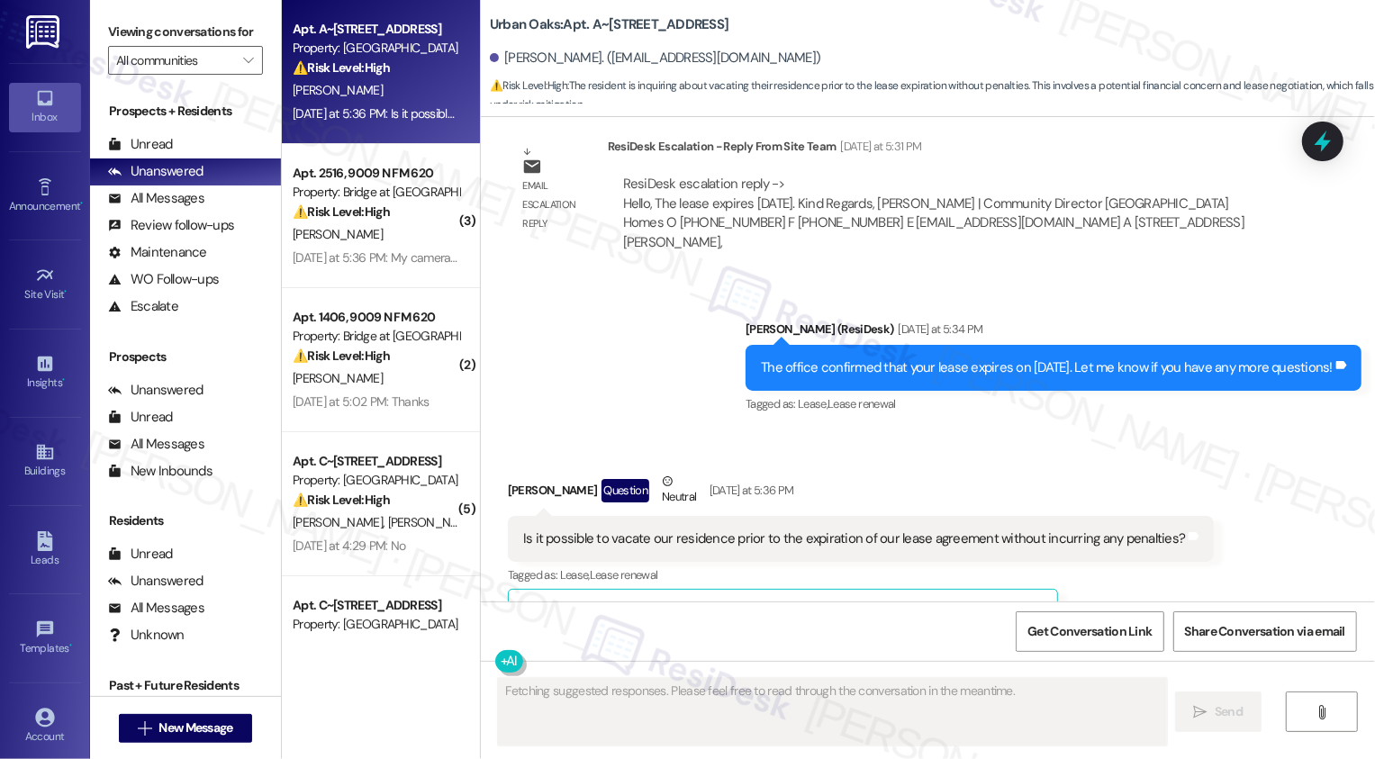
scroll to position [3520, 0]
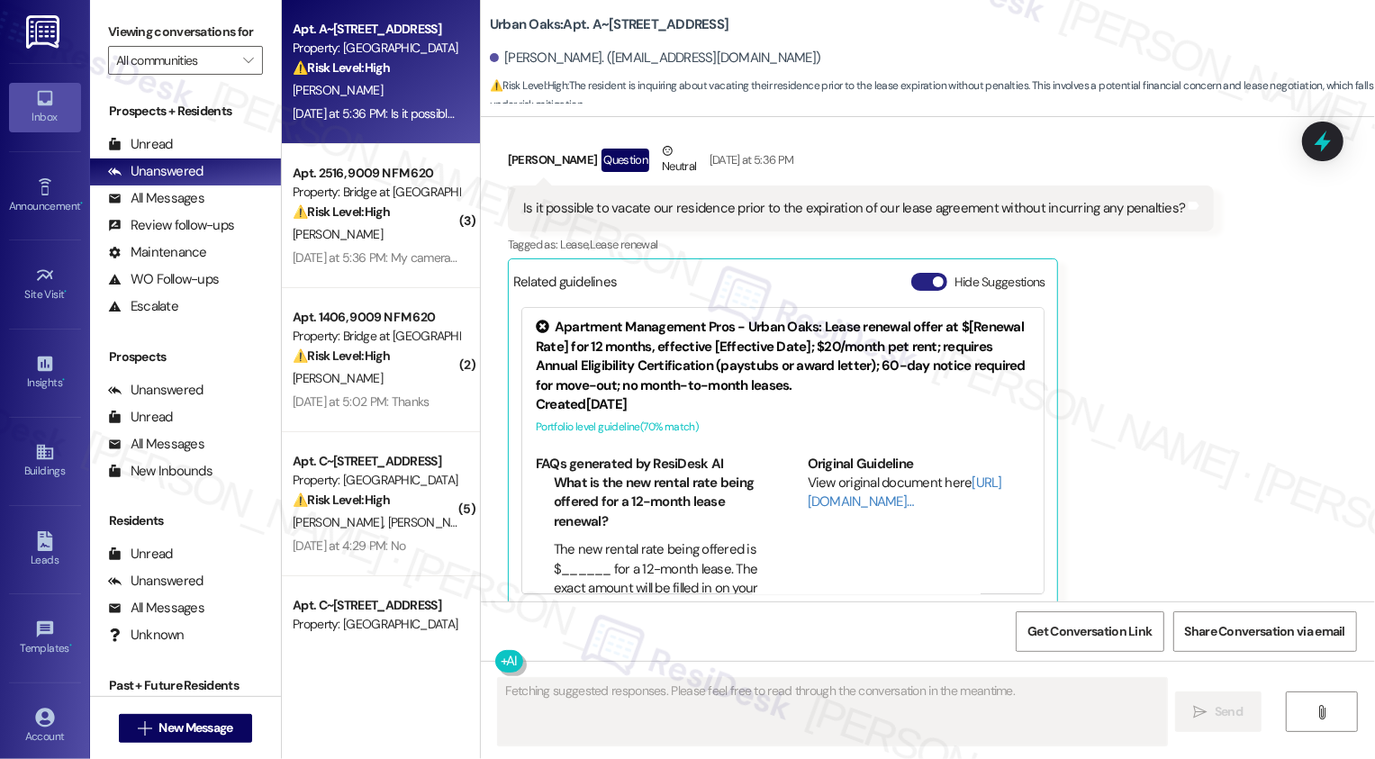
click at [933, 276] on span "button" at bounding box center [938, 281] width 11 height 11
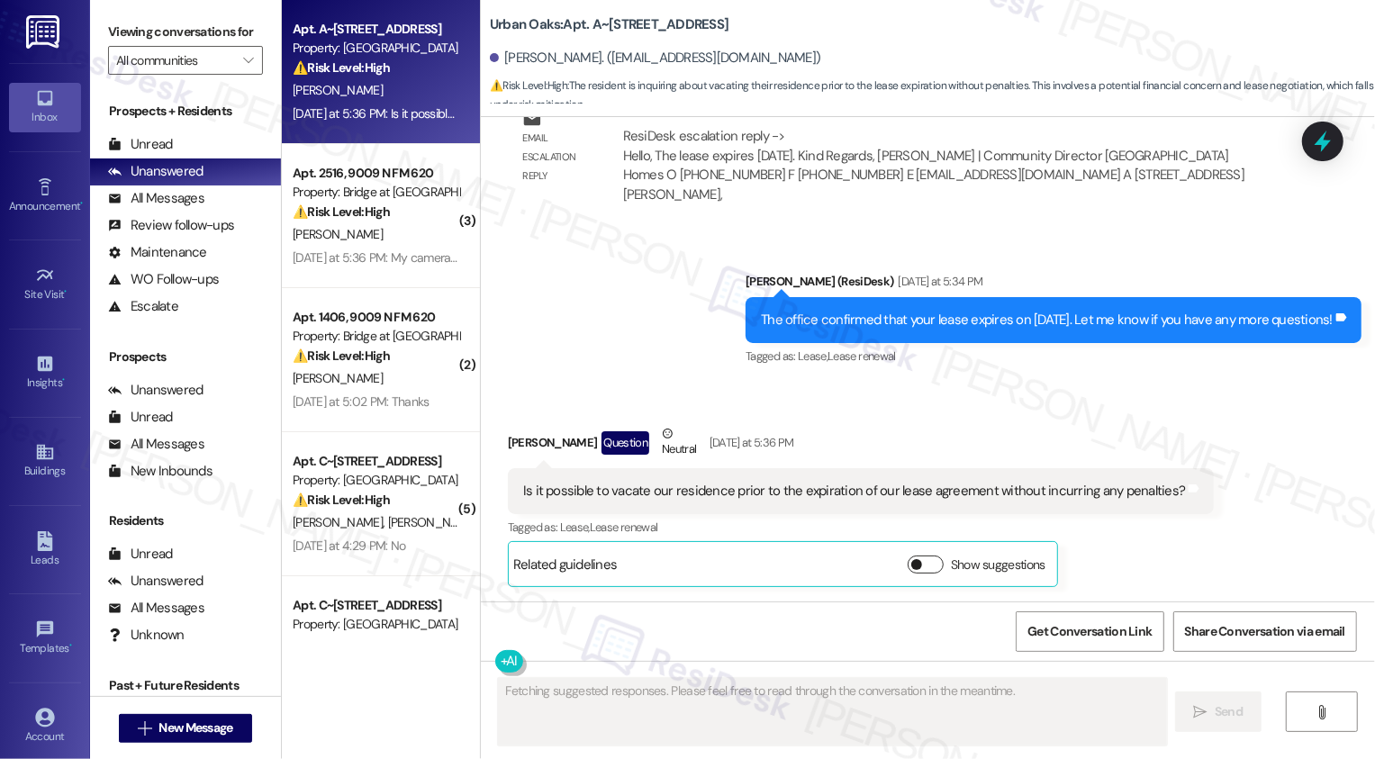
scroll to position [3218, 0]
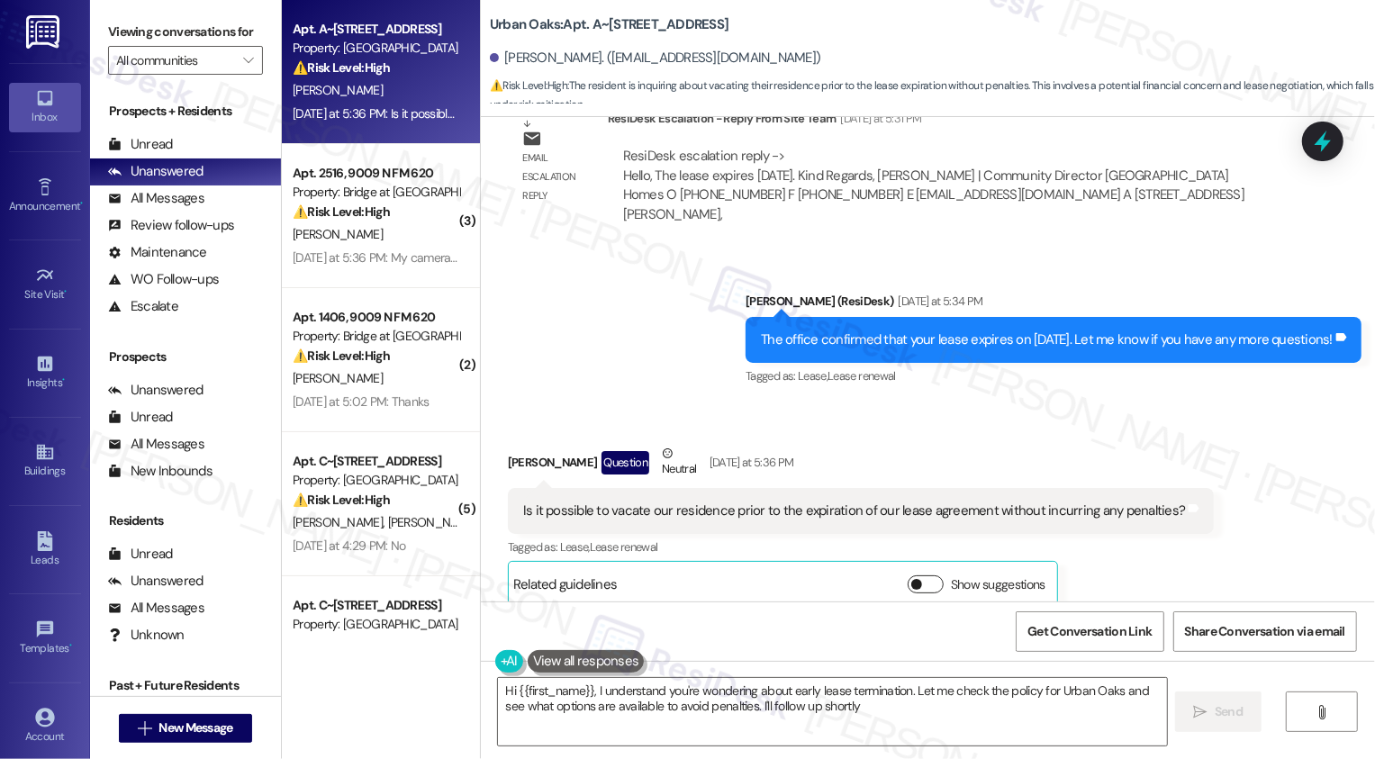
type textarea "Hi {{first_name}}, I understand you're wondering about early lease termination.…"
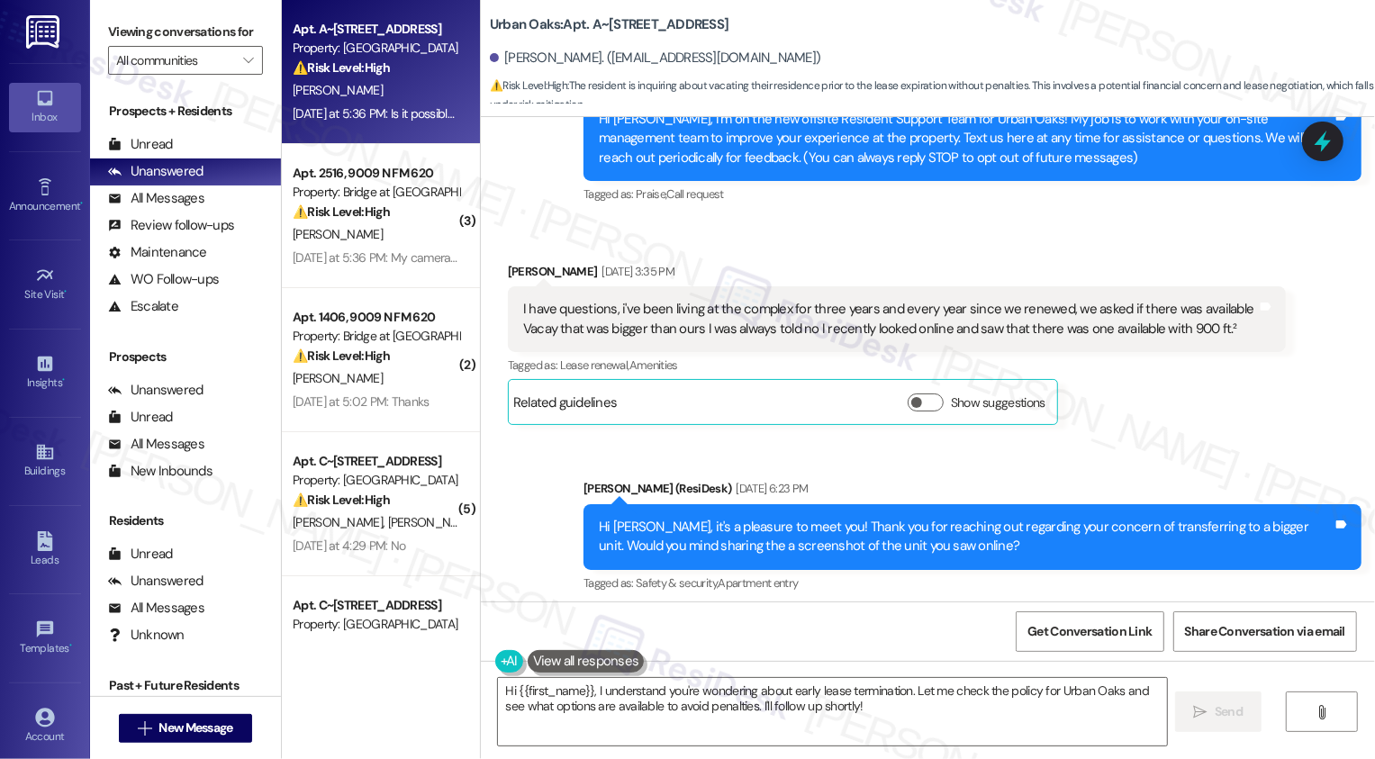
scroll to position [257, 0]
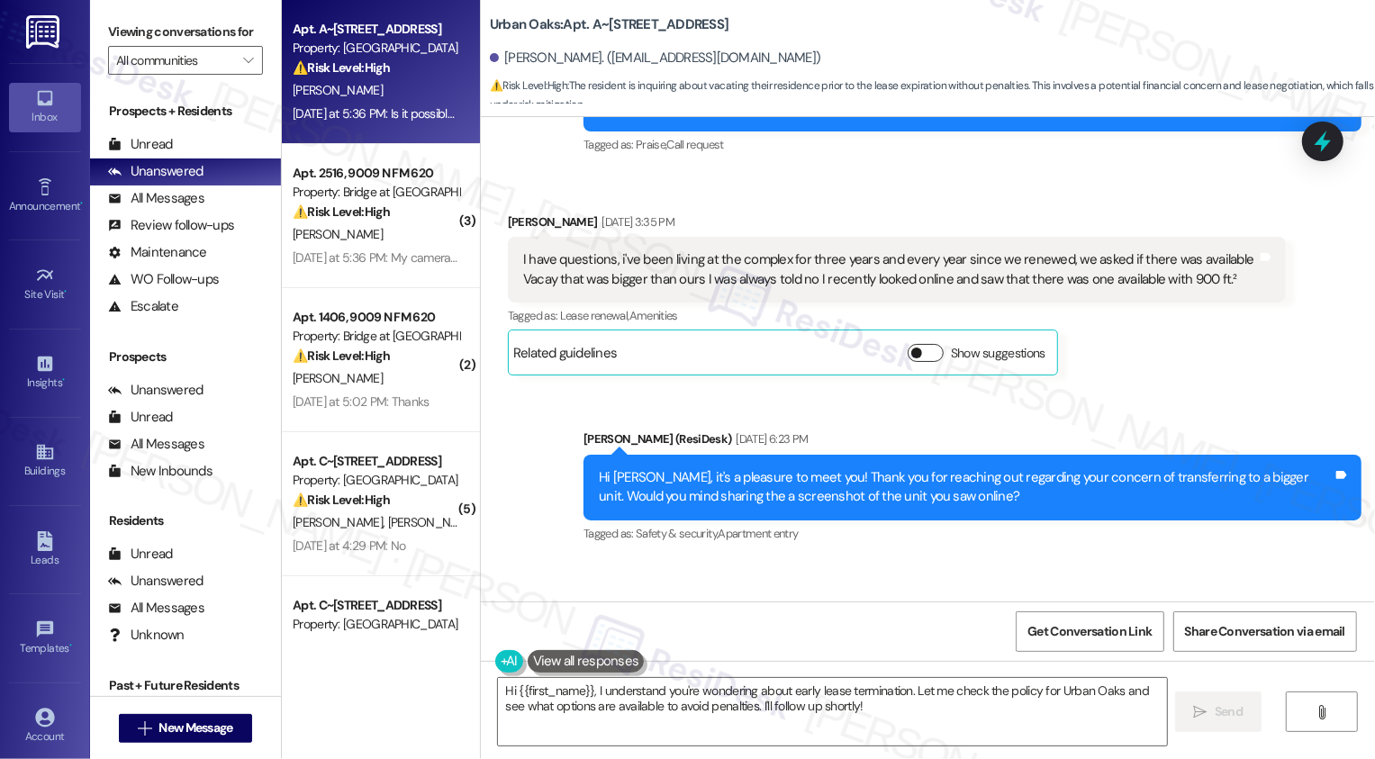
click at [911, 356] on button "Show suggestions" at bounding box center [925, 353] width 36 height 18
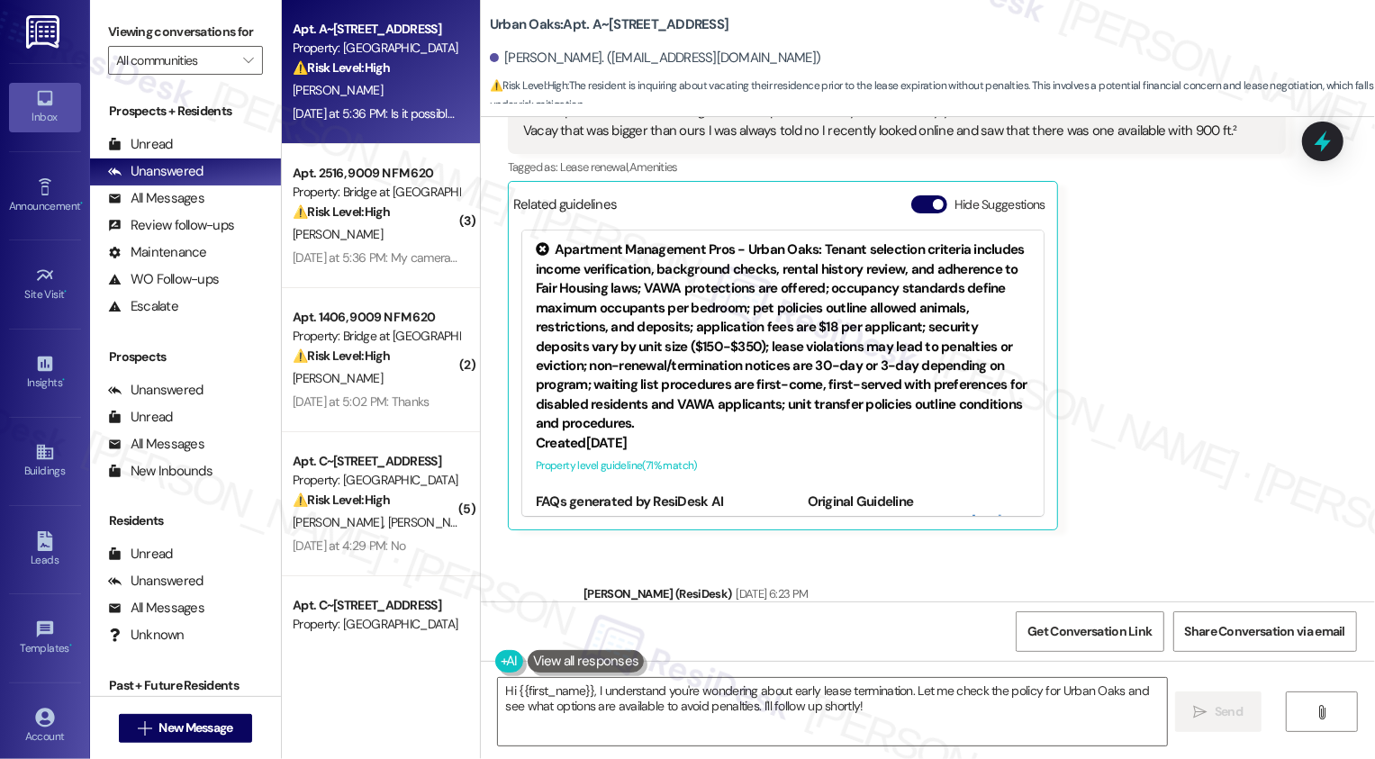
scroll to position [155, 0]
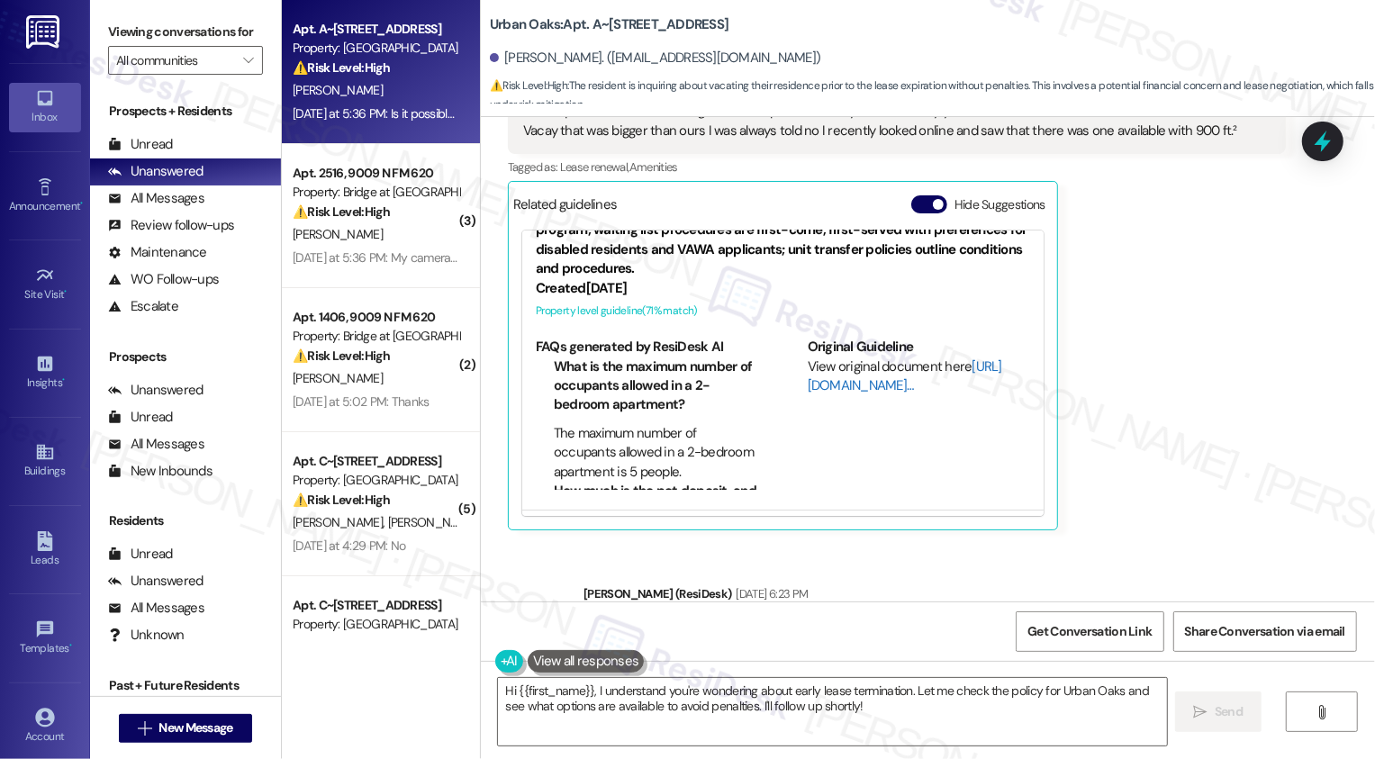
click at [848, 382] on link "[URL][DOMAIN_NAME]…" at bounding box center [905, 375] width 194 height 37
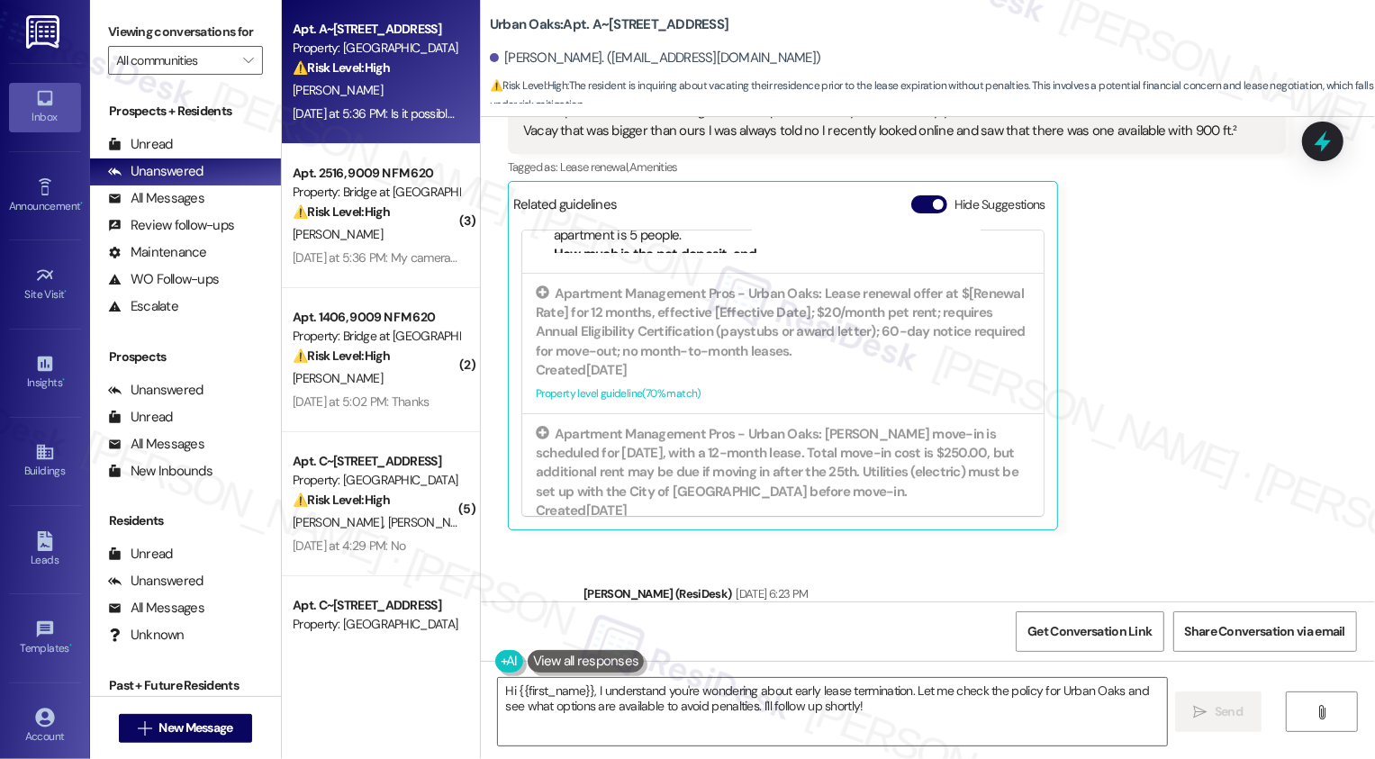
scroll to position [404, 0]
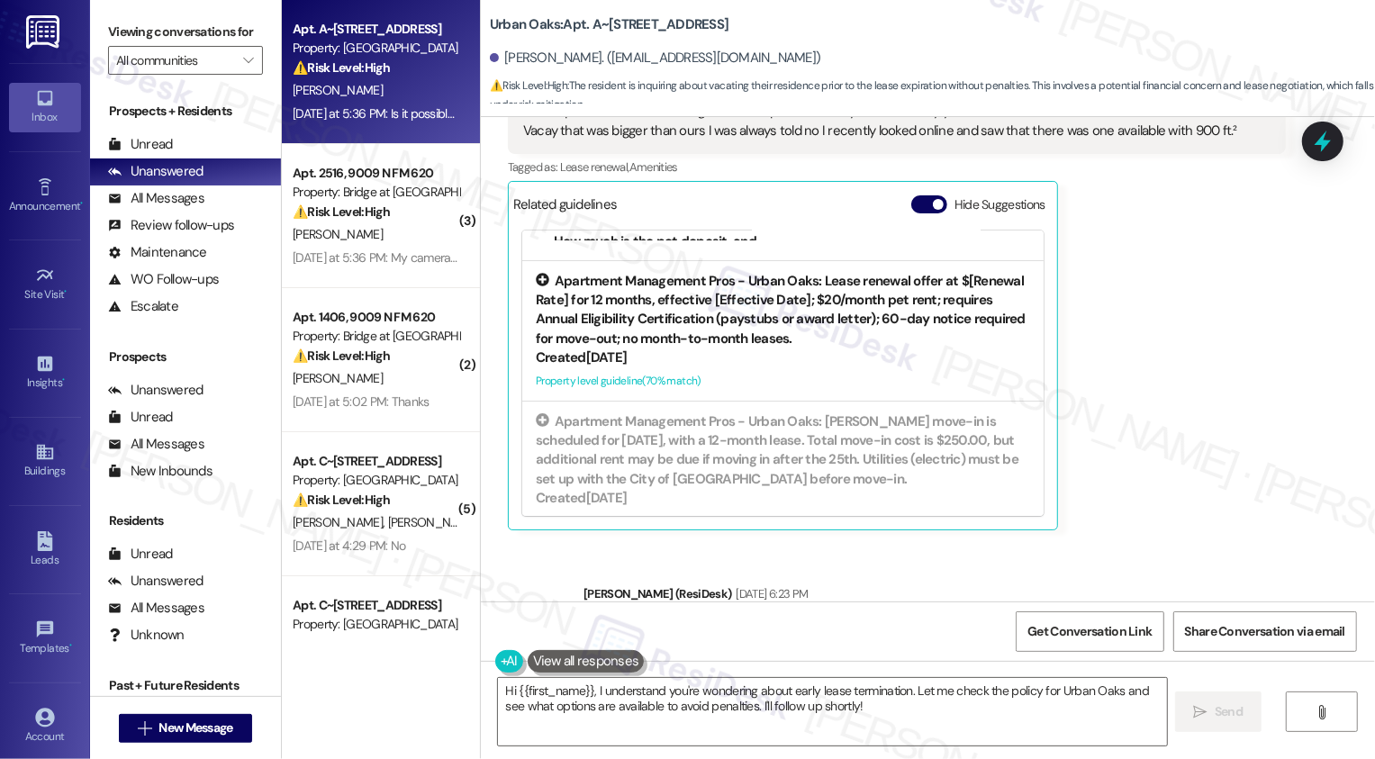
click at [665, 378] on div "Property level guideline ( 70 % match)" at bounding box center [783, 381] width 494 height 19
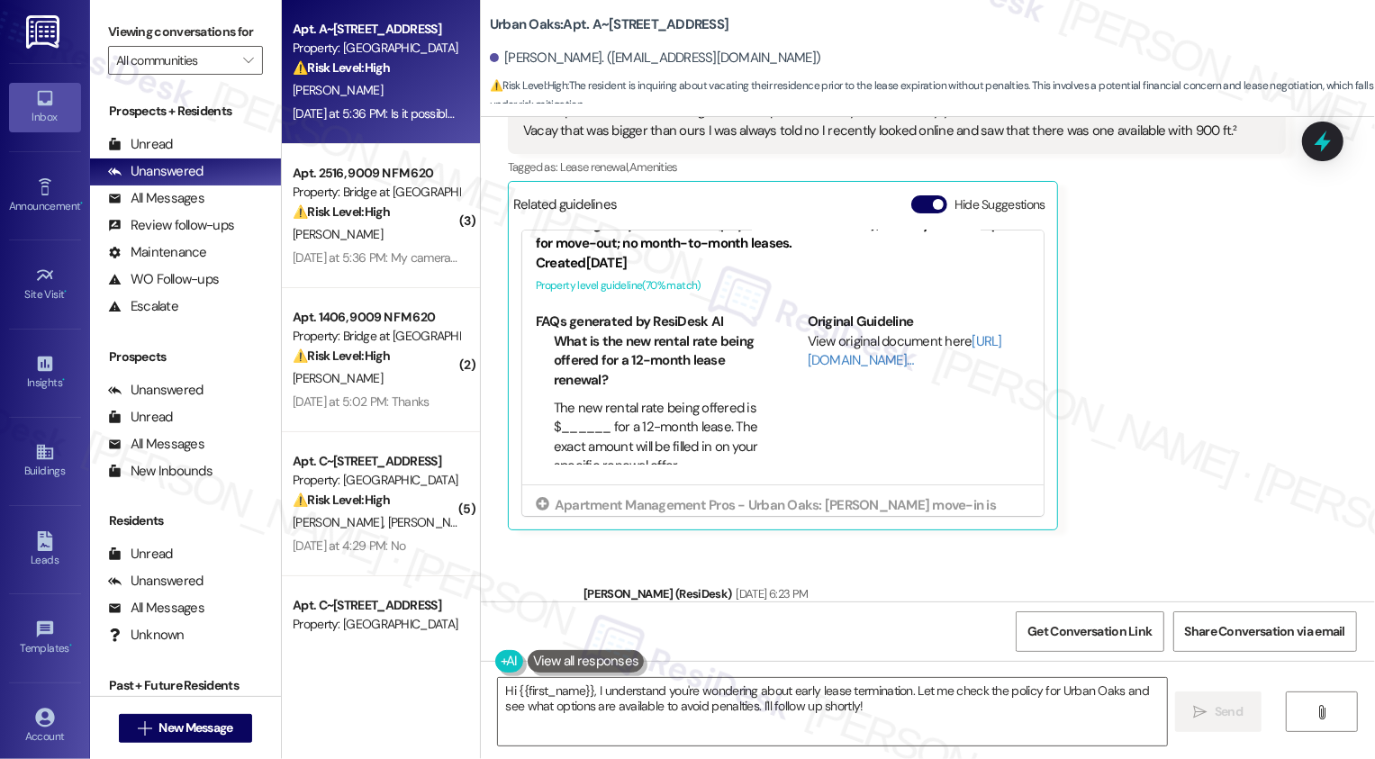
scroll to position [438, 0]
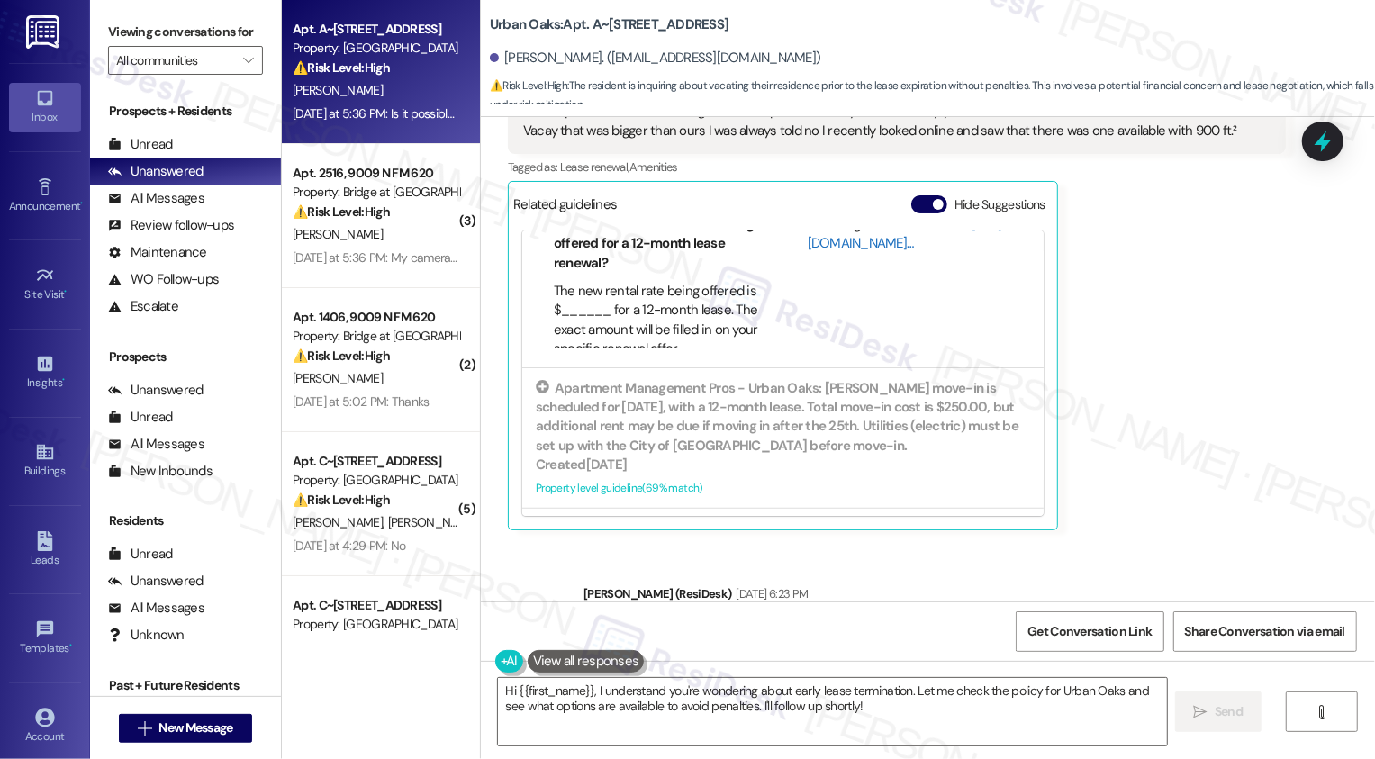
click at [842, 244] on link "[URL][DOMAIN_NAME]…" at bounding box center [905, 233] width 194 height 37
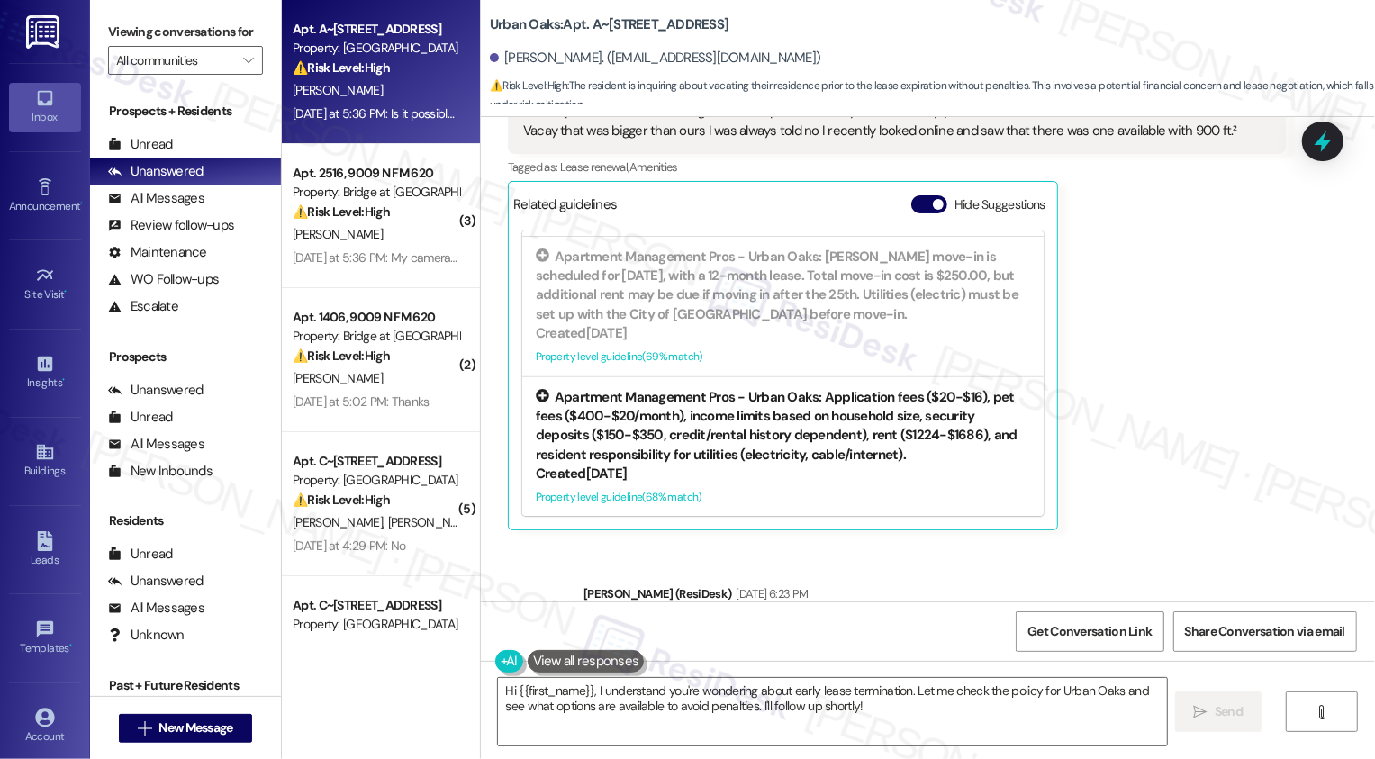
scroll to position [406, 0]
click at [774, 432] on div "Apartment Management Pros - Urban Oaks: Application fees ($20-$16), pet fees ($…" at bounding box center [783, 425] width 494 height 77
click at [768, 429] on div "Apartment Management Pros - Urban Oaks: Application fees ($20-$16), pet fees ($…" at bounding box center [783, 424] width 494 height 77
click at [536, 394] on icon at bounding box center [543, 395] width 14 height 14
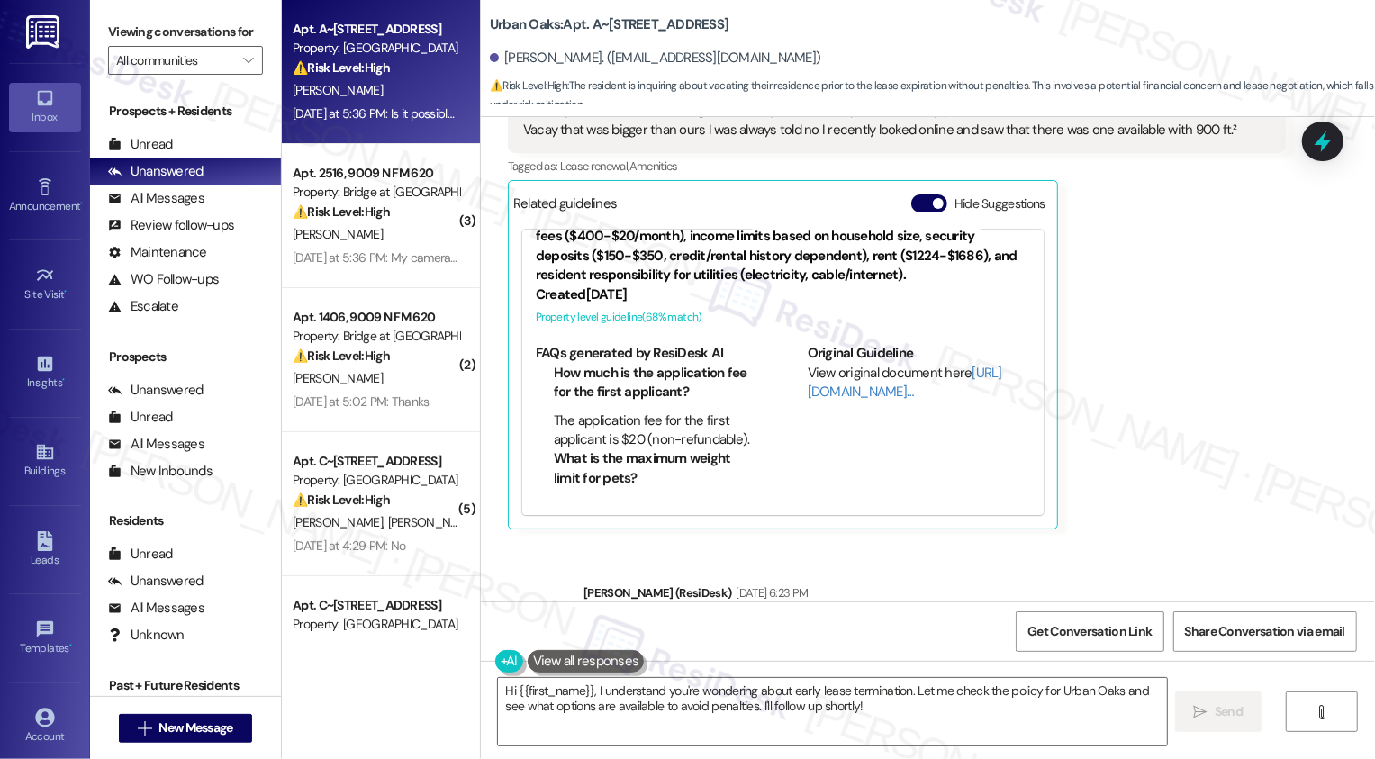
scroll to position [407, 0]
click at [840, 395] on link "[URL][DOMAIN_NAME]…" at bounding box center [905, 381] width 194 height 37
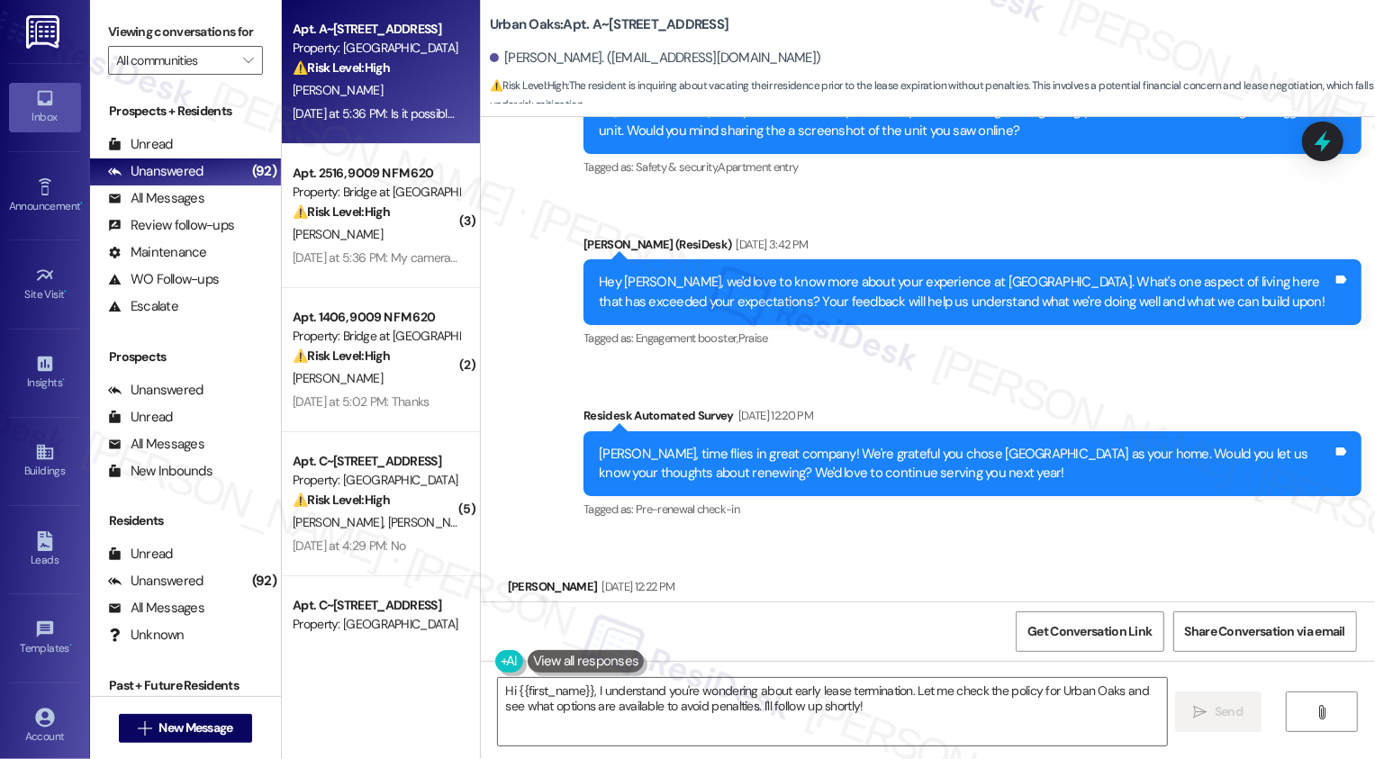
scroll to position [1025, 0]
